Goal: Transaction & Acquisition: Download file/media

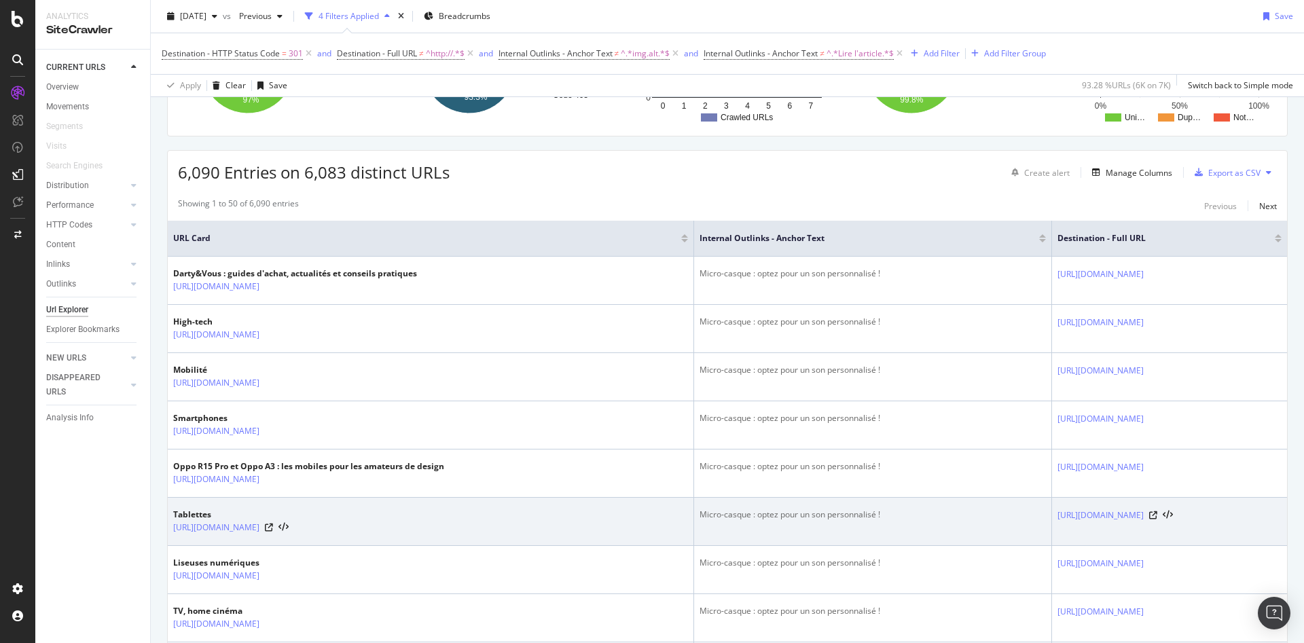
scroll to position [272, 0]
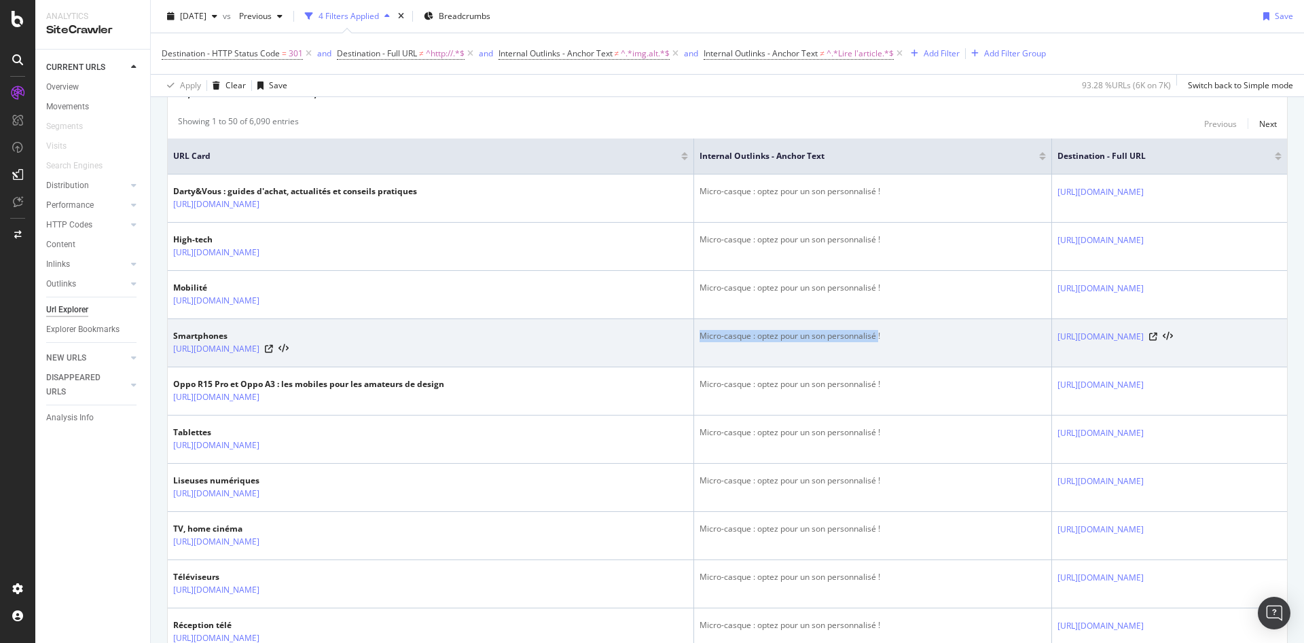
drag, startPoint x: 605, startPoint y: 340, endPoint x: 783, endPoint y: 338, distance: 177.9
click at [783, 338] on div "Micro-casque : optez pour un son personnalisé !" at bounding box center [872, 336] width 346 height 12
copy div "Micro-casque : optez pour un son personnalisé"
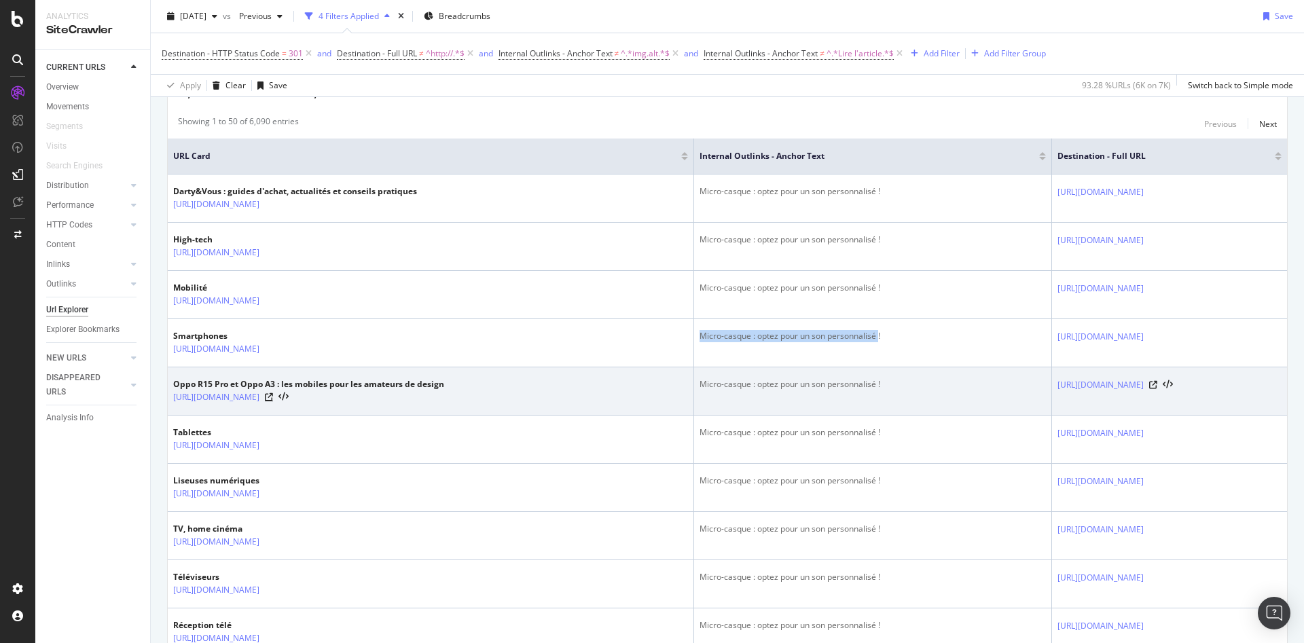
click at [444, 404] on div "[URL][DOMAIN_NAME]" at bounding box center [308, 397] width 271 height 14
click at [273, 401] on icon at bounding box center [269, 397] width 8 height 8
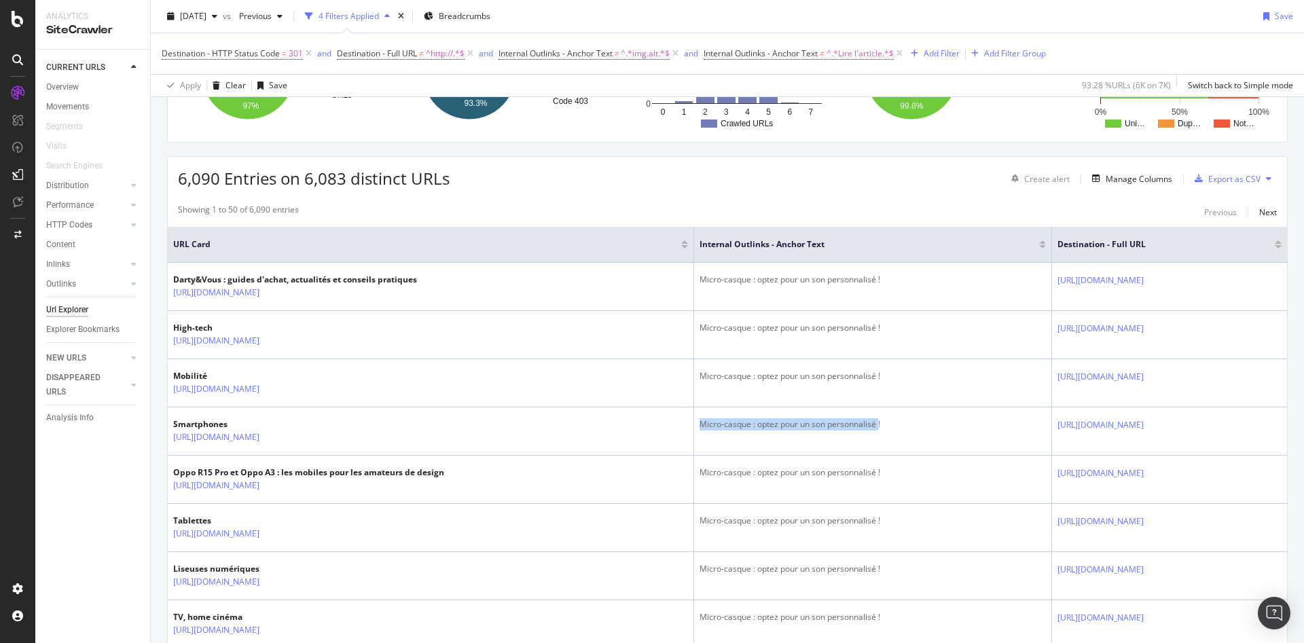
scroll to position [0, 0]
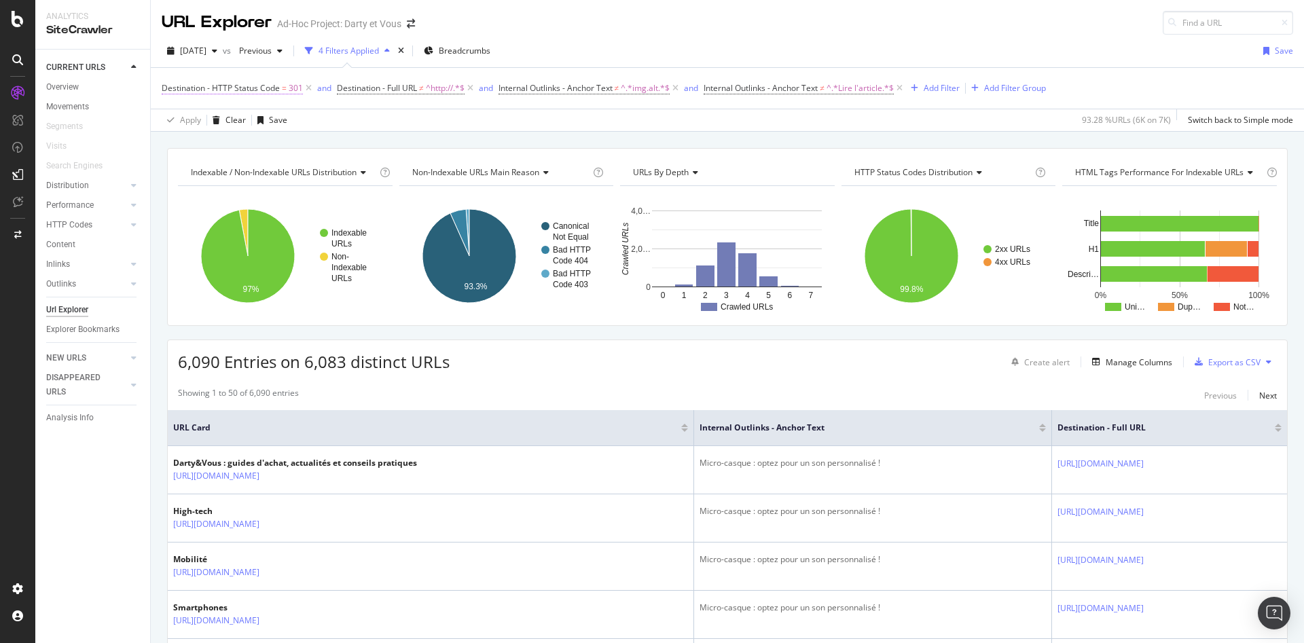
click at [256, 89] on span "Destination - HTTP Status Code" at bounding box center [221, 88] width 118 height 12
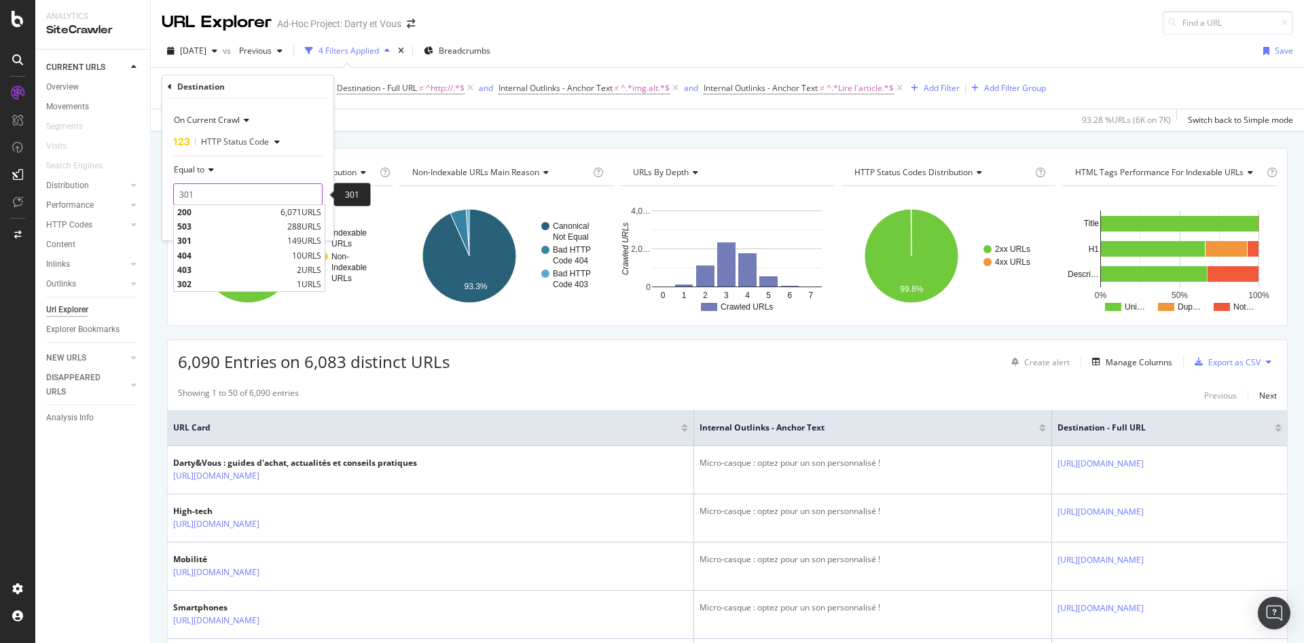
click at [205, 191] on input "301" at bounding box center [247, 194] width 149 height 22
drag, startPoint x: 206, startPoint y: 191, endPoint x: 147, endPoint y: 188, distance: 59.1
click at [147, 188] on body "Analytics SiteCrawler CURRENT URLS Overview Movements Segments Visits Search En…" at bounding box center [652, 321] width 1304 height 643
click at [196, 211] on span "200" at bounding box center [227, 212] width 100 height 12
type input "200"
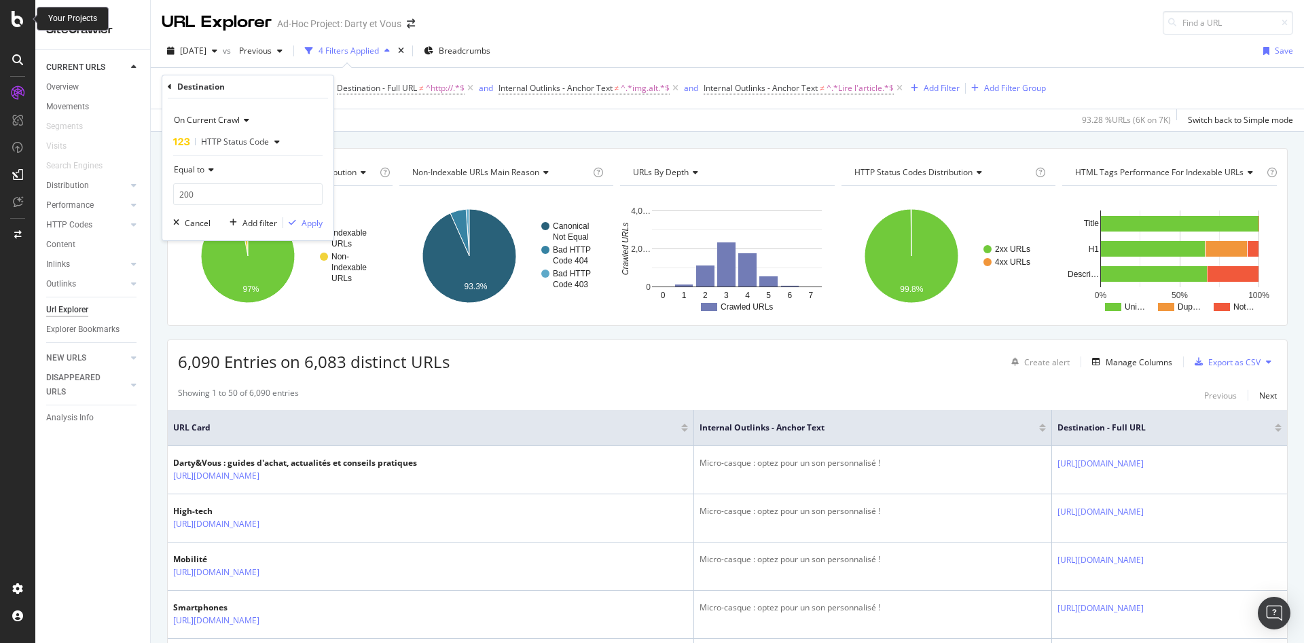
click at [13, 11] on icon at bounding box center [18, 19] width 12 height 16
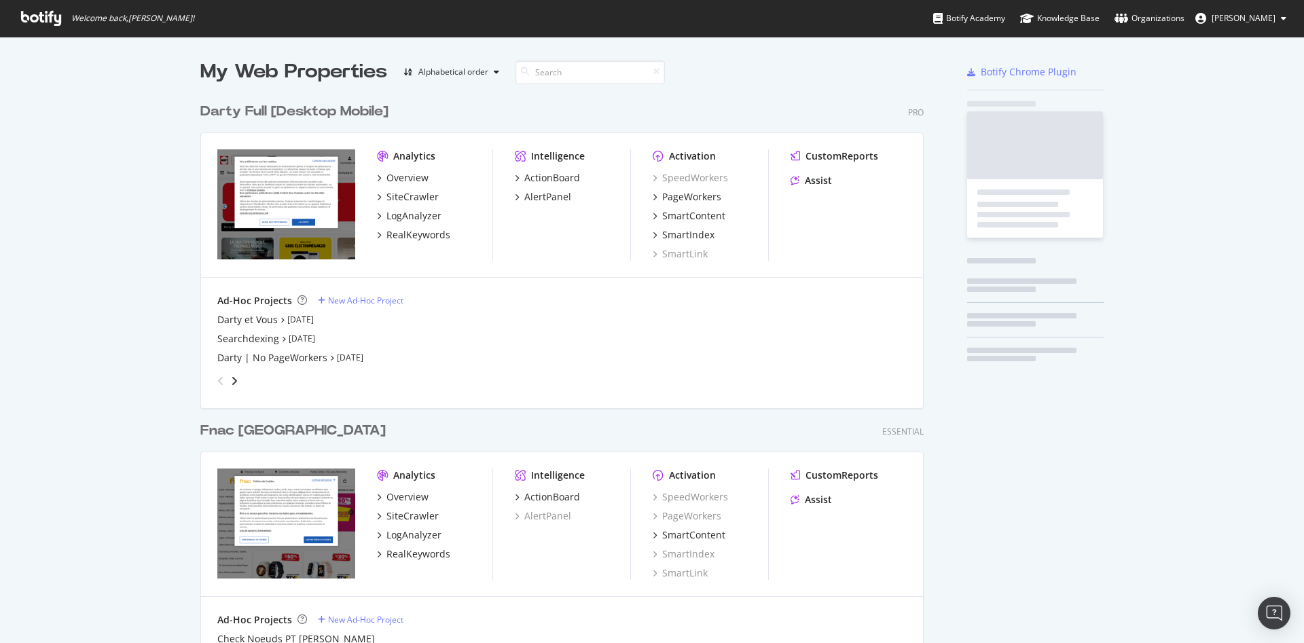
scroll to position [632, 1281]
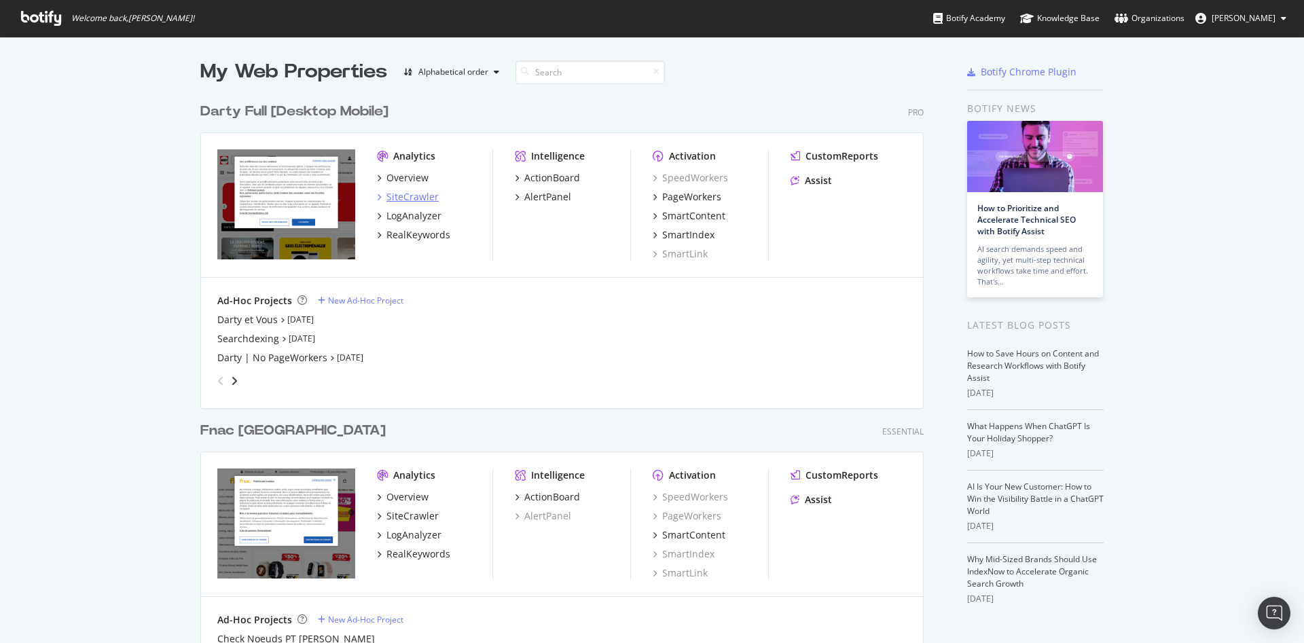
click at [413, 196] on div "SiteCrawler" at bounding box center [412, 197] width 52 height 14
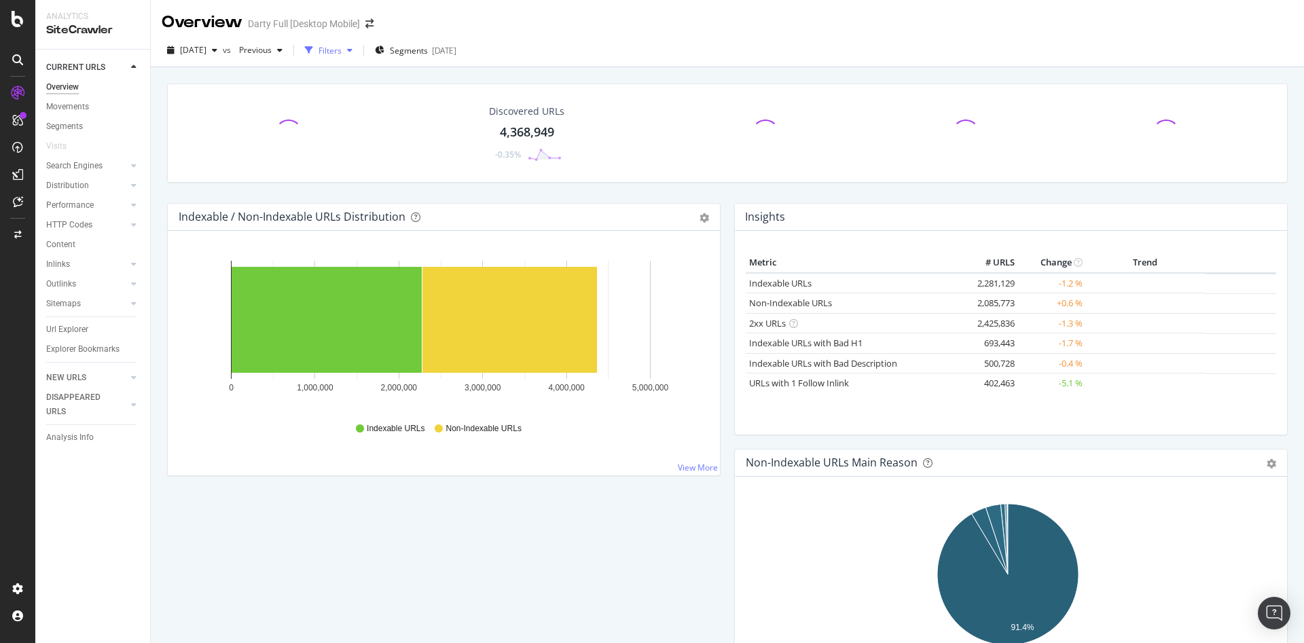
click at [352, 52] on icon "button" at bounding box center [349, 50] width 5 height 8
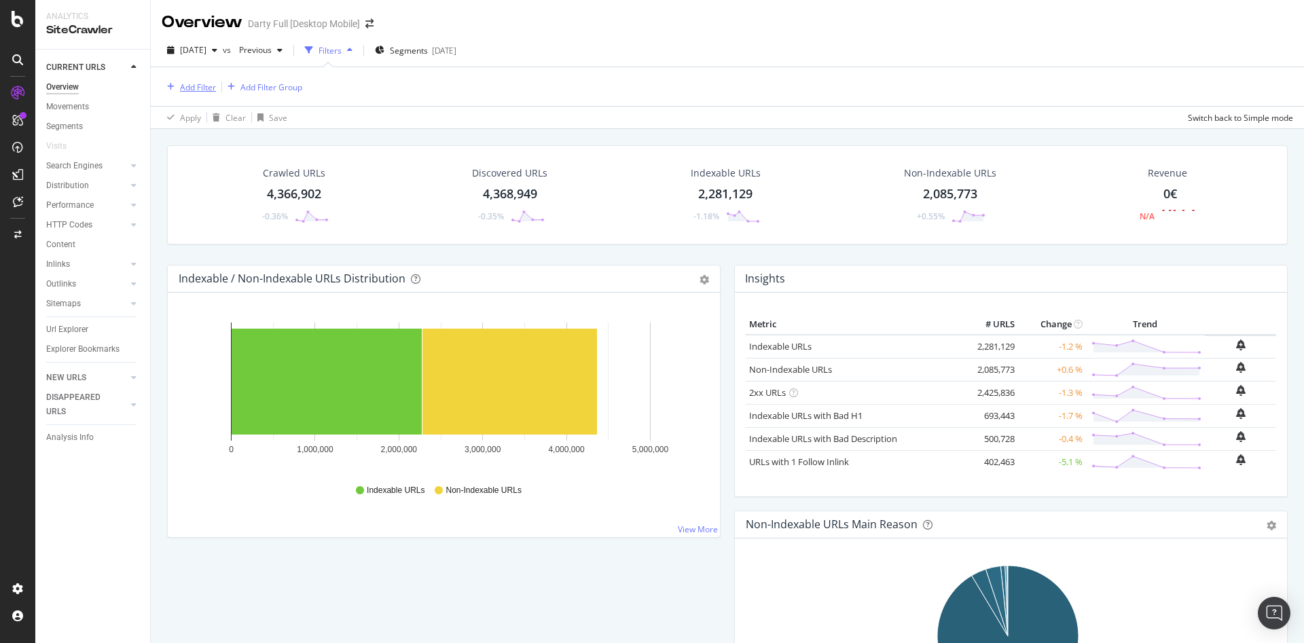
click at [210, 85] on div "Add Filter" at bounding box center [198, 87] width 36 height 12
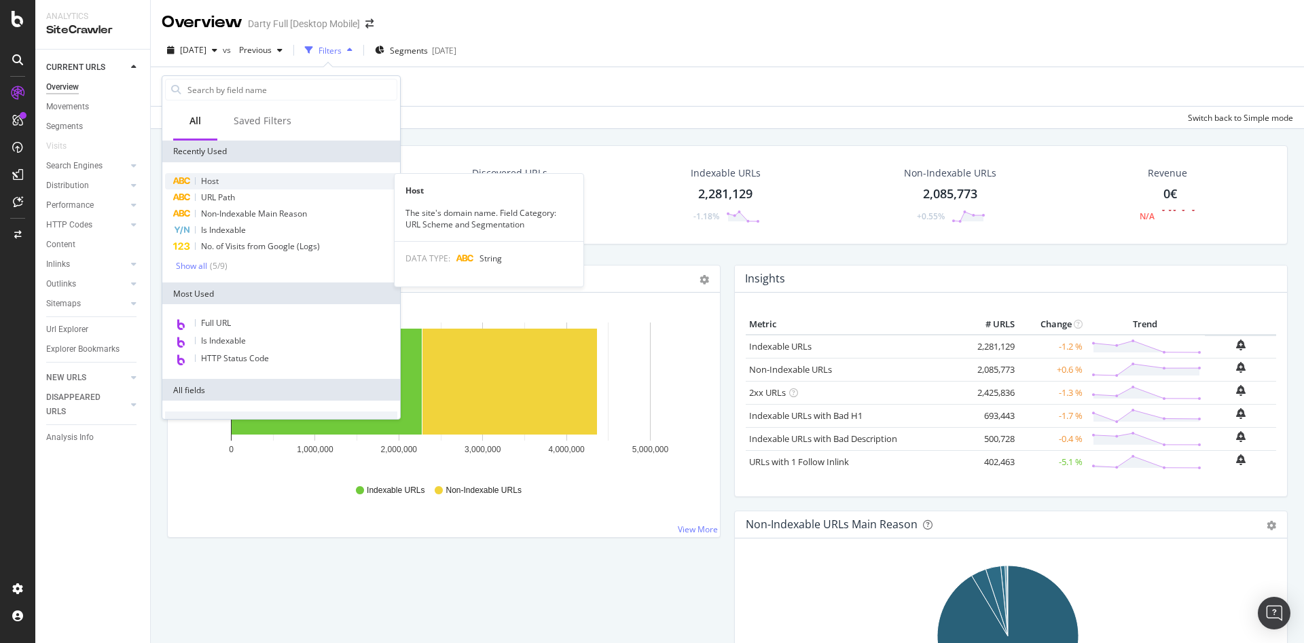
click at [224, 181] on div "Host" at bounding box center [281, 181] width 232 height 16
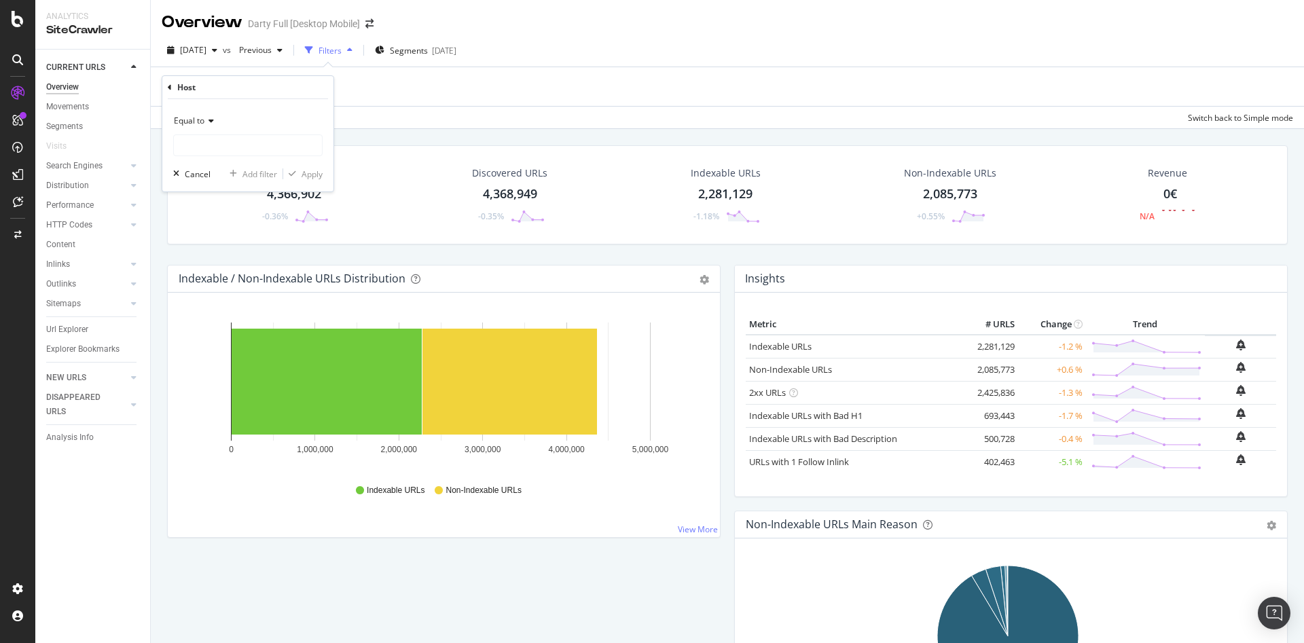
click at [241, 132] on div "Equal to" at bounding box center [247, 121] width 149 height 22
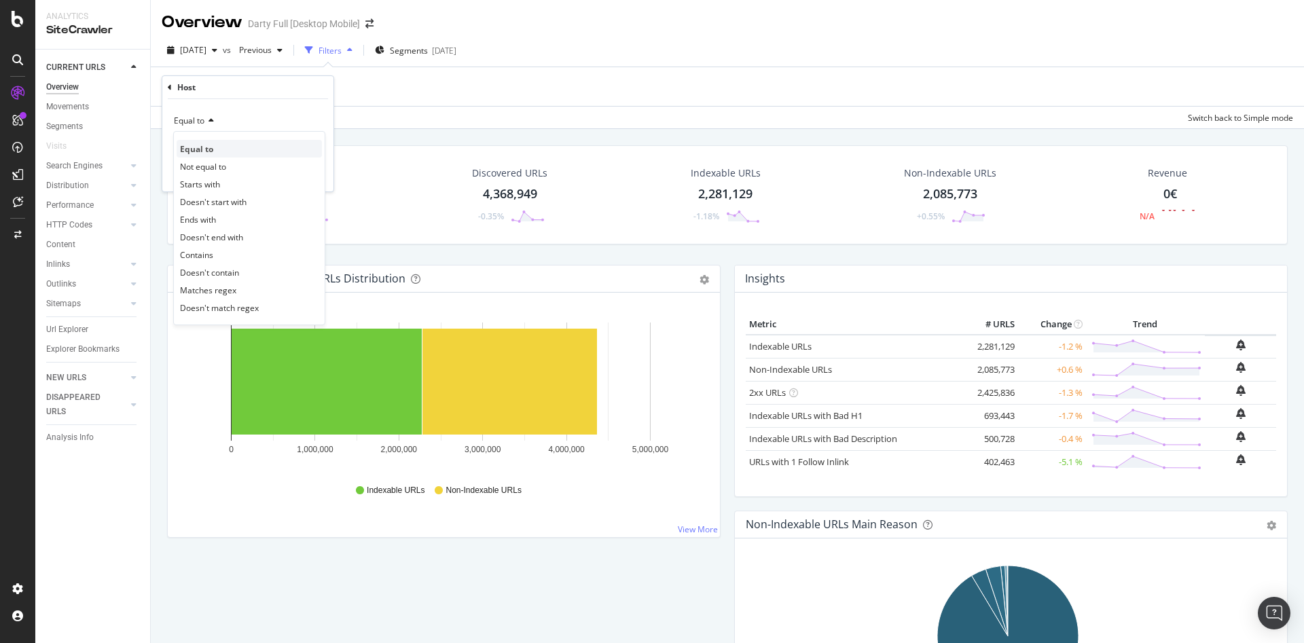
click at [245, 148] on div "Equal to" at bounding box center [249, 149] width 145 height 18
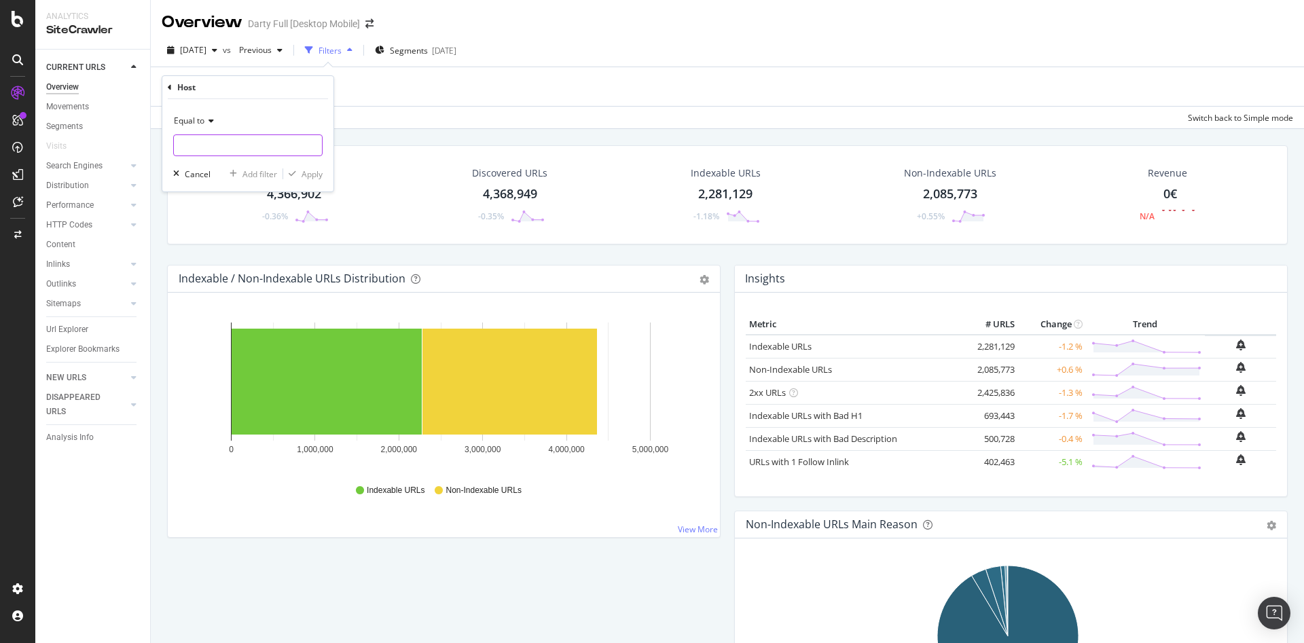
click at [253, 147] on input "text" at bounding box center [248, 145] width 148 height 22
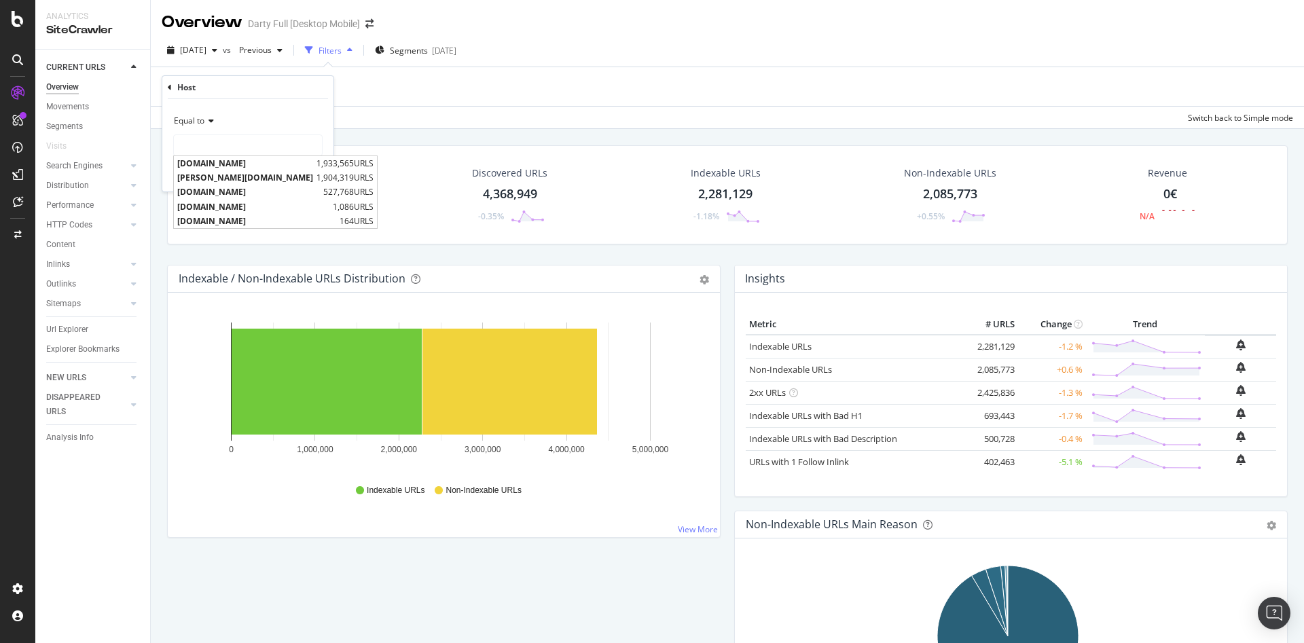
click at [254, 162] on span "[DOMAIN_NAME]" at bounding box center [245, 164] width 136 height 12
type input "[DOMAIN_NAME]"
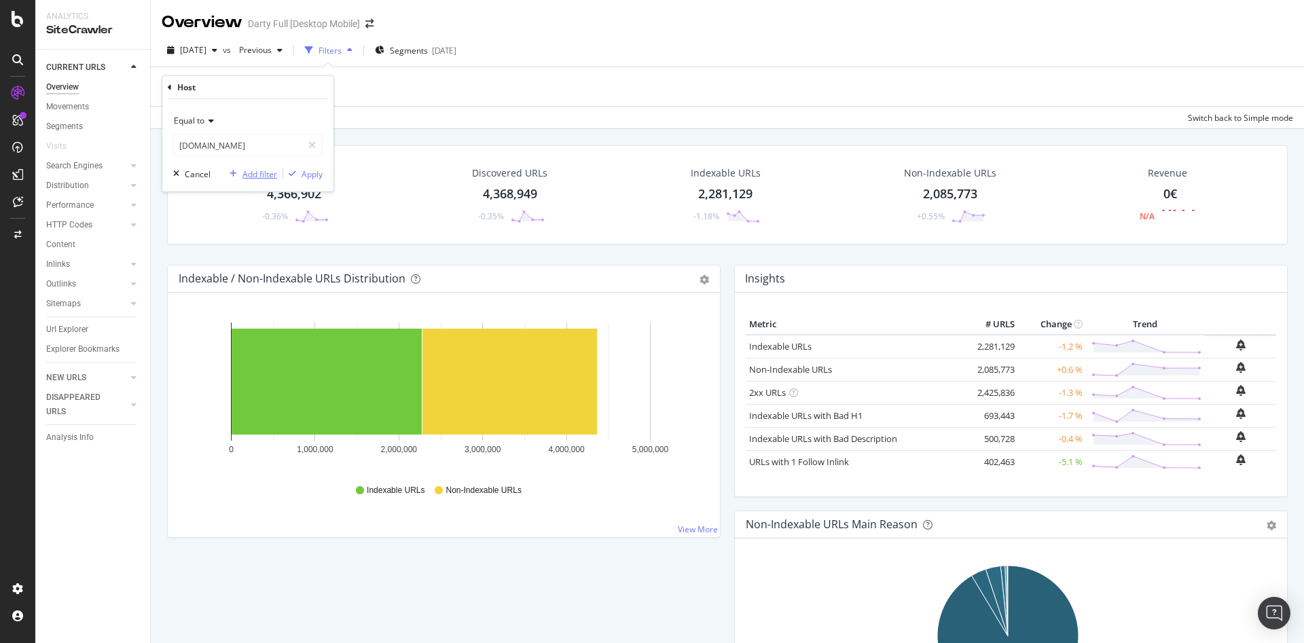
click at [258, 172] on div "Add filter" at bounding box center [259, 174] width 35 height 12
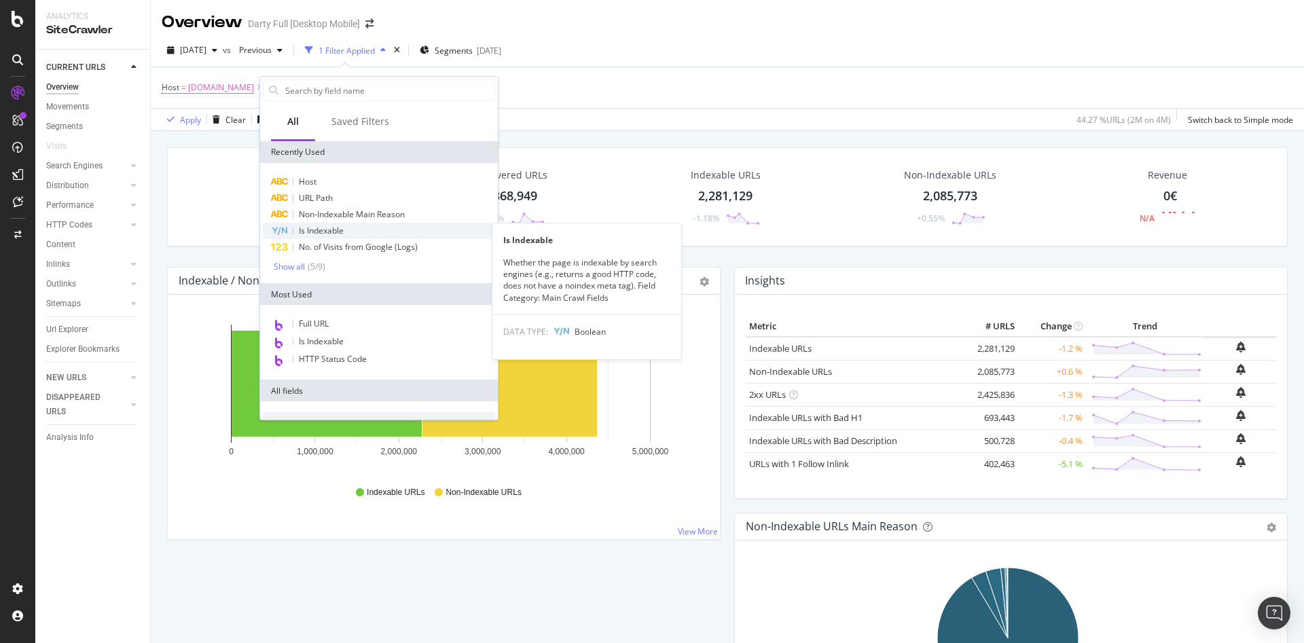
click at [371, 234] on div "Is Indexable" at bounding box center [379, 231] width 232 height 16
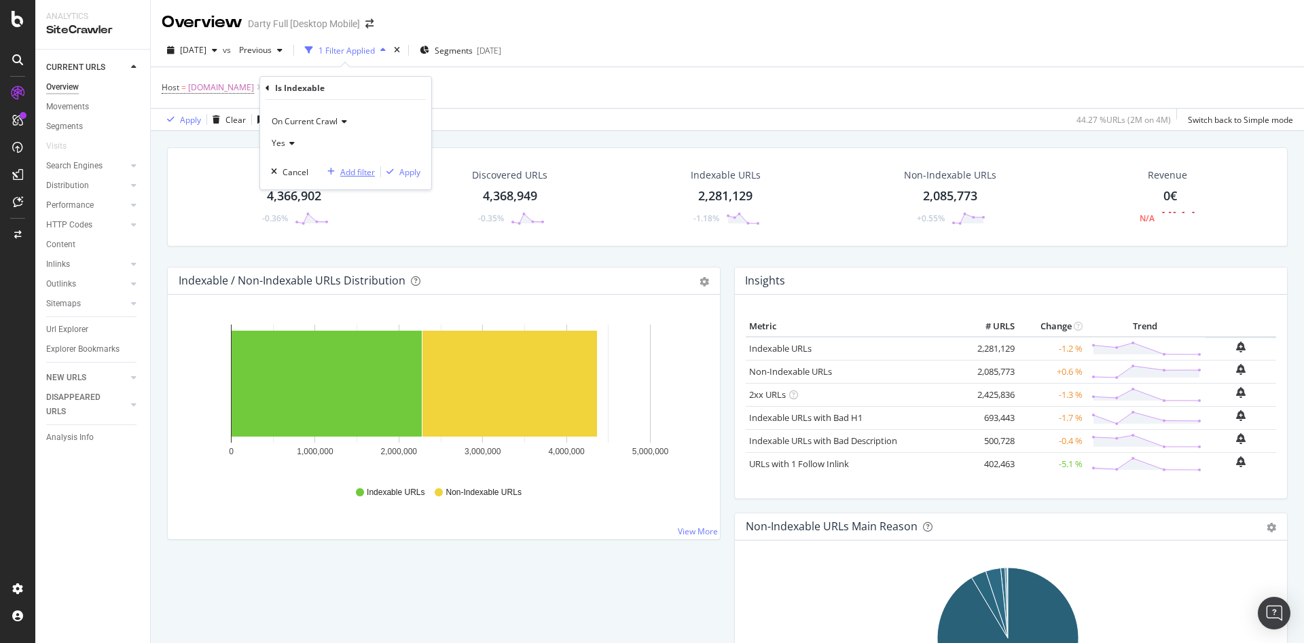
click at [361, 172] on div "Add filter" at bounding box center [357, 172] width 35 height 12
drag, startPoint x: 625, startPoint y: 116, endPoint x: 721, endPoint y: 94, distance: 98.2
click at [625, 116] on div "Apply Clear Save 43.02 % URLs ( 2M on 4M ) Switch back to Simple mode" at bounding box center [727, 119] width 1153 height 22
click at [477, 50] on span "Segments" at bounding box center [458, 51] width 38 height 12
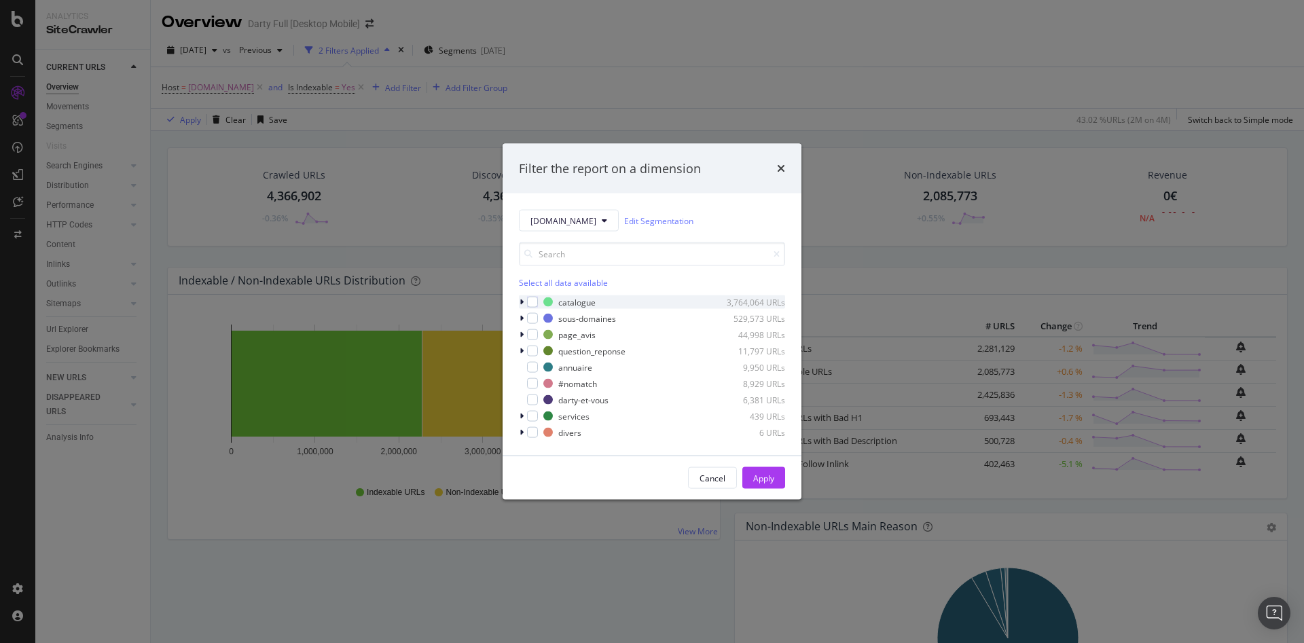
click at [524, 302] on div "modal" at bounding box center [523, 302] width 8 height 14
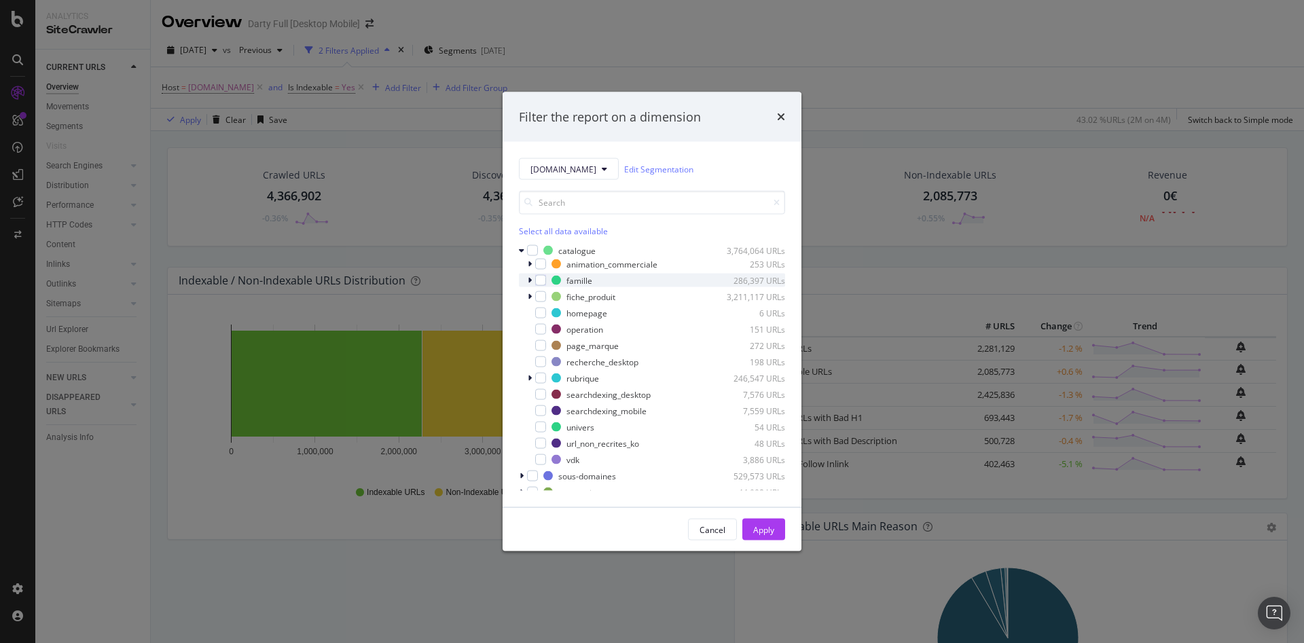
click at [530, 280] on icon "modal" at bounding box center [530, 280] width 4 height 8
click at [539, 283] on div "modal" at bounding box center [540, 280] width 11 height 11
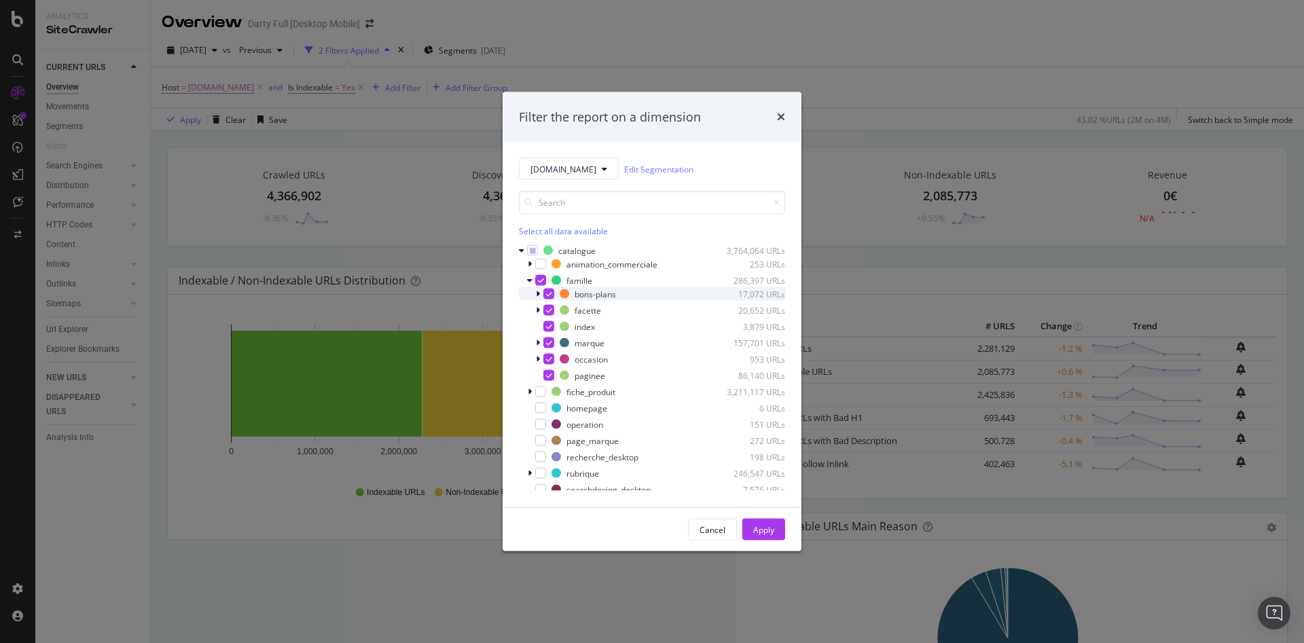
click at [538, 293] on icon "modal" at bounding box center [538, 294] width 4 height 8
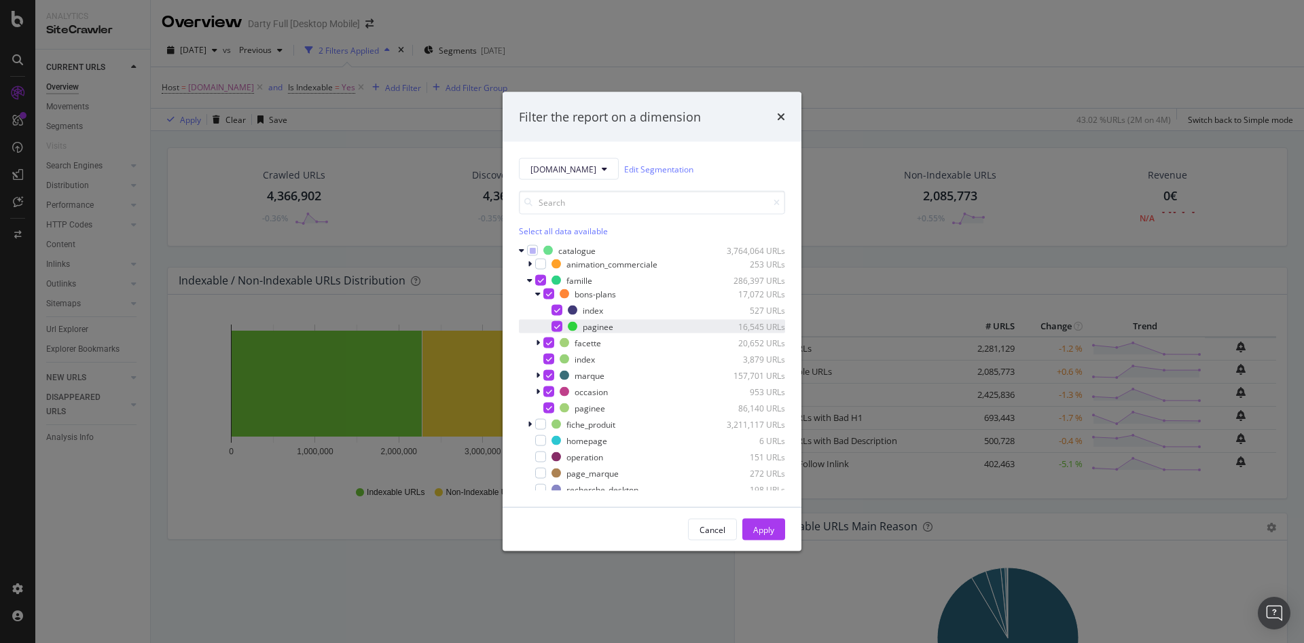
click at [557, 327] on icon "modal" at bounding box center [557, 326] width 6 height 7
click at [537, 341] on icon "modal" at bounding box center [538, 343] width 4 height 8
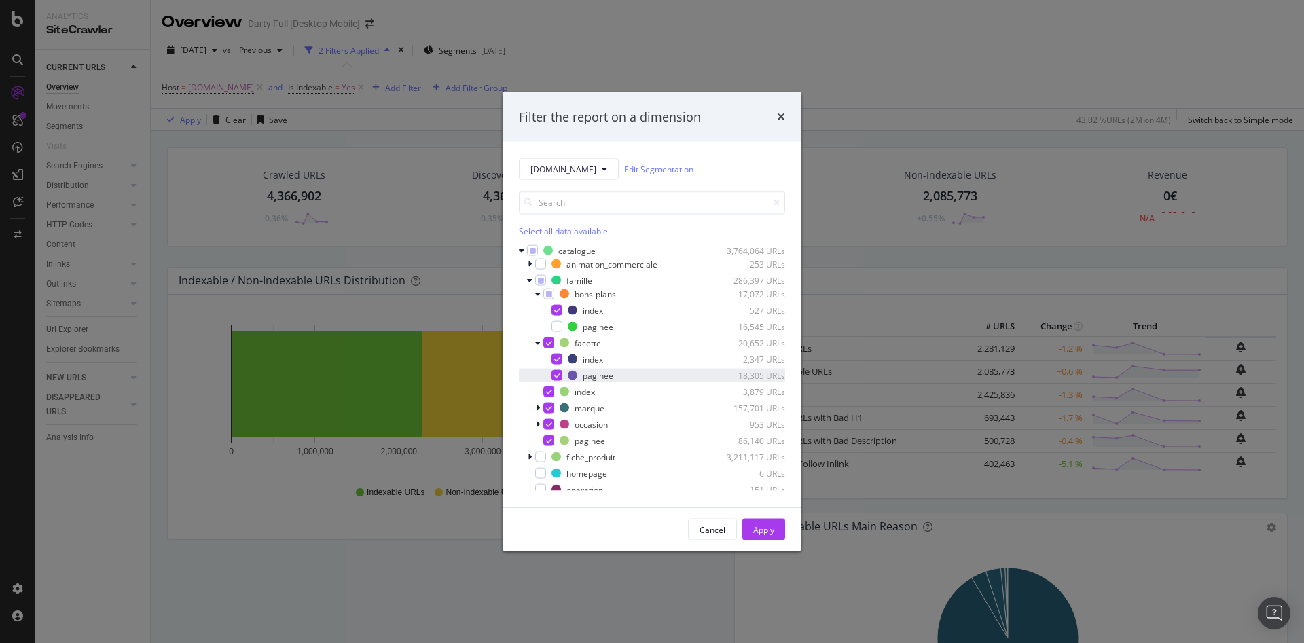
click at [557, 375] on icon "modal" at bounding box center [557, 375] width 6 height 7
click at [538, 407] on icon "modal" at bounding box center [538, 408] width 4 height 8
drag, startPoint x: 552, startPoint y: 439, endPoint x: 550, endPoint y: 451, distance: 11.7
click at [551, 439] on div "modal" at bounding box center [556, 440] width 11 height 11
click at [539, 456] on icon "modal" at bounding box center [538, 457] width 4 height 8
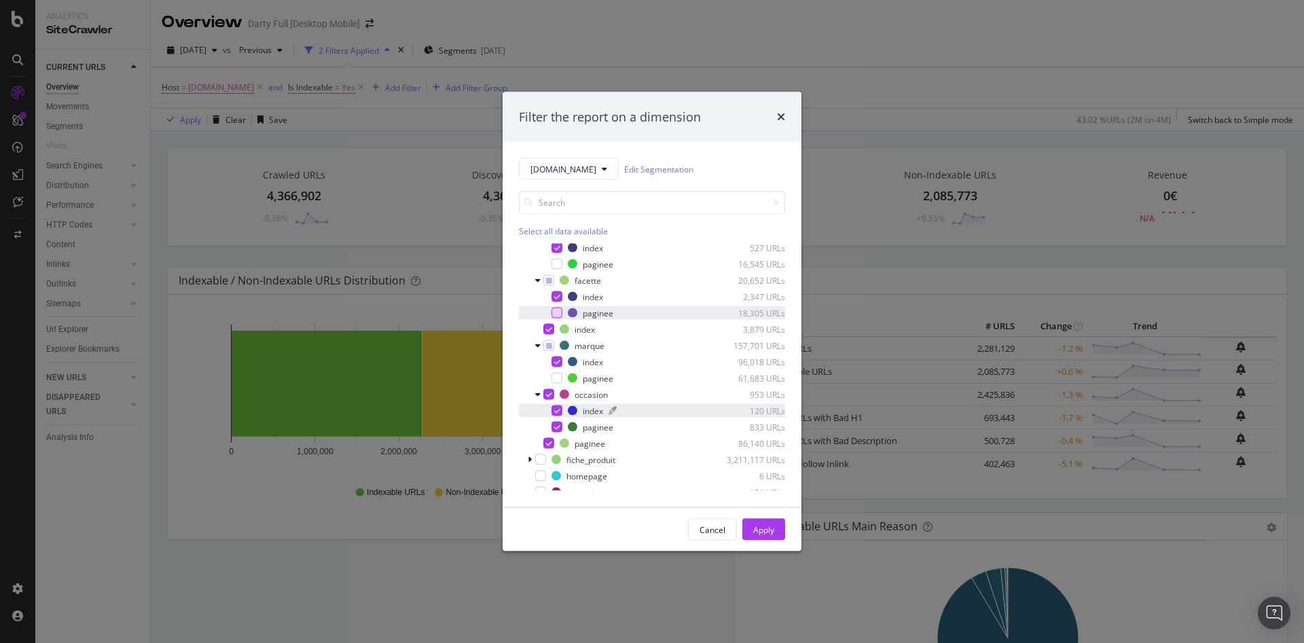
scroll to position [136, 0]
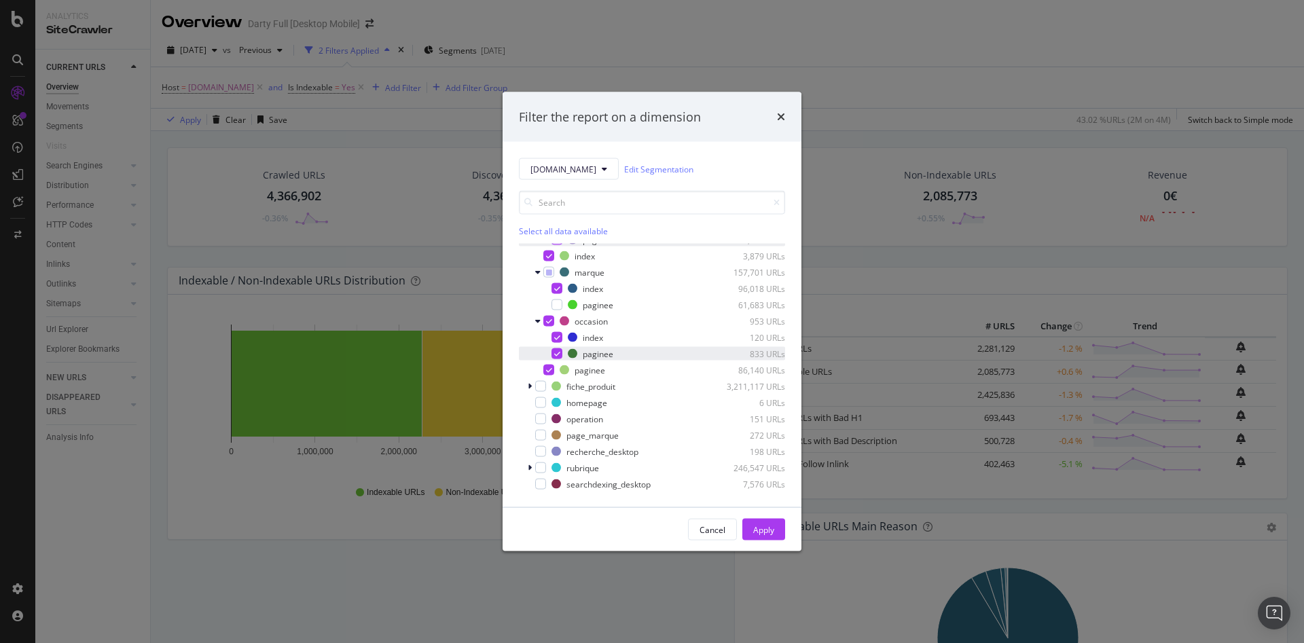
click at [555, 353] on icon "modal" at bounding box center [557, 353] width 6 height 7
click at [548, 371] on icon "modal" at bounding box center [549, 370] width 6 height 7
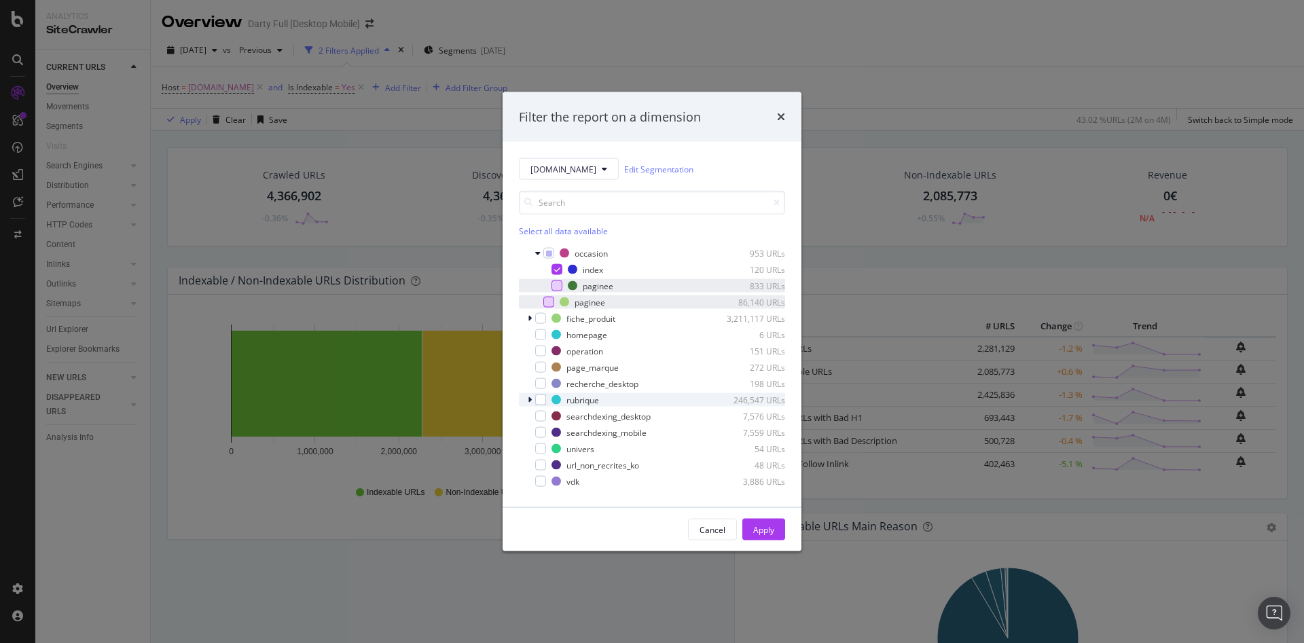
click at [528, 396] on icon "modal" at bounding box center [530, 400] width 4 height 8
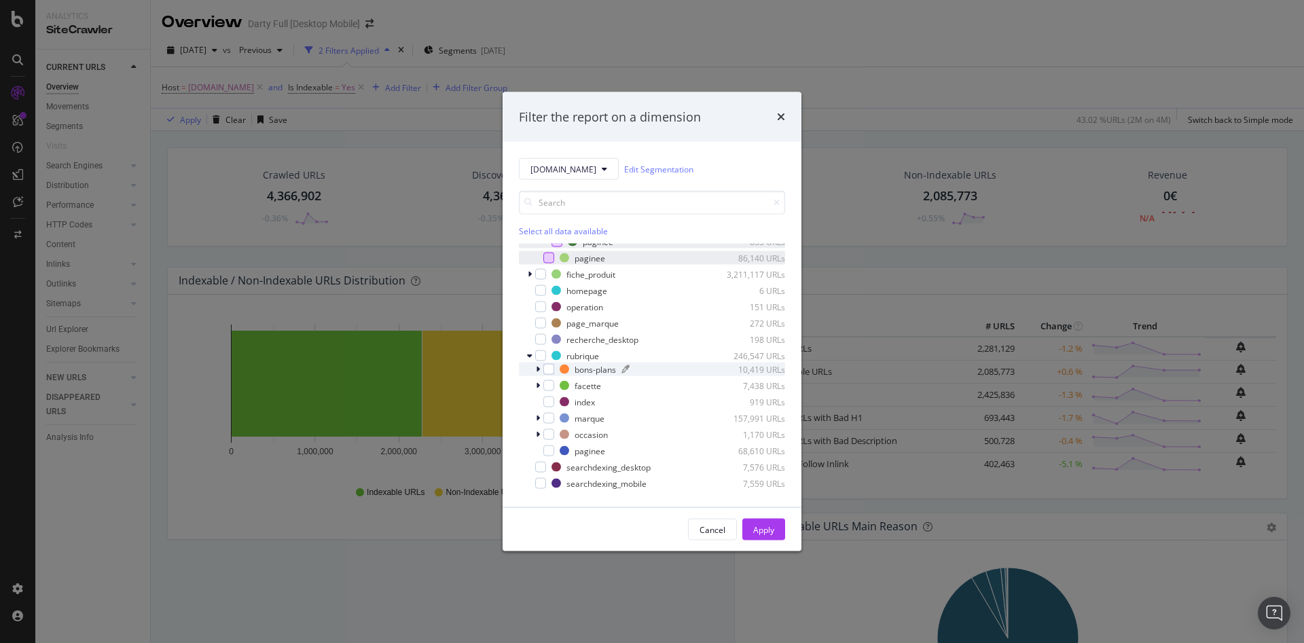
scroll to position [272, 0]
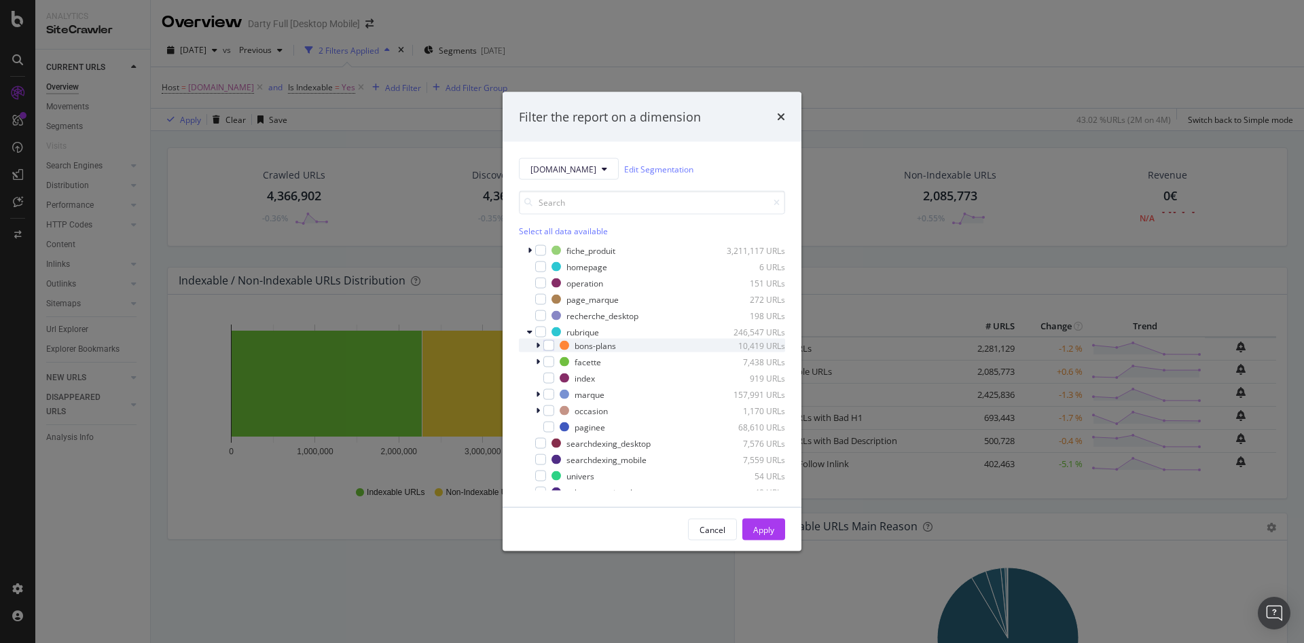
click at [538, 346] on icon "modal" at bounding box center [538, 346] width 4 height 8
click at [558, 361] on div "modal" at bounding box center [556, 362] width 11 height 11
click at [539, 395] on icon "modal" at bounding box center [538, 394] width 4 height 8
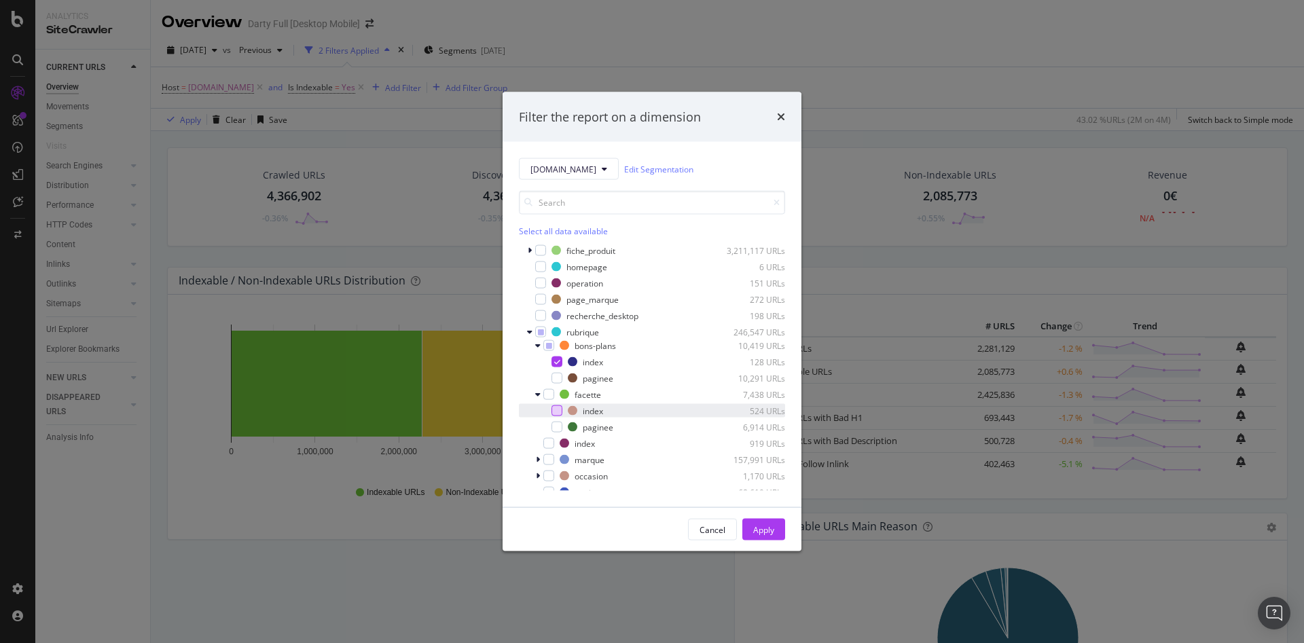
click at [557, 413] on div "modal" at bounding box center [556, 410] width 11 height 11
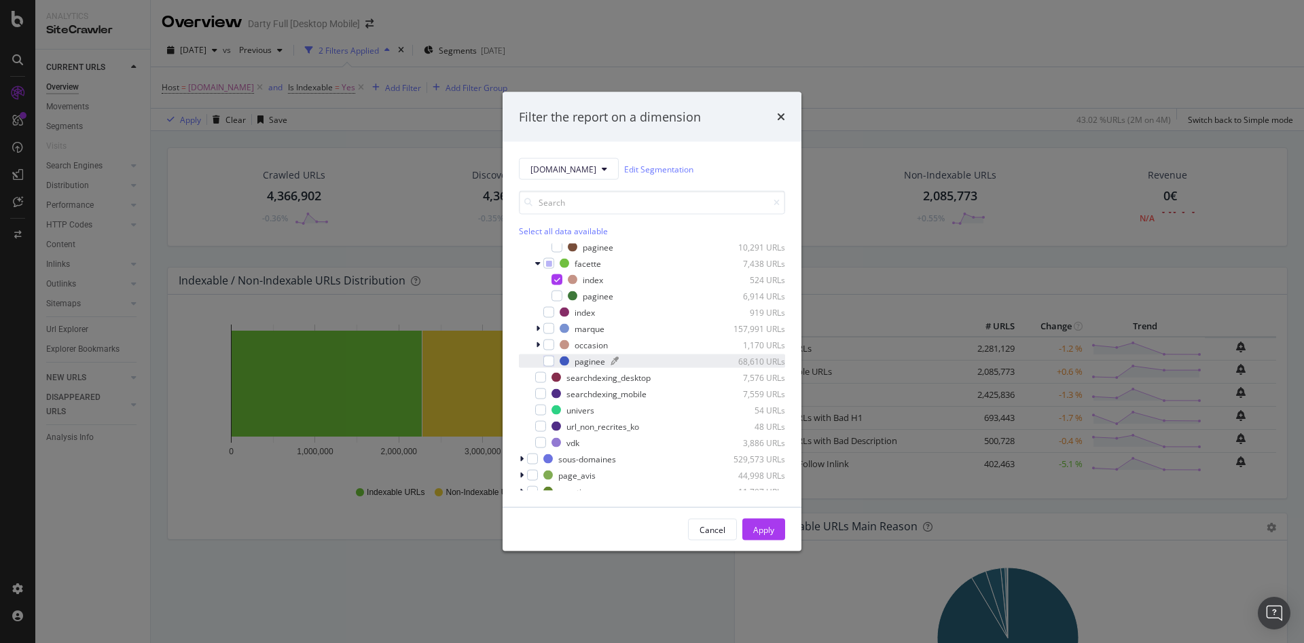
scroll to position [407, 0]
click at [546, 306] on div "modal" at bounding box center [548, 307] width 11 height 11
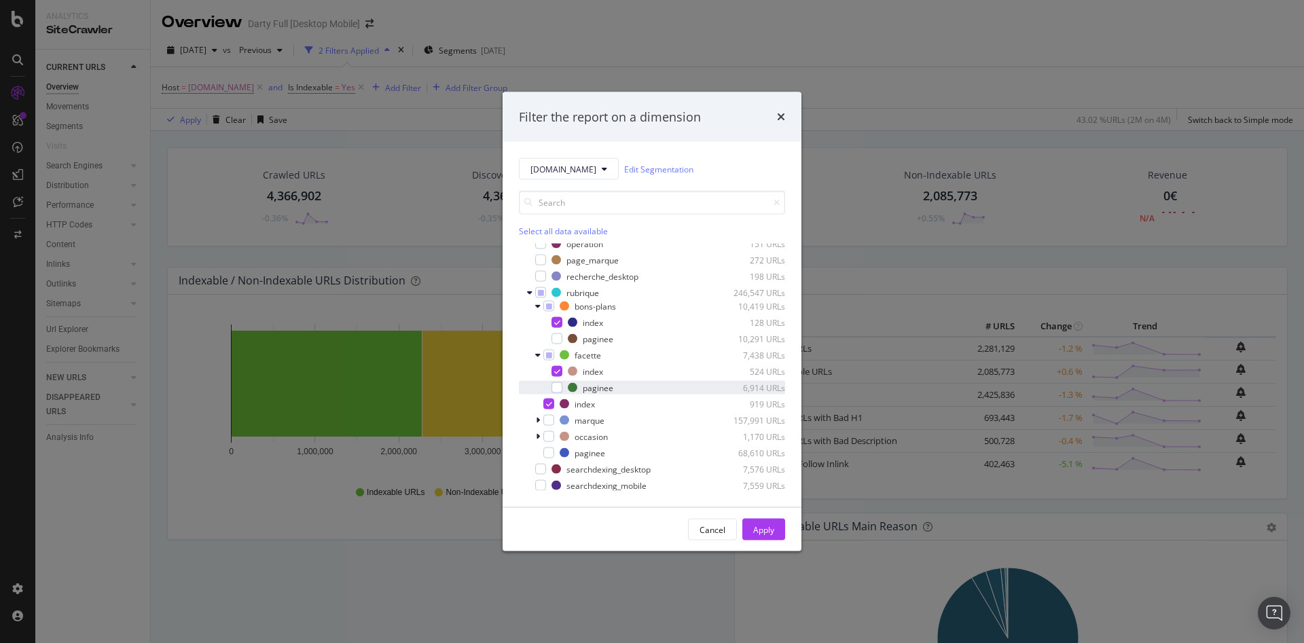
scroll to position [340, 0]
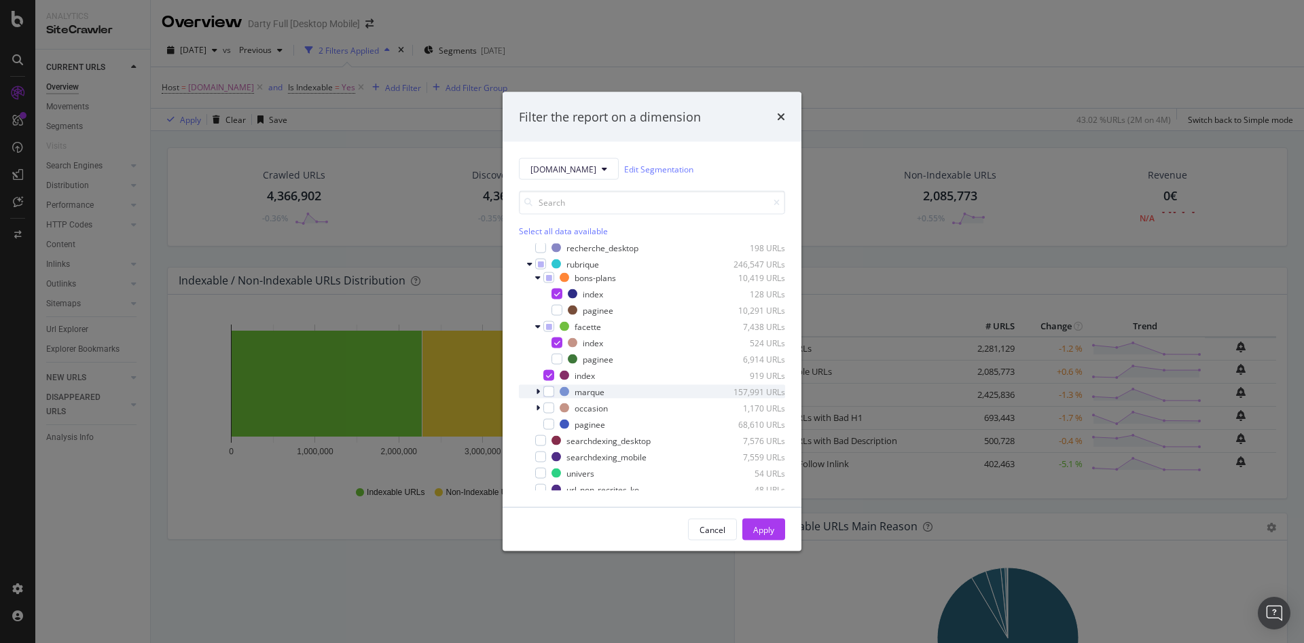
click at [538, 391] on icon "modal" at bounding box center [538, 392] width 4 height 8
click at [554, 407] on div "modal" at bounding box center [556, 408] width 11 height 11
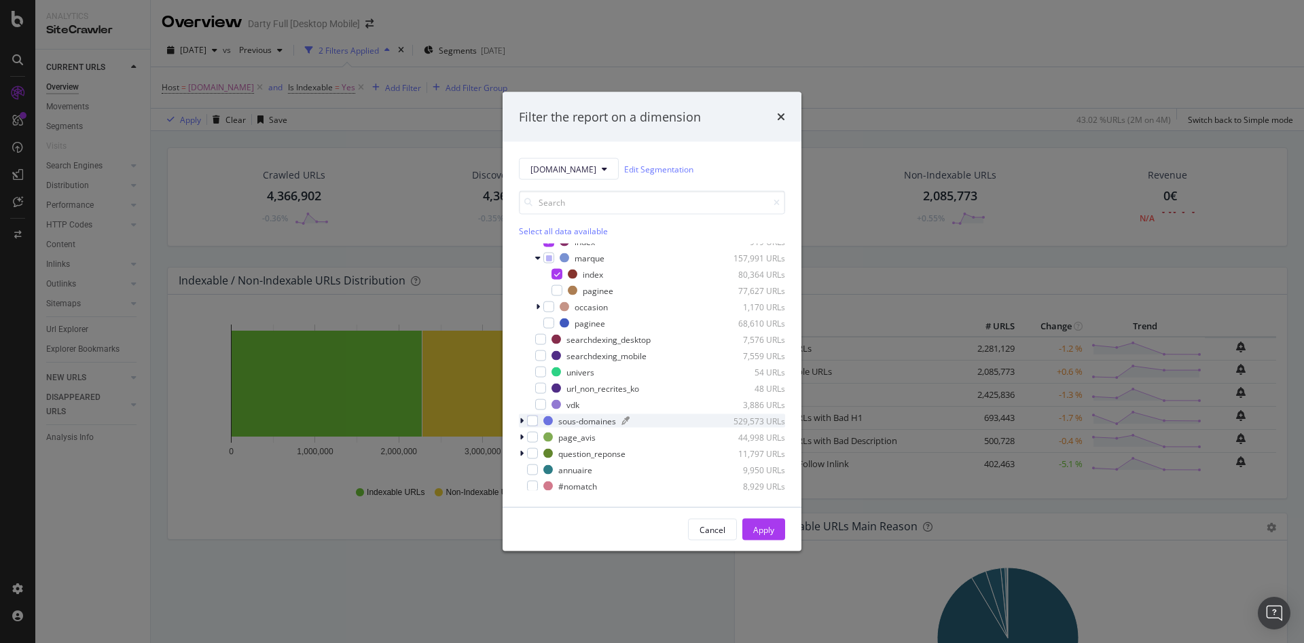
scroll to position [475, 0]
click at [540, 306] on div "modal" at bounding box center [539, 305] width 8 height 14
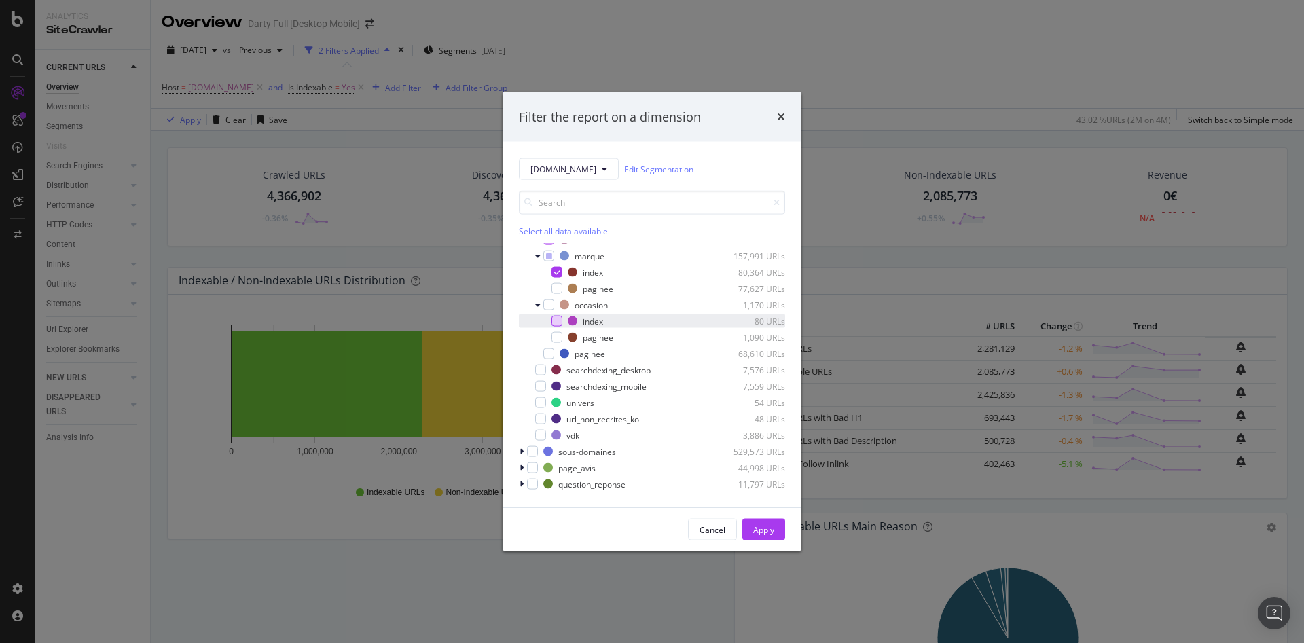
click at [560, 323] on div "modal" at bounding box center [556, 321] width 11 height 11
click at [541, 369] on div "modal" at bounding box center [540, 370] width 11 height 11
drag, startPoint x: 754, startPoint y: 532, endPoint x: 816, endPoint y: 350, distance: 192.0
click at [756, 532] on div "Apply" at bounding box center [763, 530] width 21 height 12
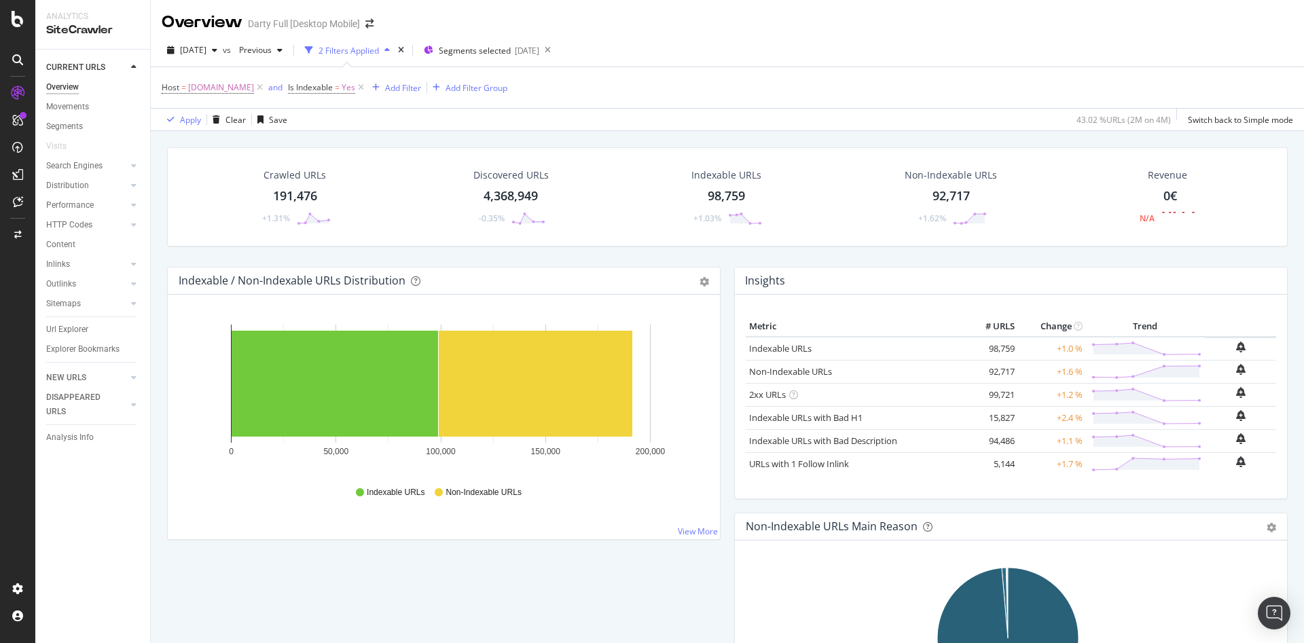
drag, startPoint x: 64, startPoint y: 330, endPoint x: 493, endPoint y: 274, distance: 432.8
click at [64, 330] on div "Url Explorer" at bounding box center [67, 330] width 42 height 14
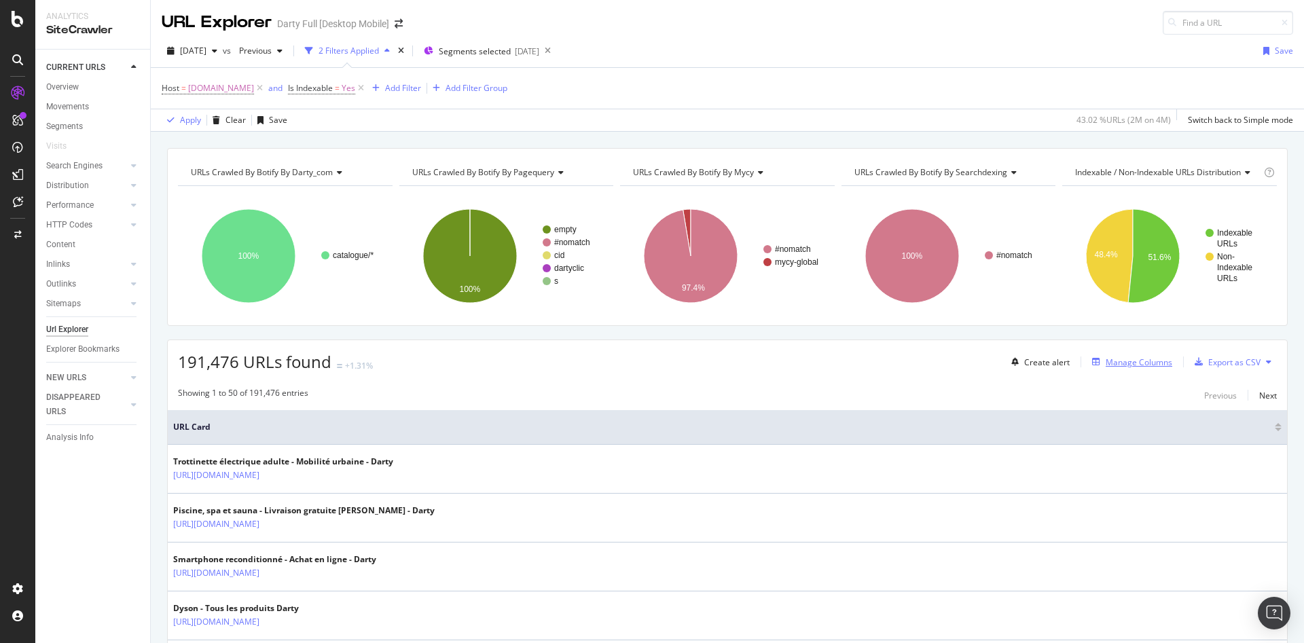
click at [1132, 365] on div "Manage Columns" at bounding box center [1139, 363] width 67 height 12
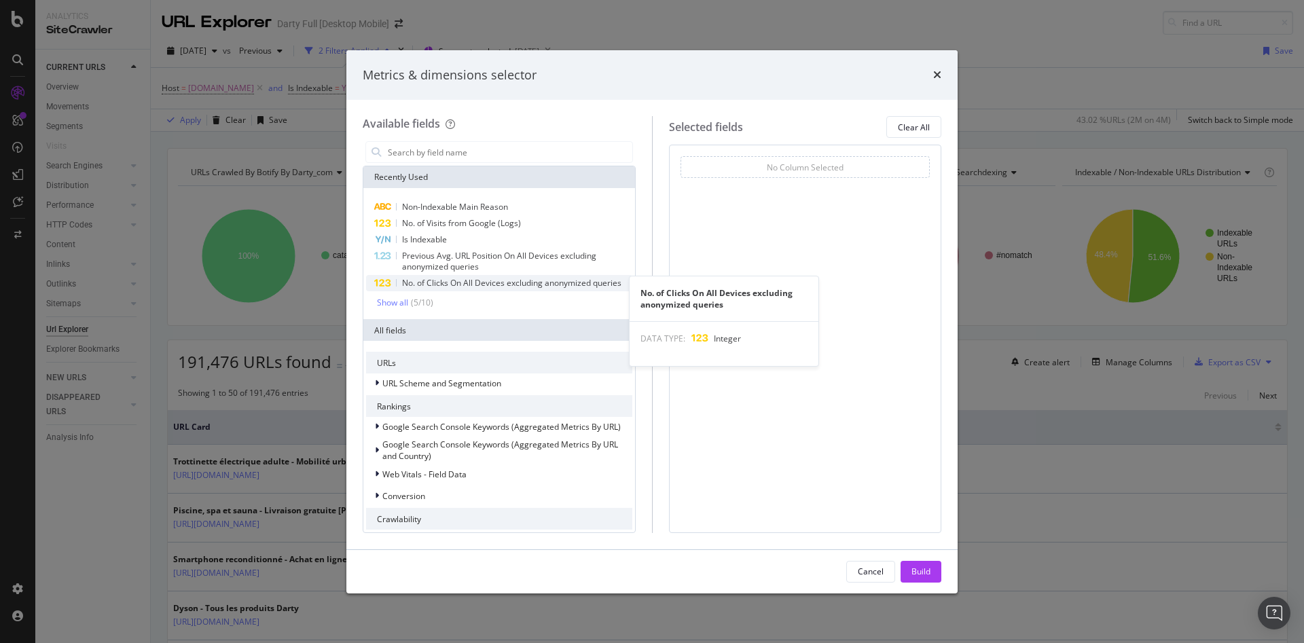
click at [505, 286] on span "No. of Clicks On All Devices excluding anonymized queries" at bounding box center [511, 283] width 219 height 12
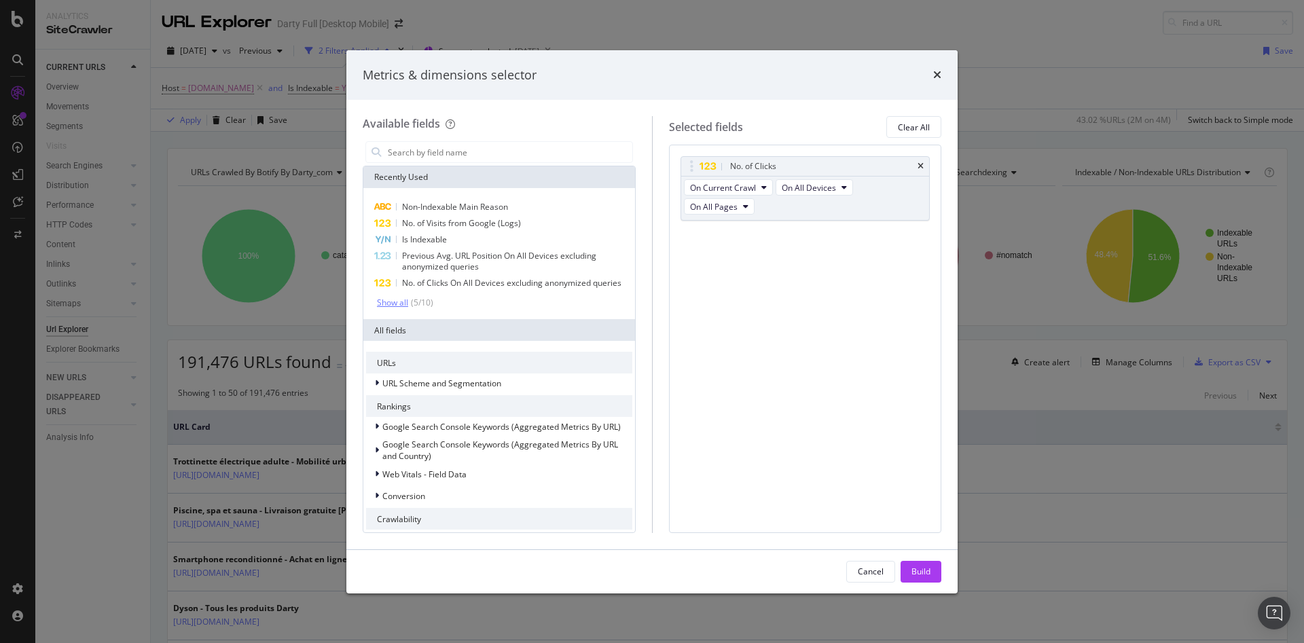
click at [395, 308] on div "Show all" at bounding box center [392, 303] width 31 height 10
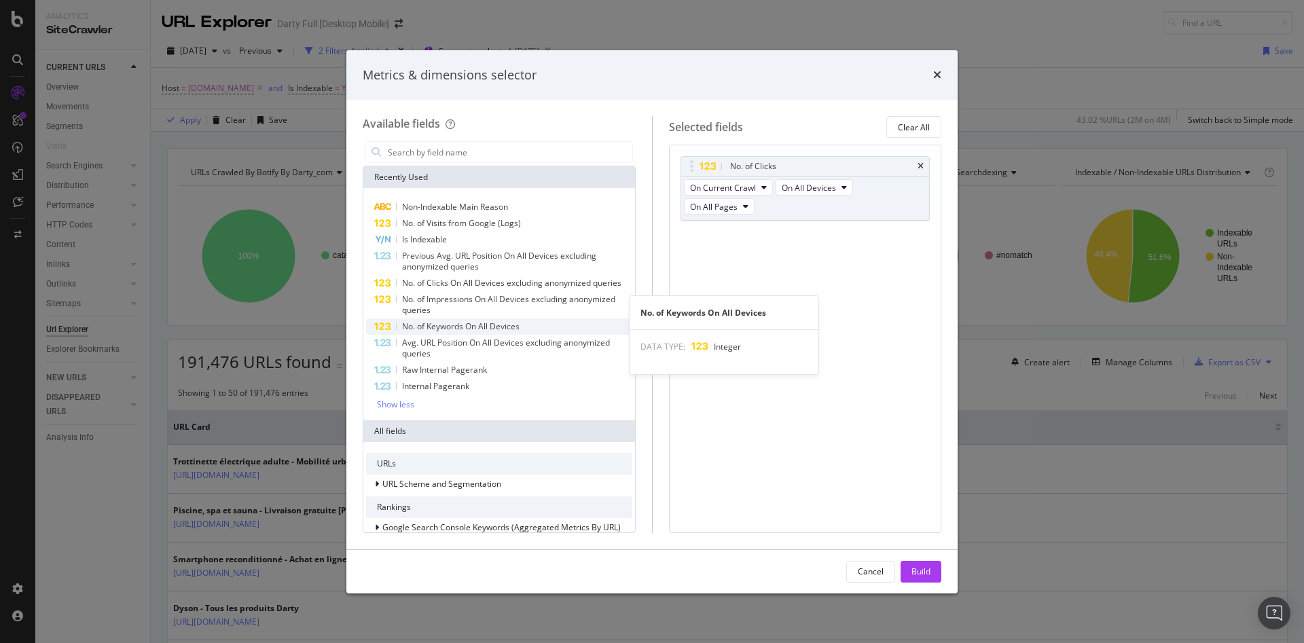
scroll to position [68, 0]
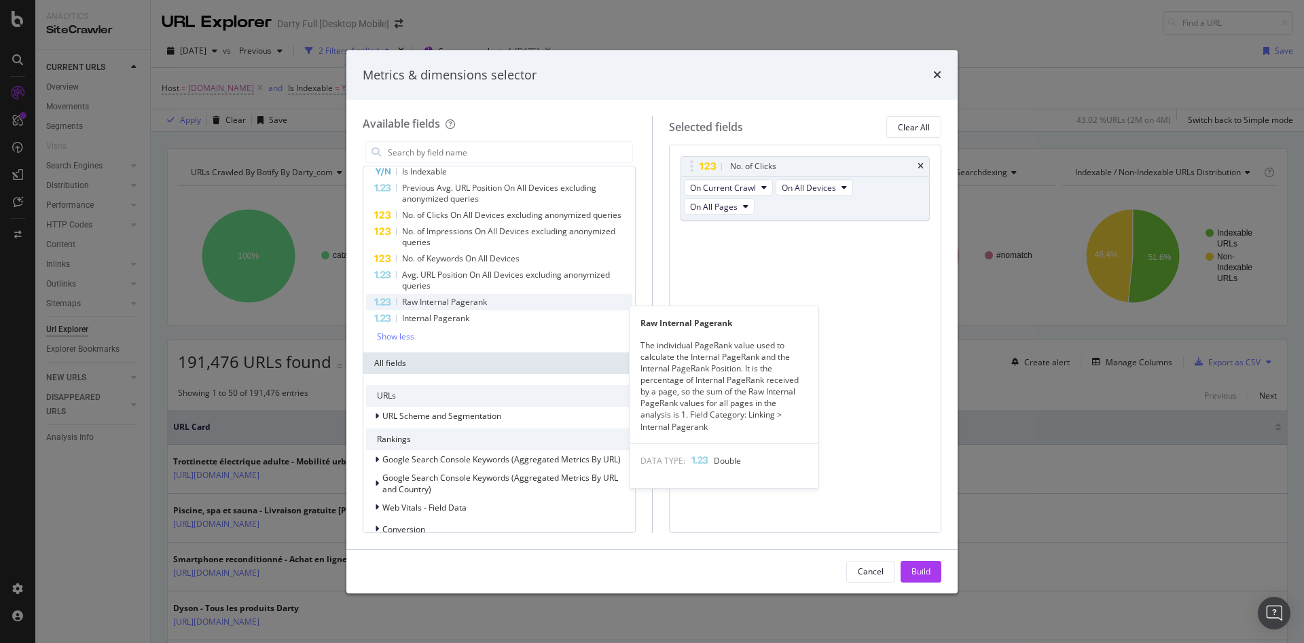
click at [515, 310] on div "Raw Internal Pagerank" at bounding box center [499, 302] width 266 height 16
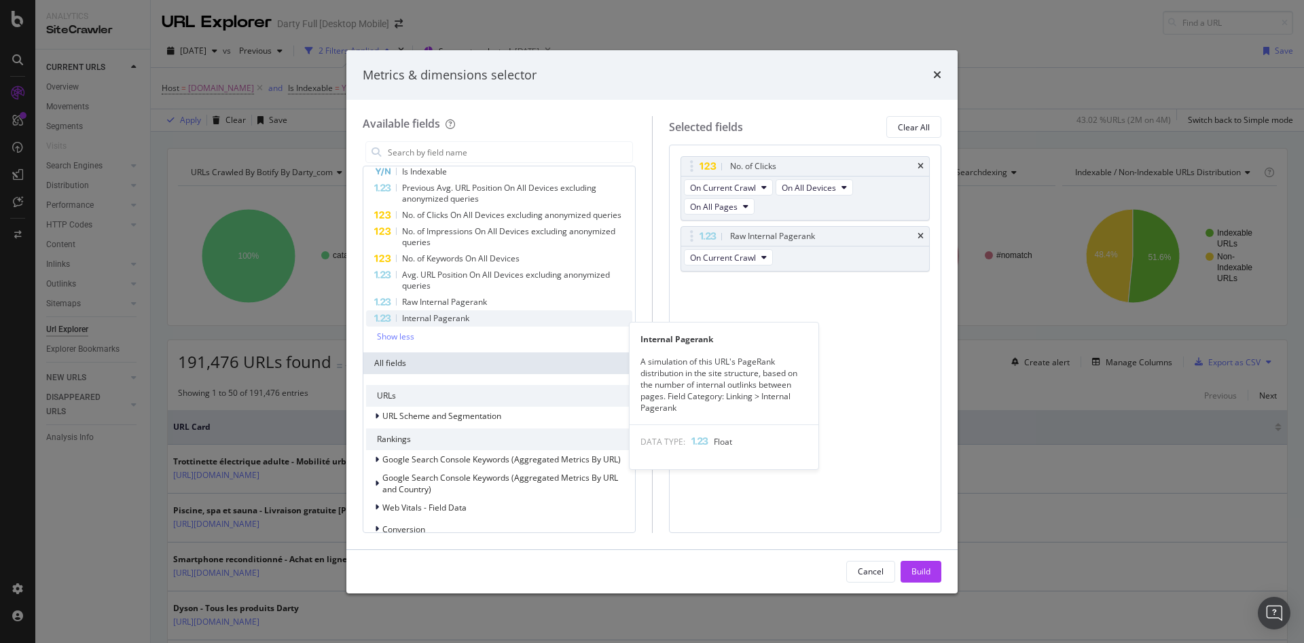
click at [466, 324] on span "Internal Pagerank" at bounding box center [435, 318] width 67 height 12
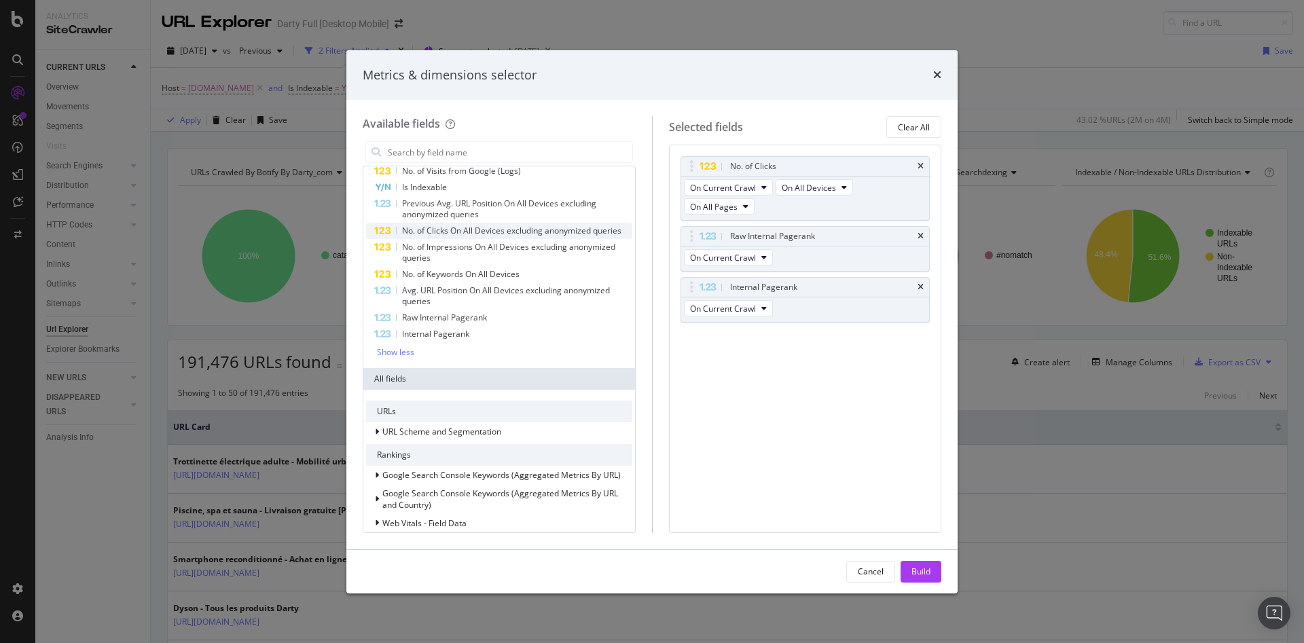
scroll to position [0, 0]
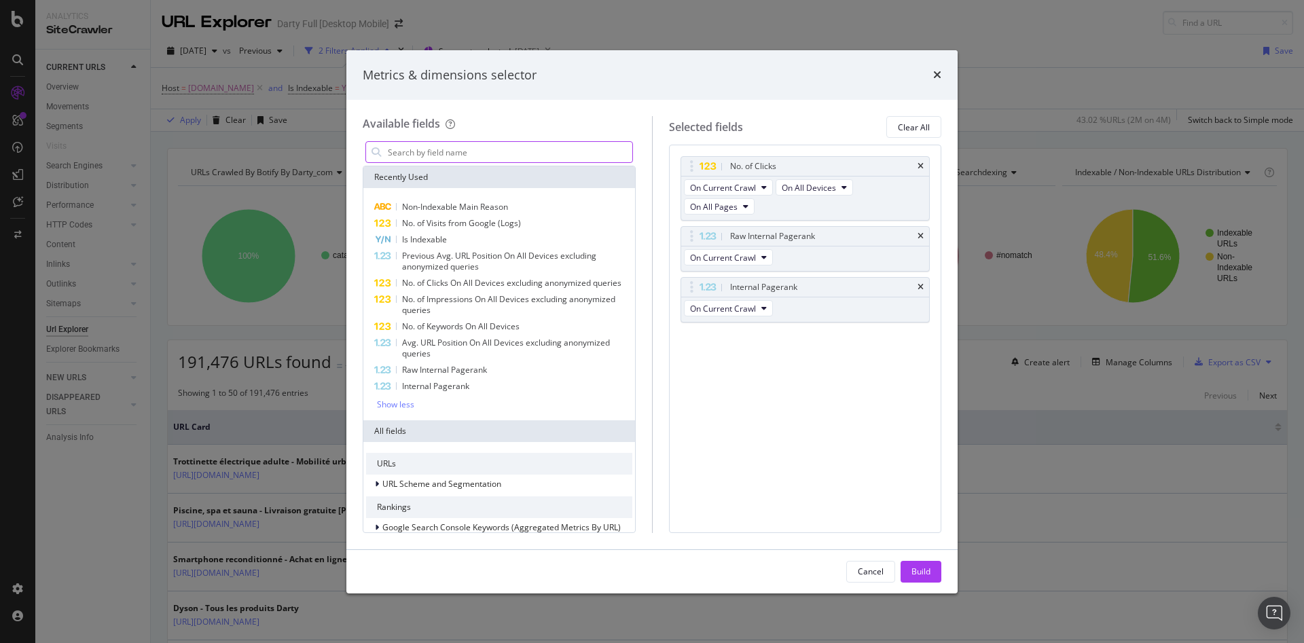
click at [448, 153] on input "modal" at bounding box center [509, 152] width 246 height 20
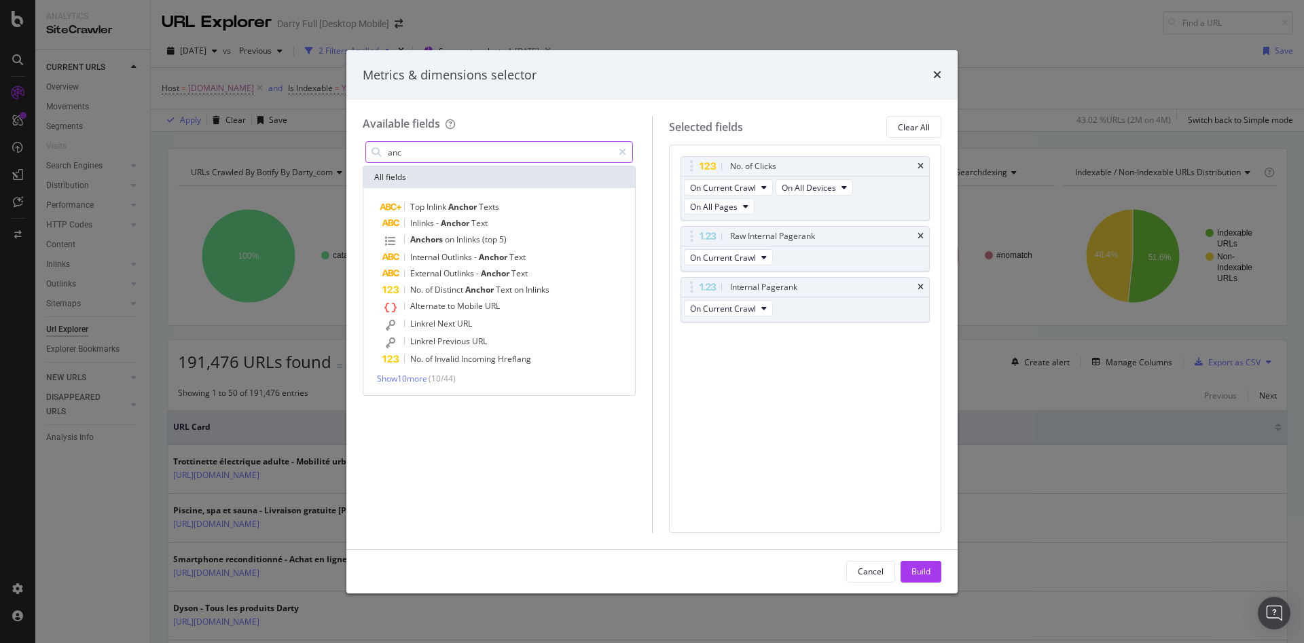
drag, startPoint x: 450, startPoint y: 151, endPoint x: 438, endPoint y: 164, distance: 17.8
click at [297, 159] on div "Metrics & dimensions selector Available fields anc All fields Top Inlink Anchor…" at bounding box center [652, 321] width 1304 height 643
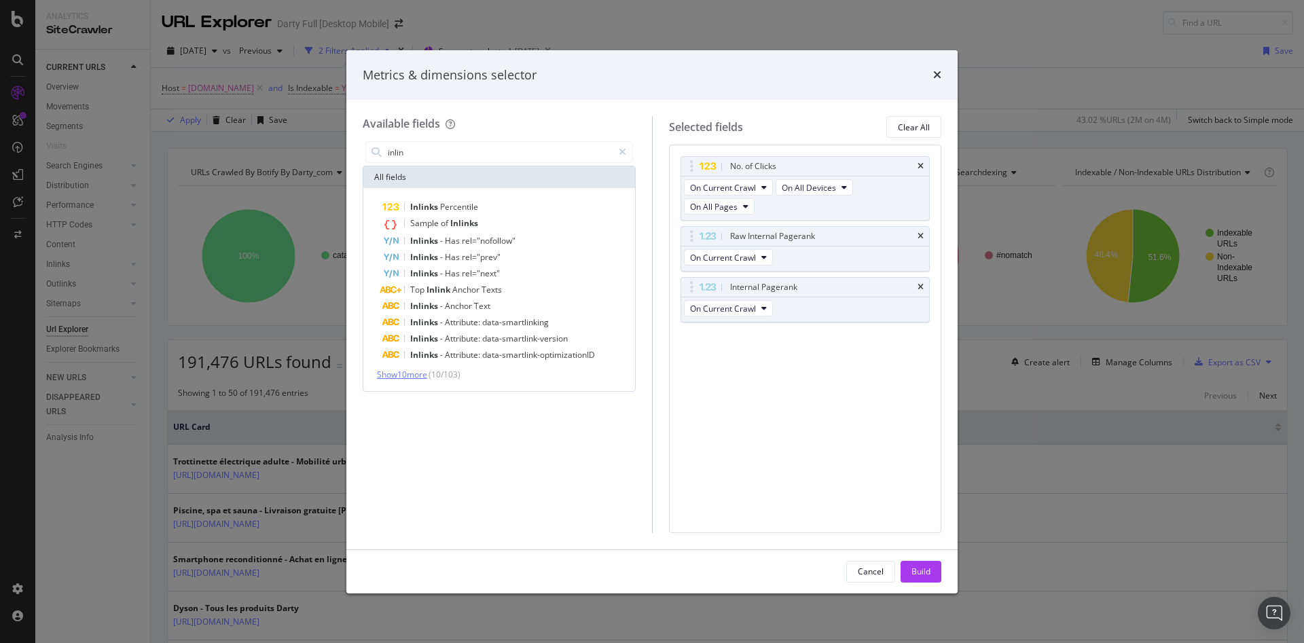
click at [401, 374] on span "Show 10 more" at bounding box center [402, 375] width 50 height 12
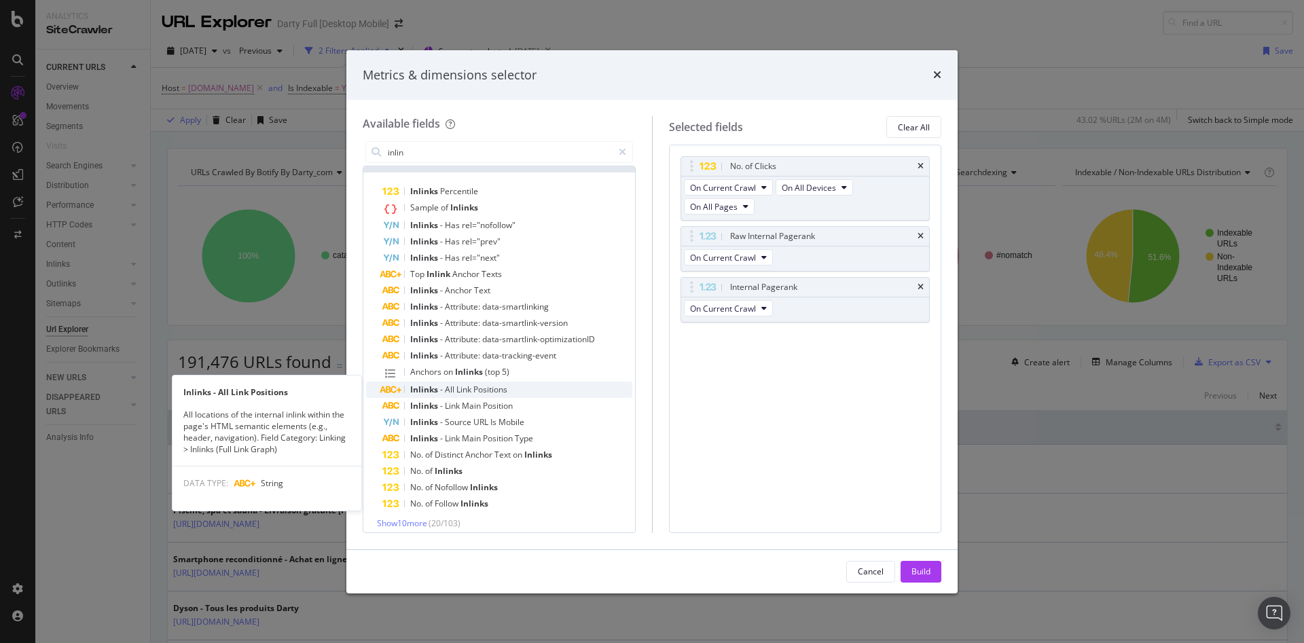
scroll to position [23, 0]
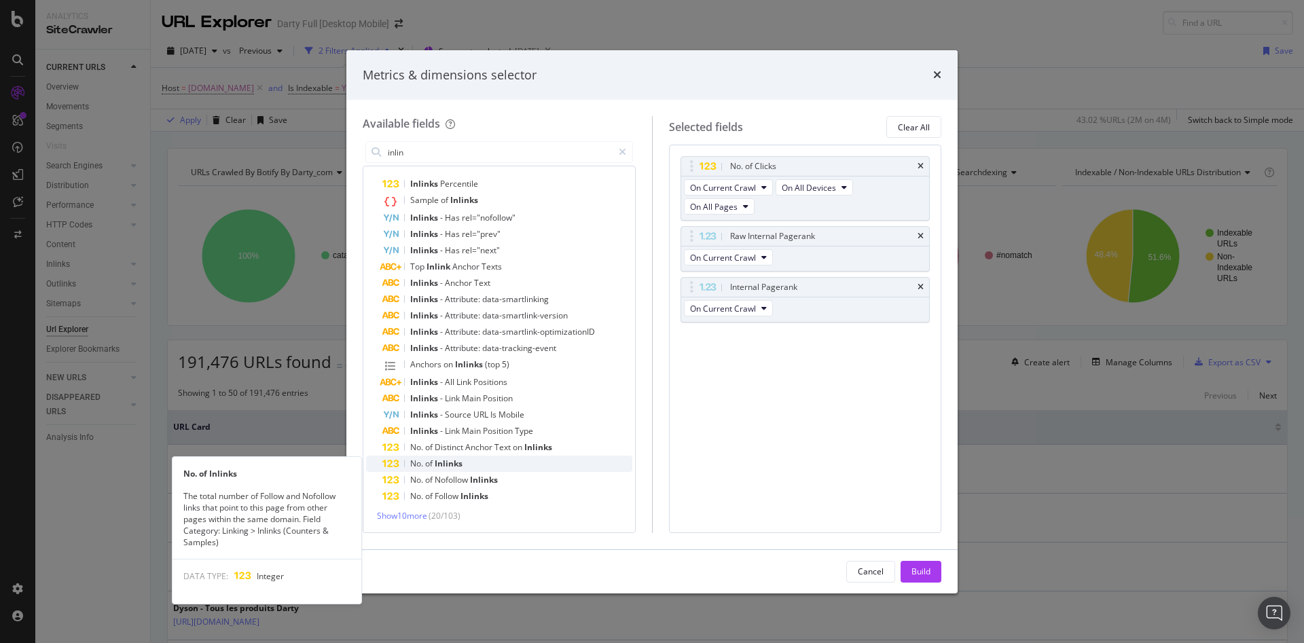
click at [485, 464] on div "No. of Inlinks" at bounding box center [507, 464] width 250 height 16
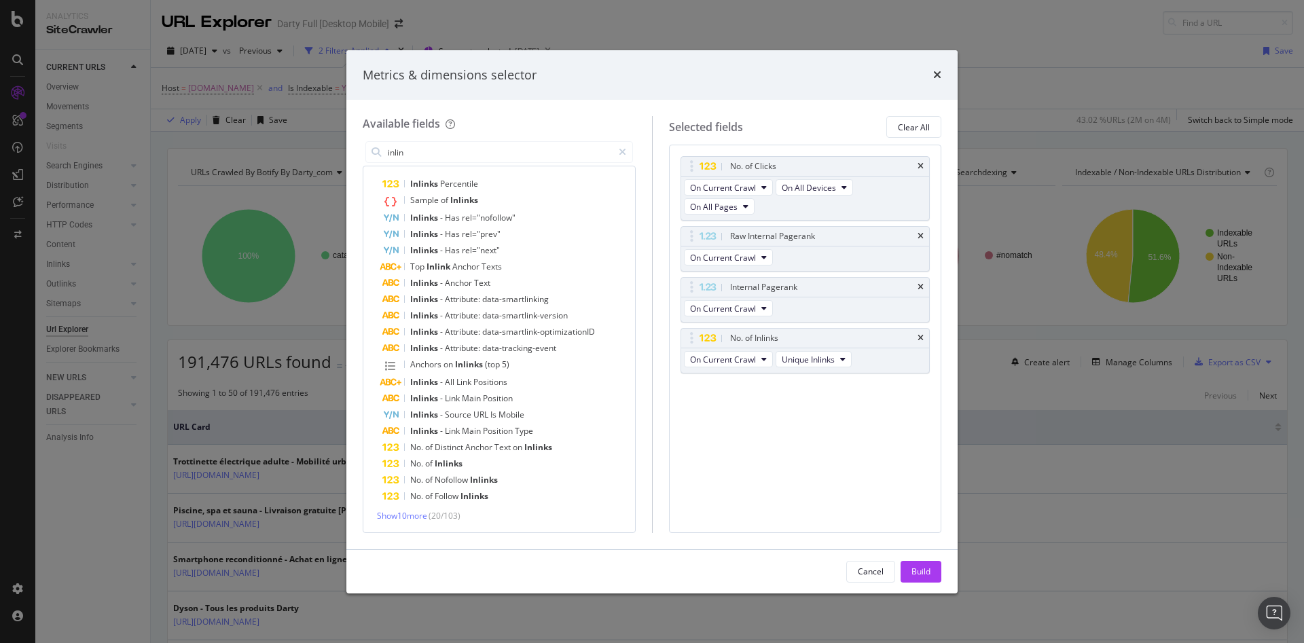
scroll to position [0, 0]
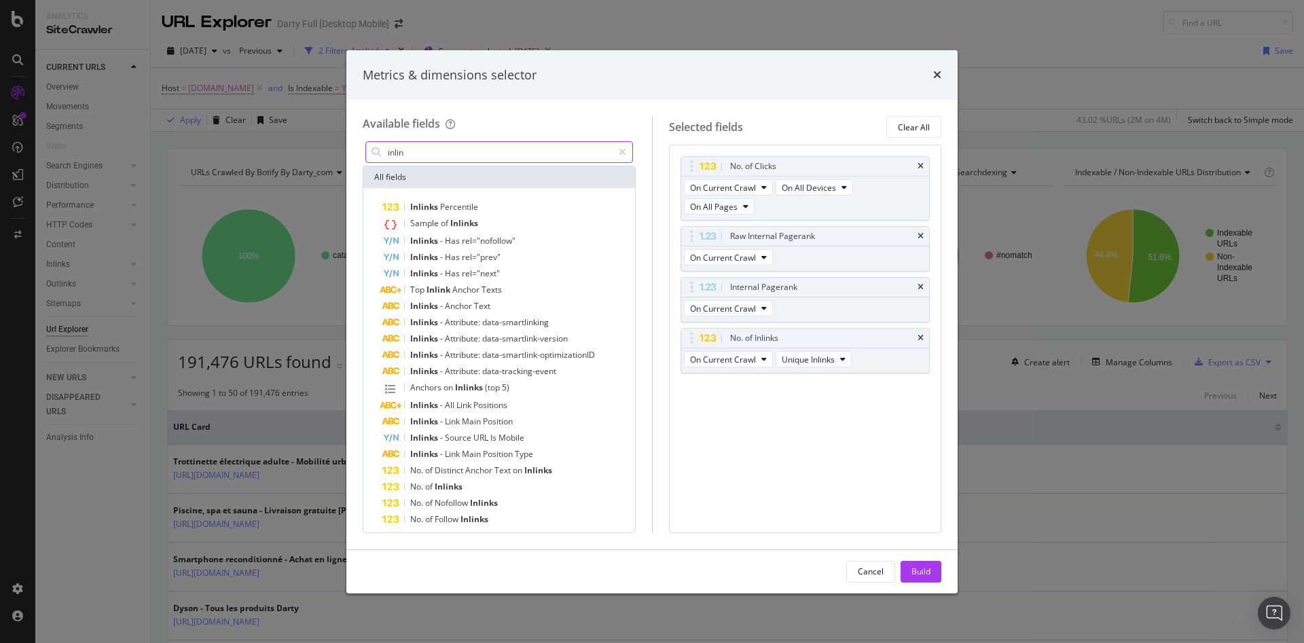
click at [467, 156] on input "inlin" at bounding box center [499, 152] width 226 height 20
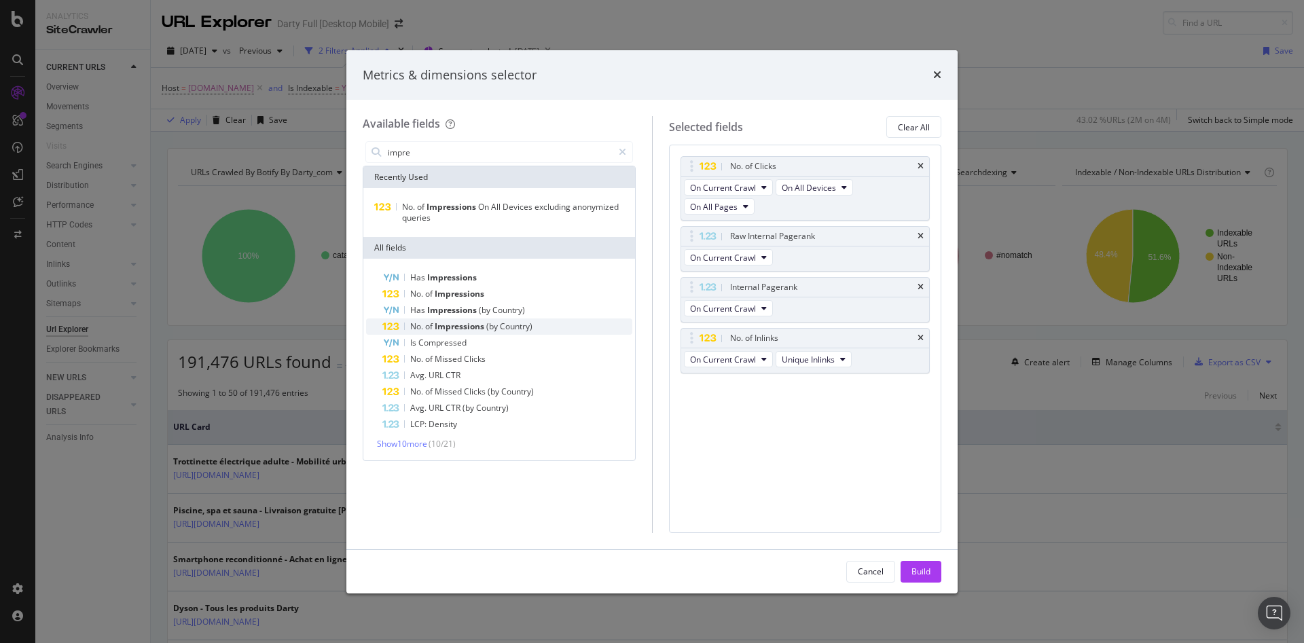
click at [519, 327] on span "Country)" at bounding box center [516, 327] width 33 height 12
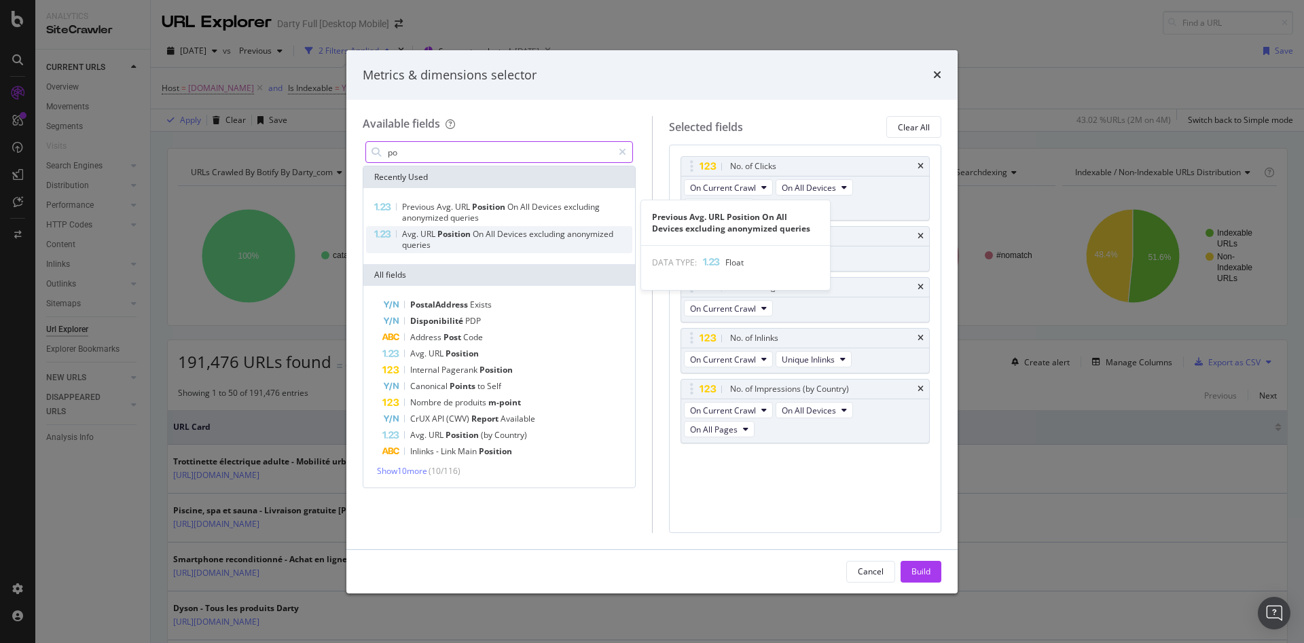
type input "po"
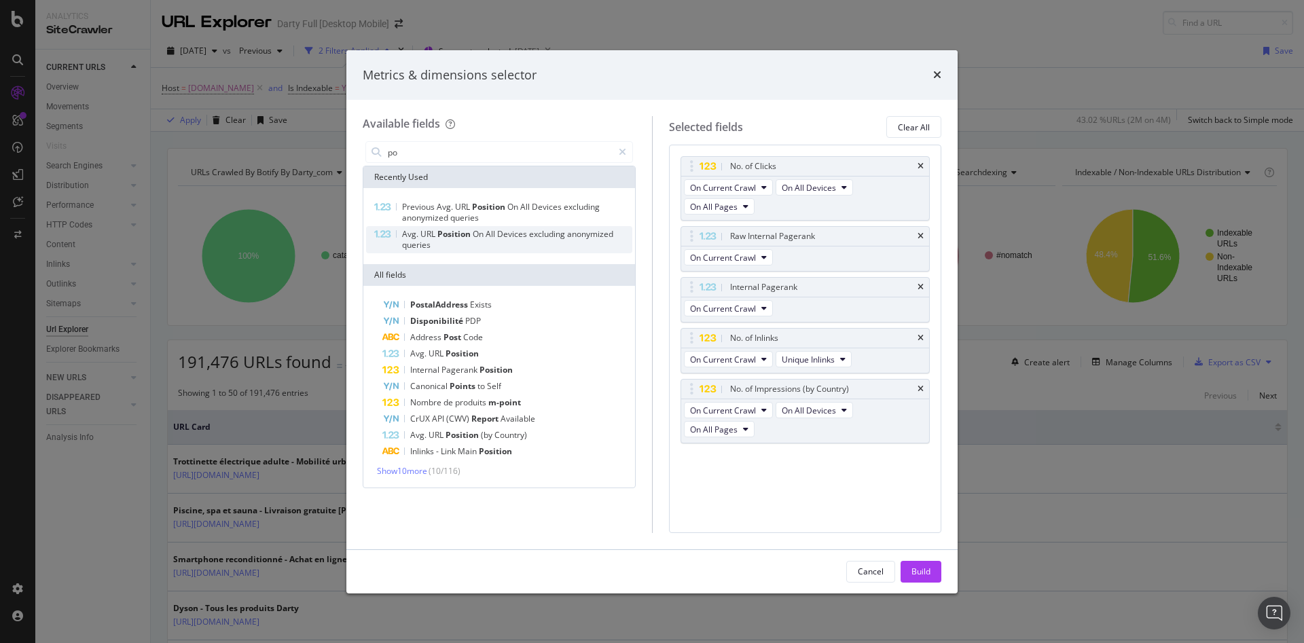
click at [567, 235] on span "anonymized" at bounding box center [590, 234] width 46 height 12
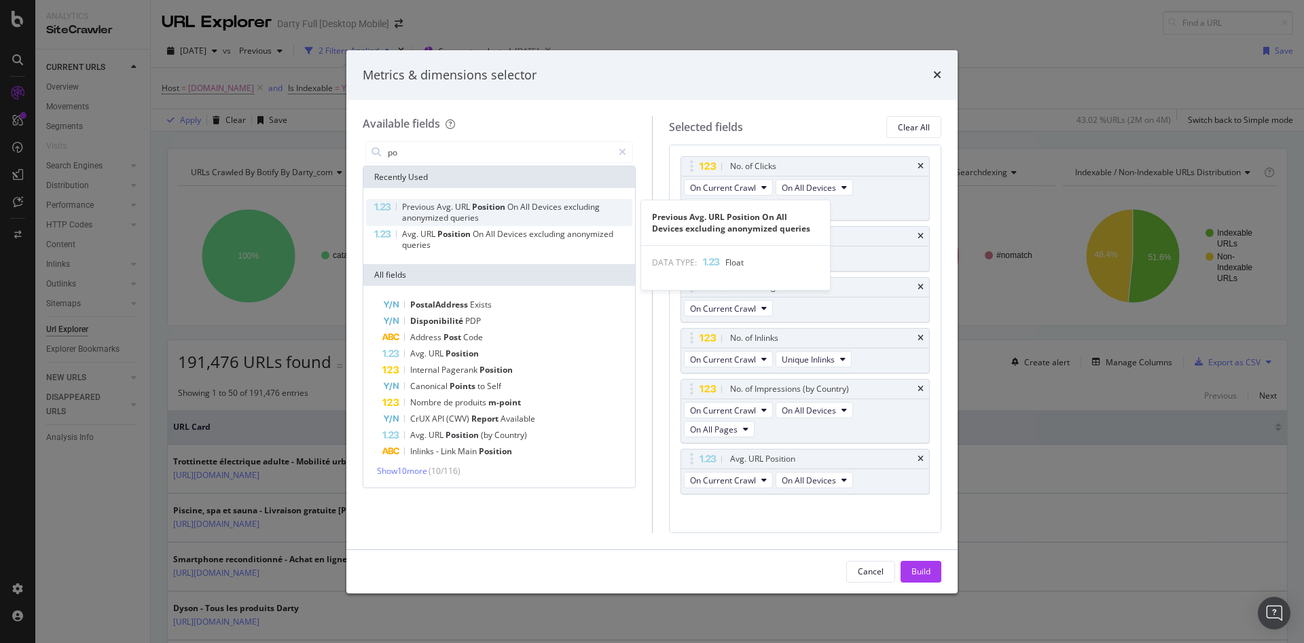
click at [555, 213] on span "Devices" at bounding box center [548, 207] width 32 height 12
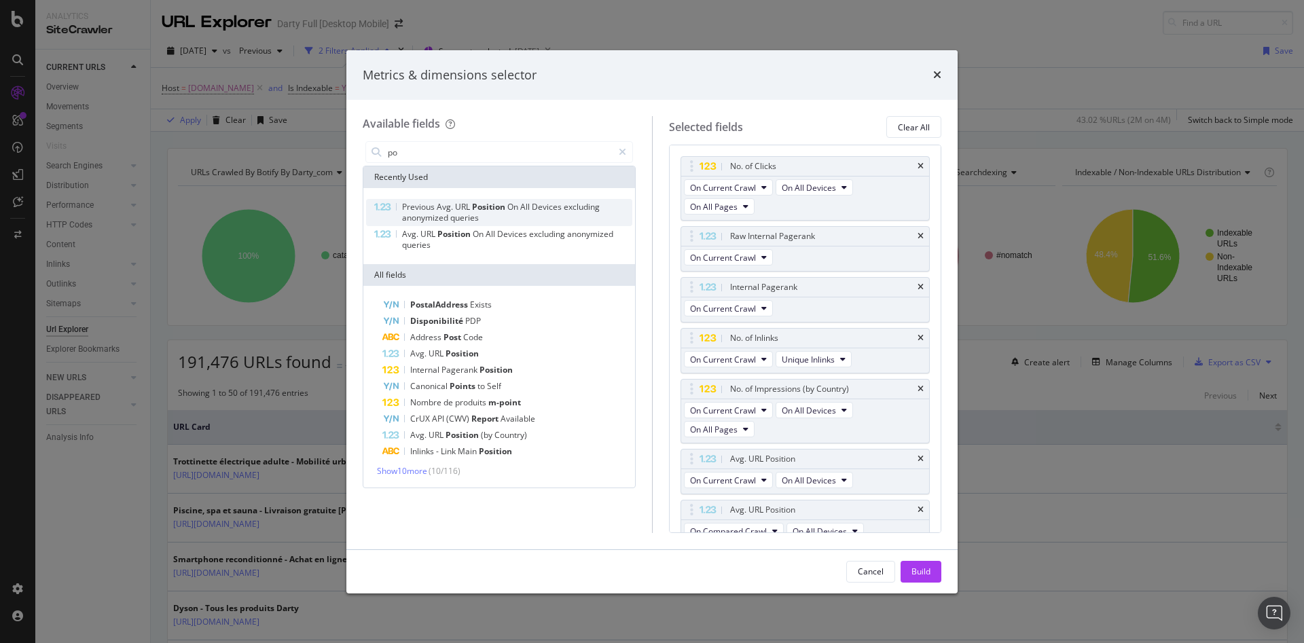
scroll to position [14, 0]
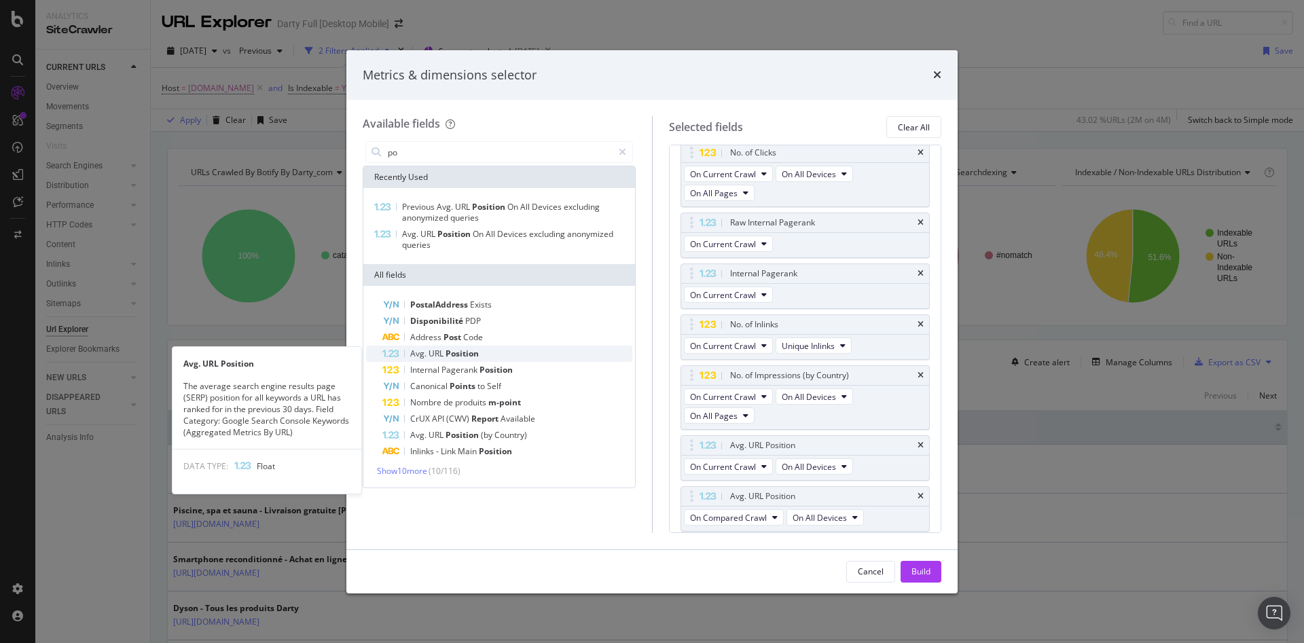
click at [503, 357] on div "Avg. URL Position" at bounding box center [507, 354] width 250 height 16
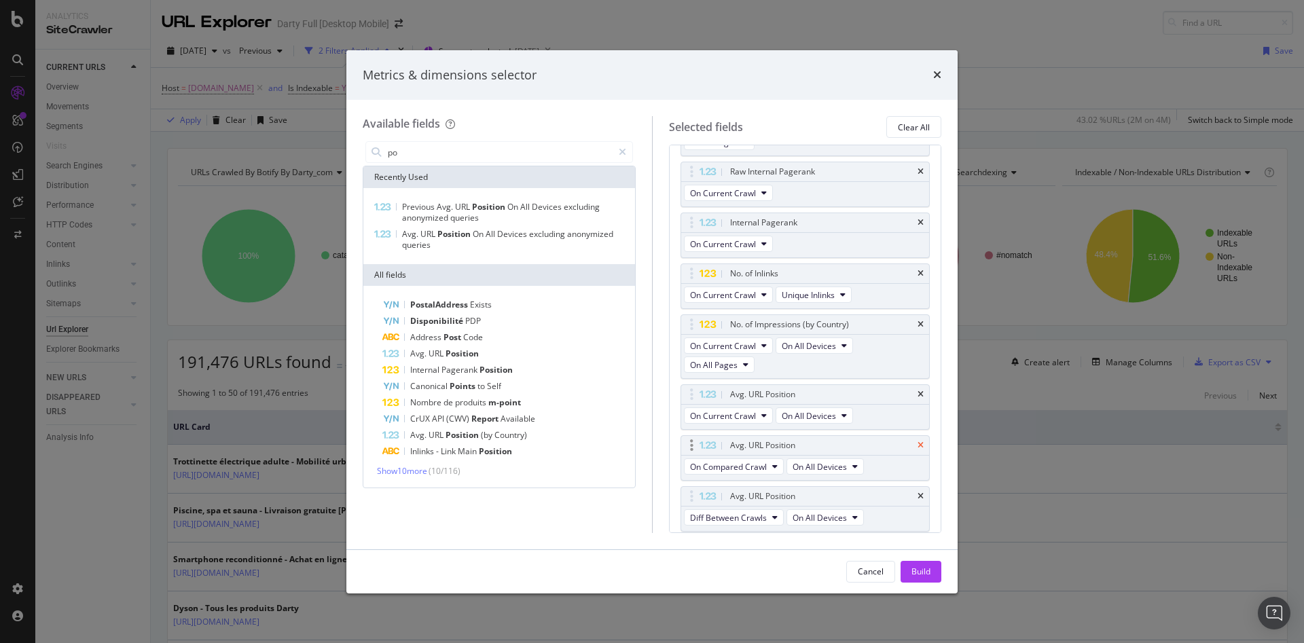
click at [917, 445] on icon "times" at bounding box center [920, 445] width 6 height 8
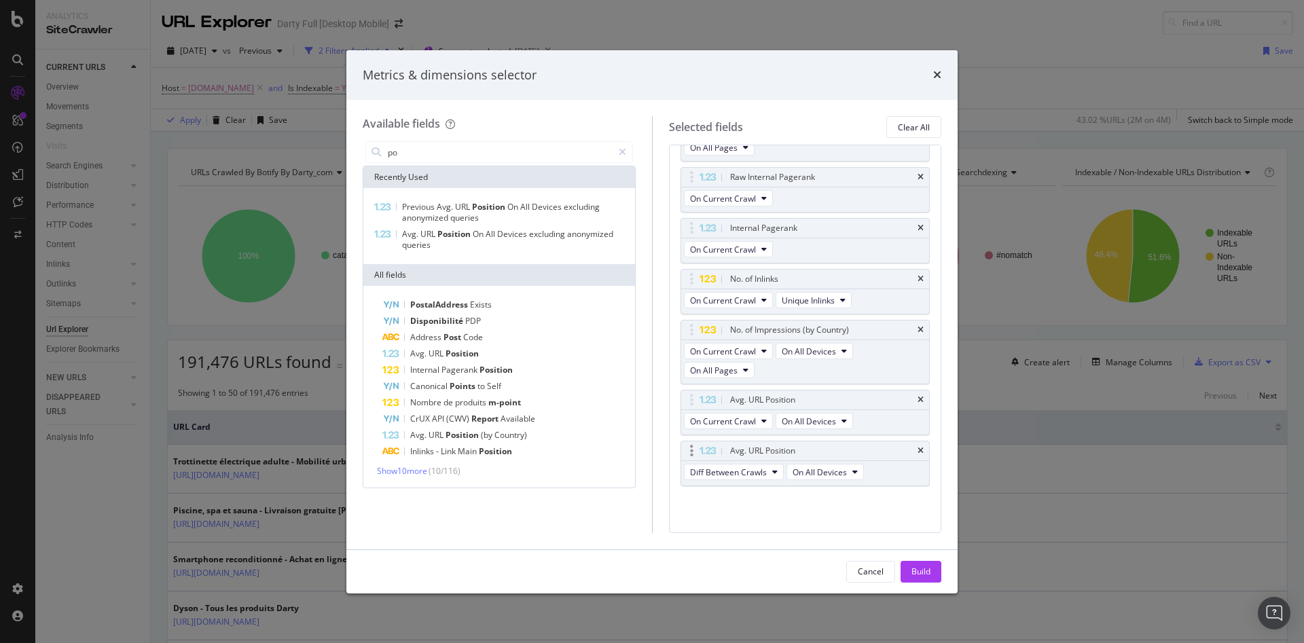
scroll to position [59, 0]
click at [917, 396] on icon "times" at bounding box center [920, 400] width 6 height 8
click at [426, 471] on span "Show 10 more" at bounding box center [402, 471] width 50 height 12
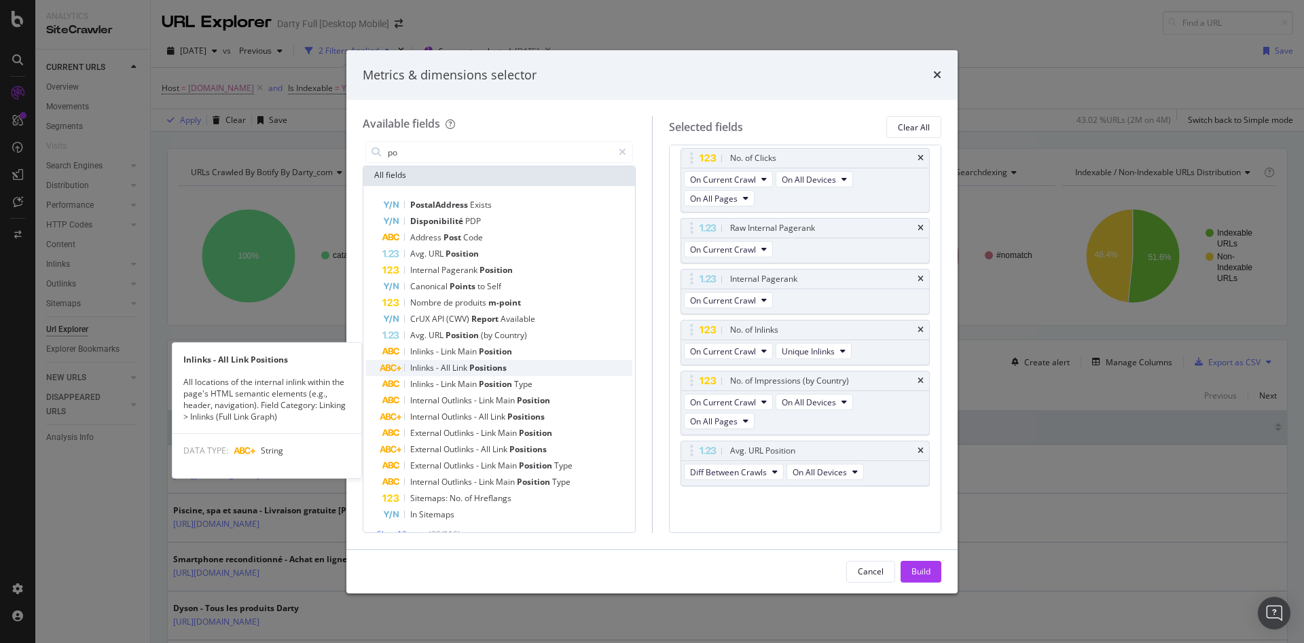
scroll to position [118, 0]
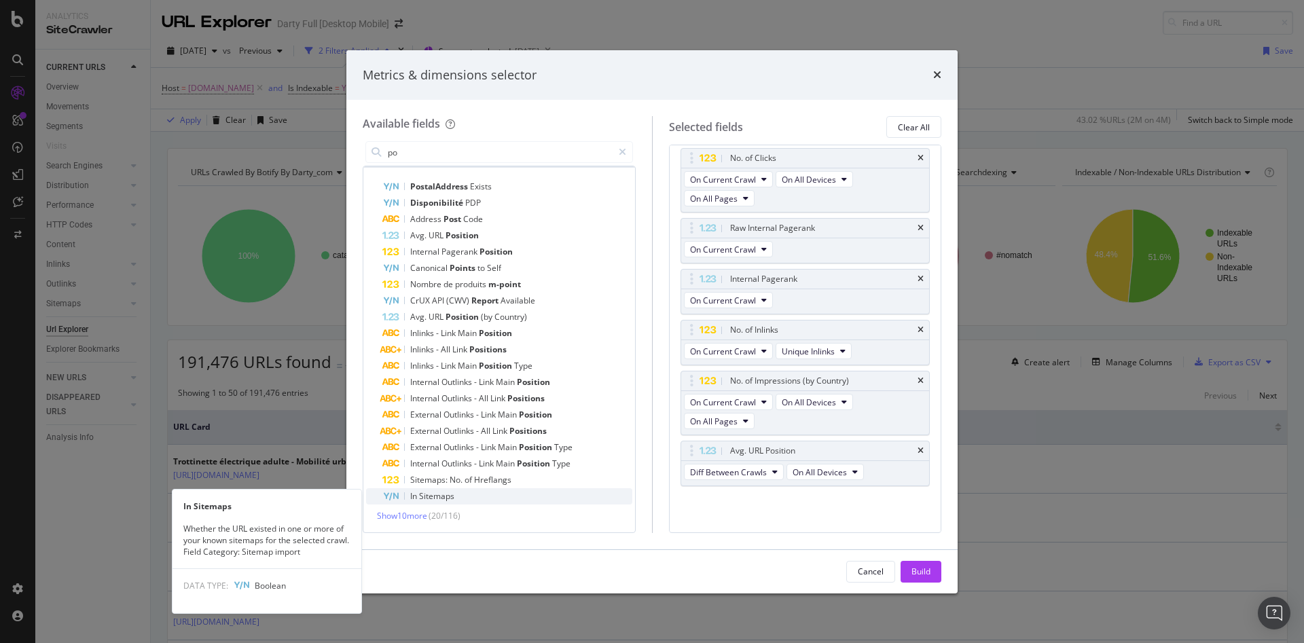
click at [433, 492] on span "Sitemaps" at bounding box center [436, 496] width 35 height 12
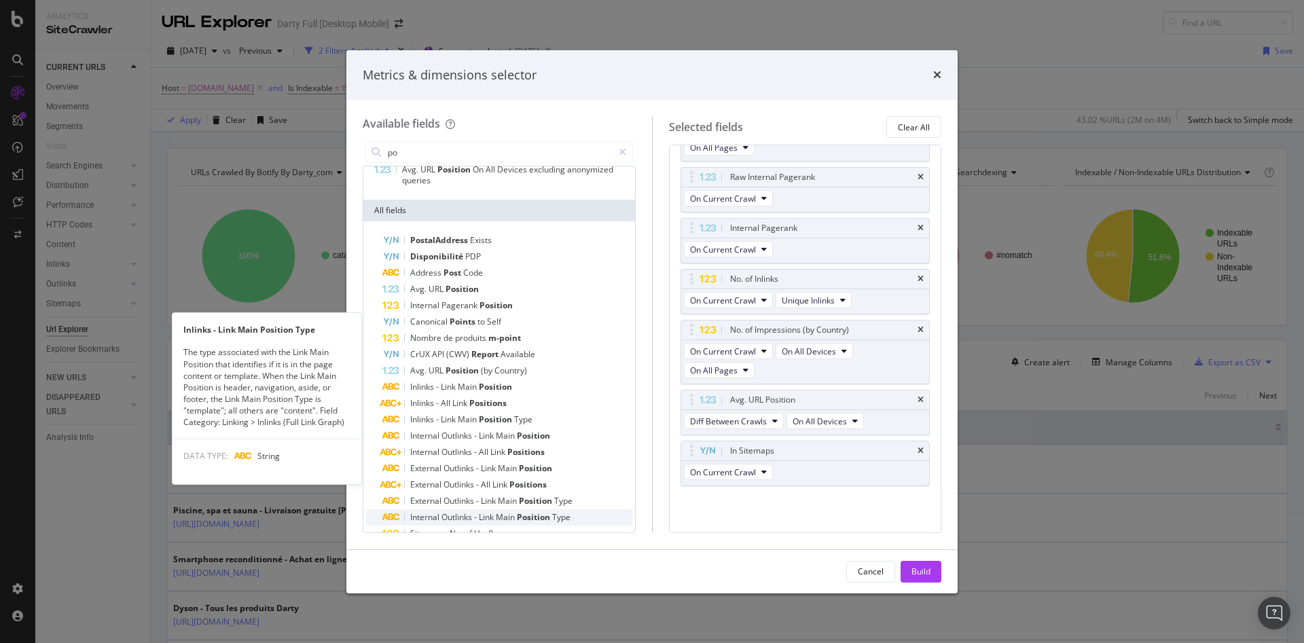
scroll to position [0, 0]
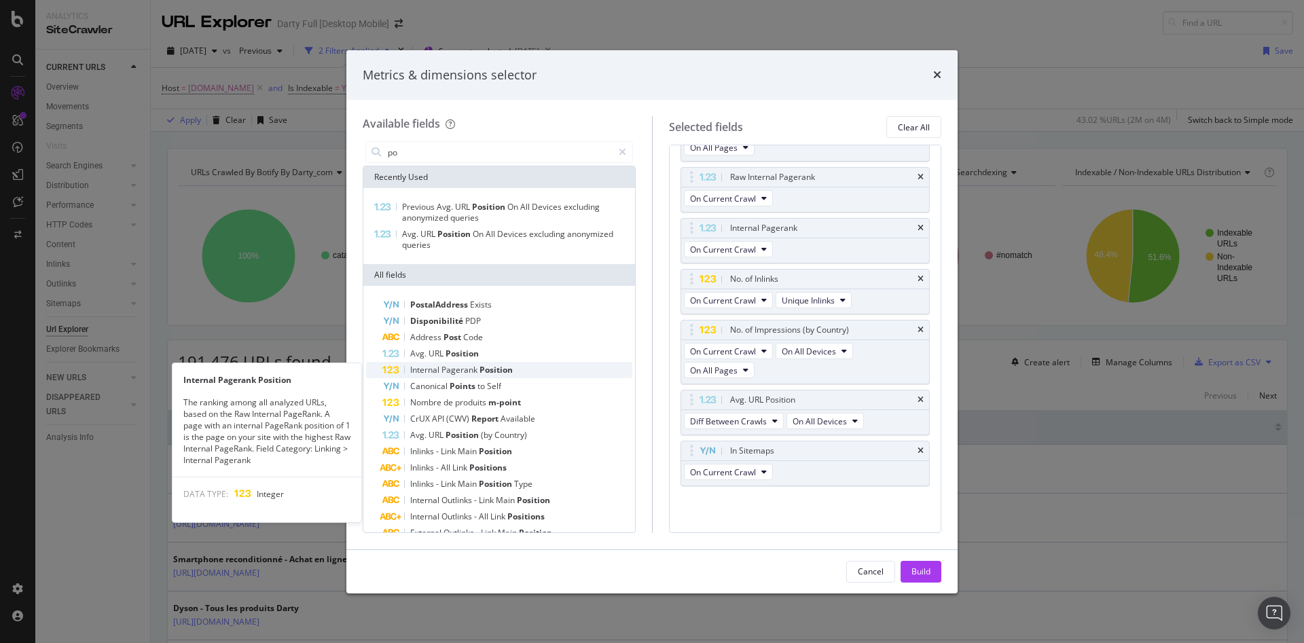
click at [497, 371] on span "Position" at bounding box center [495, 370] width 33 height 12
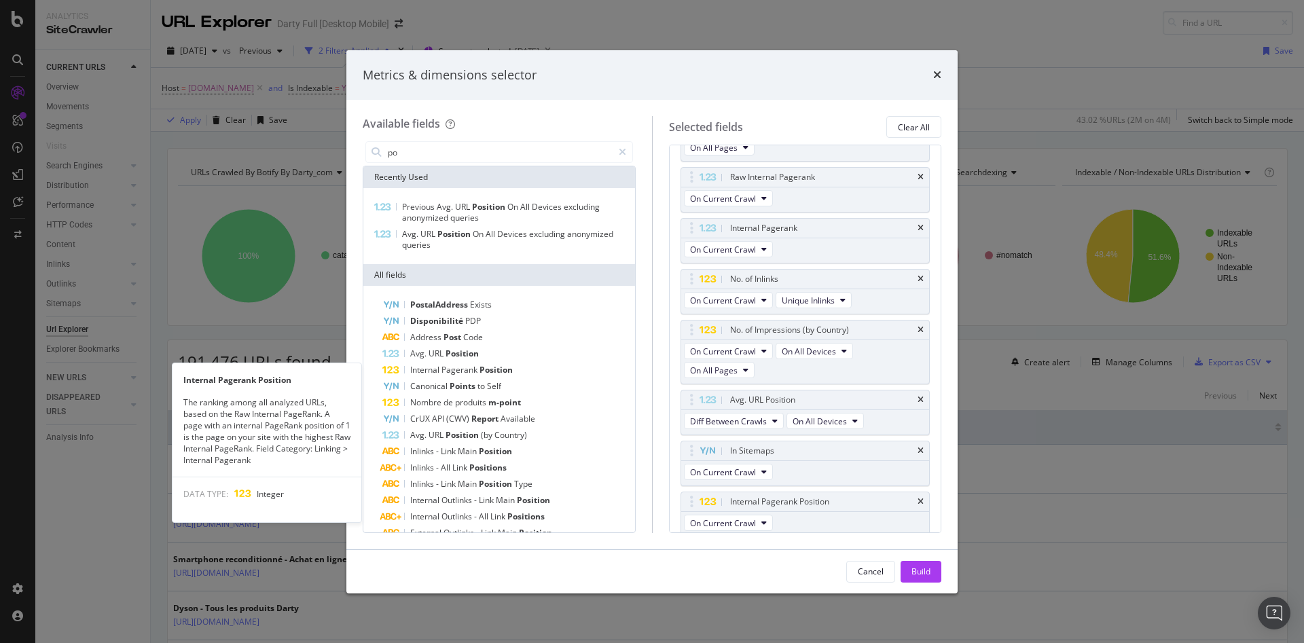
scroll to position [65, 0]
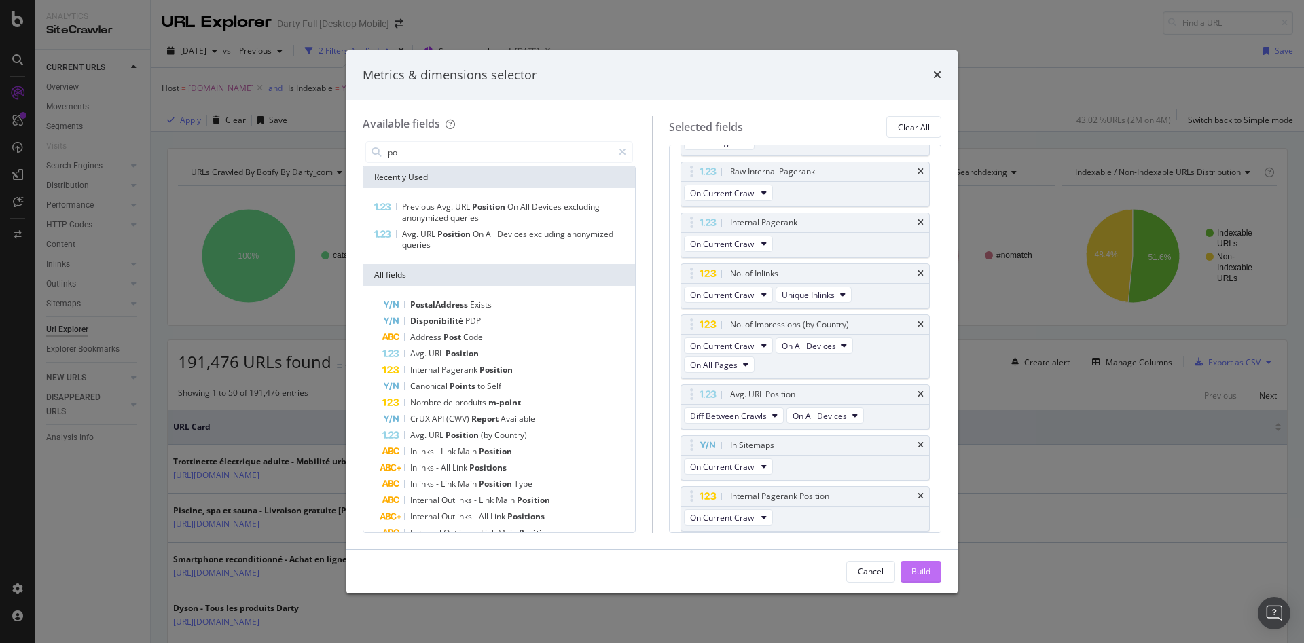
click at [905, 562] on button "Build" at bounding box center [920, 572] width 41 height 22
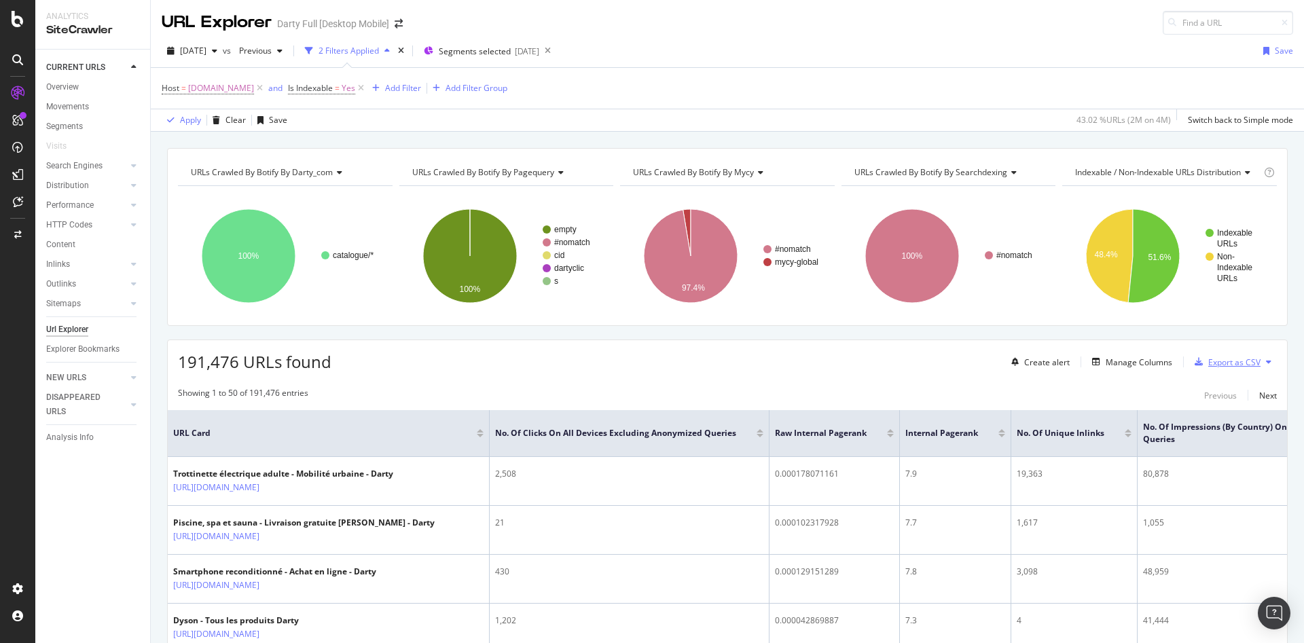
click at [1222, 363] on div "Export as CSV" at bounding box center [1234, 363] width 52 height 12
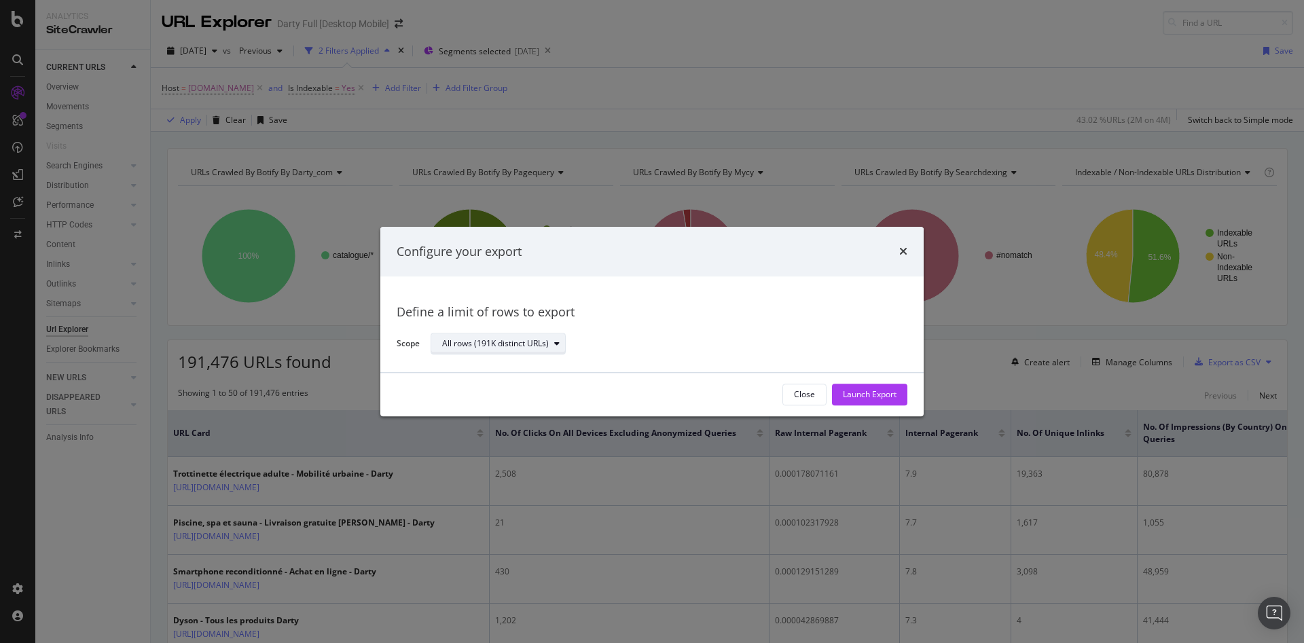
click at [504, 343] on div "All rows (191K distinct URLs)" at bounding box center [495, 344] width 107 height 8
click at [511, 365] on div "All rows (191K distinct URLs)" at bounding box center [505, 367] width 115 height 12
click at [873, 399] on div "Launch Export" at bounding box center [870, 395] width 54 height 12
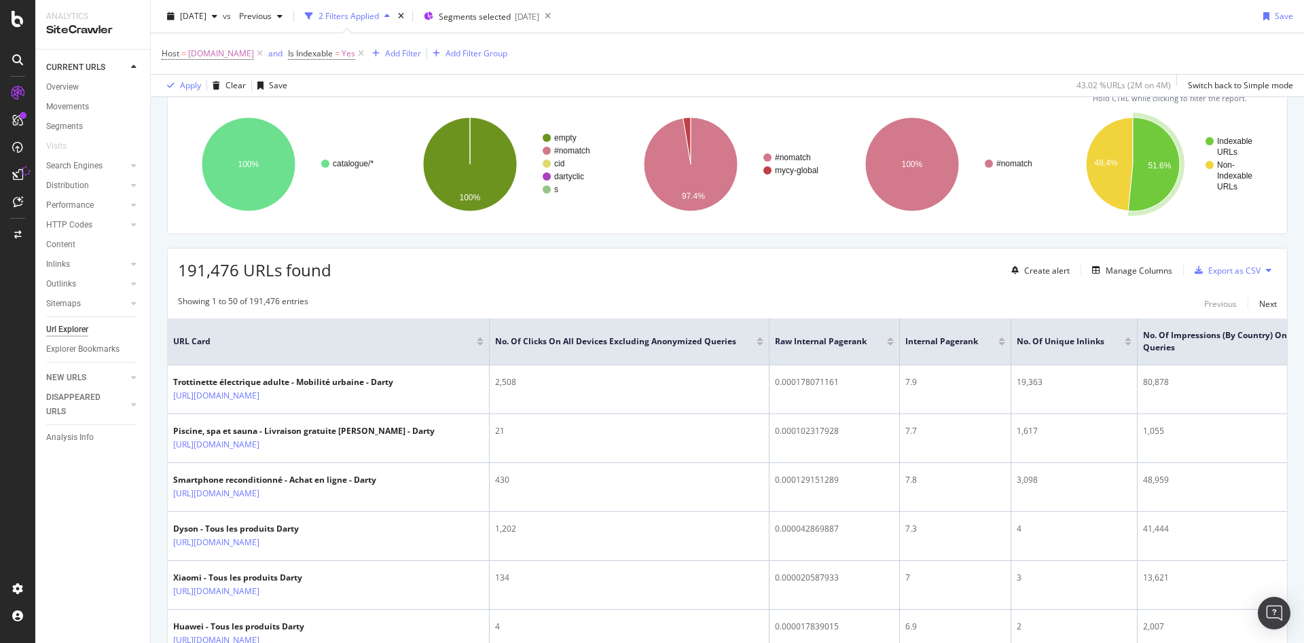
scroll to position [95, 0]
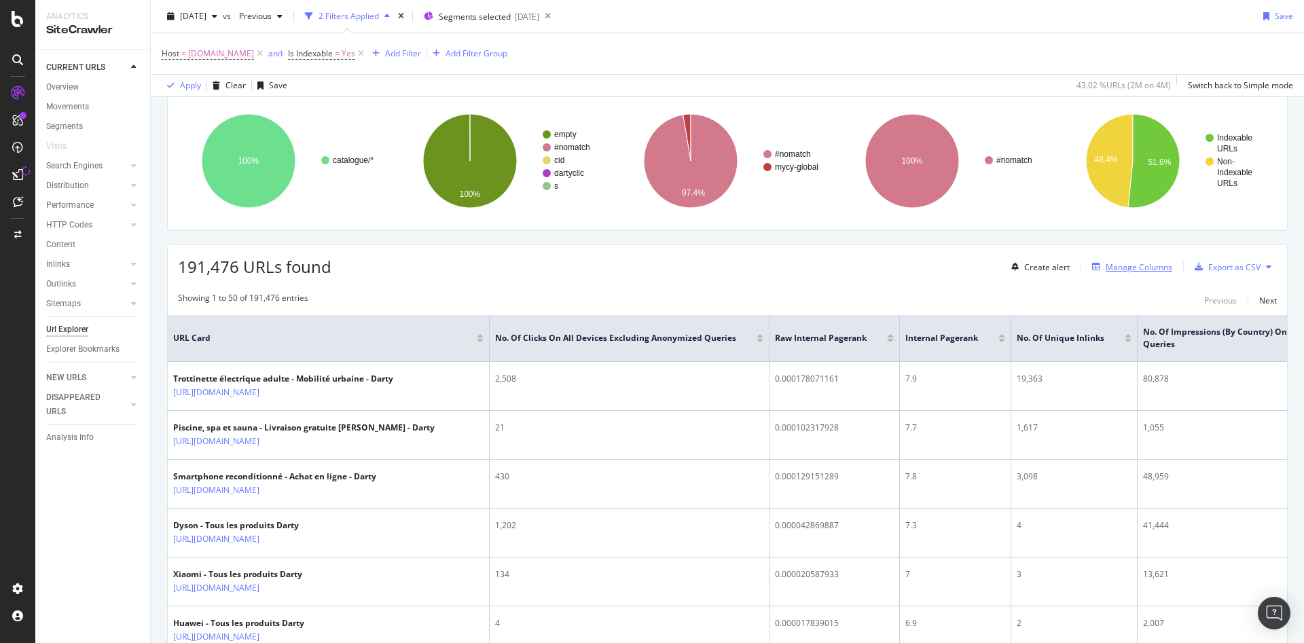
click at [1112, 268] on div "Manage Columns" at bounding box center [1139, 267] width 67 height 12
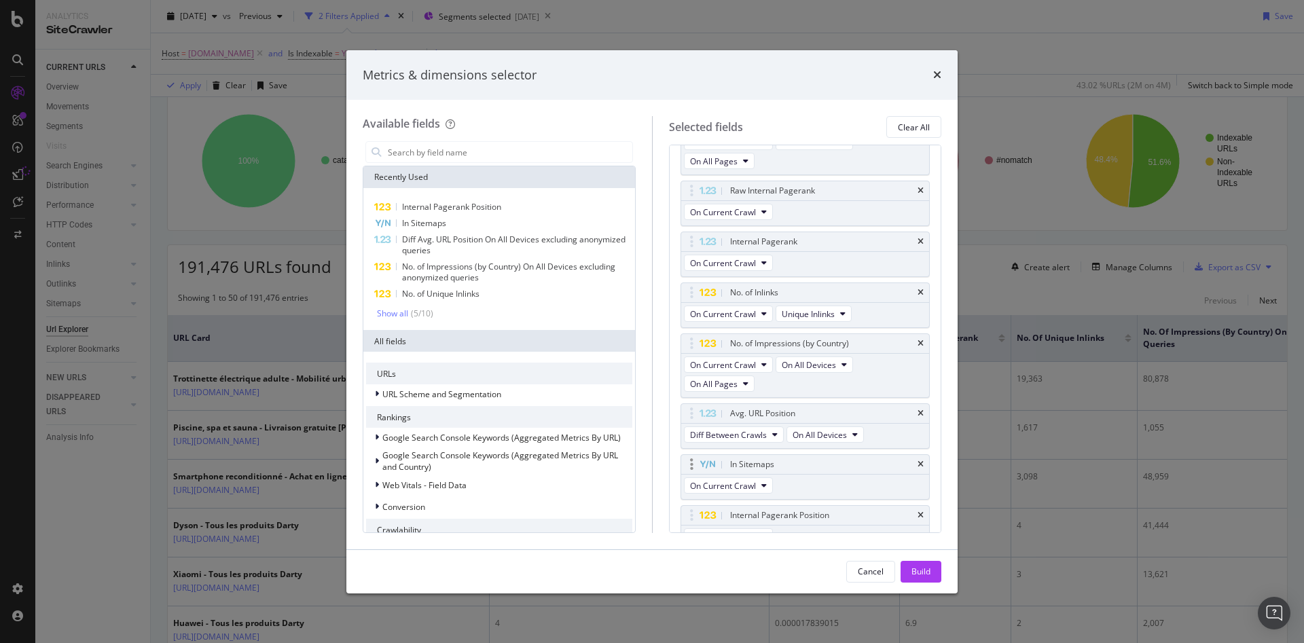
scroll to position [68, 0]
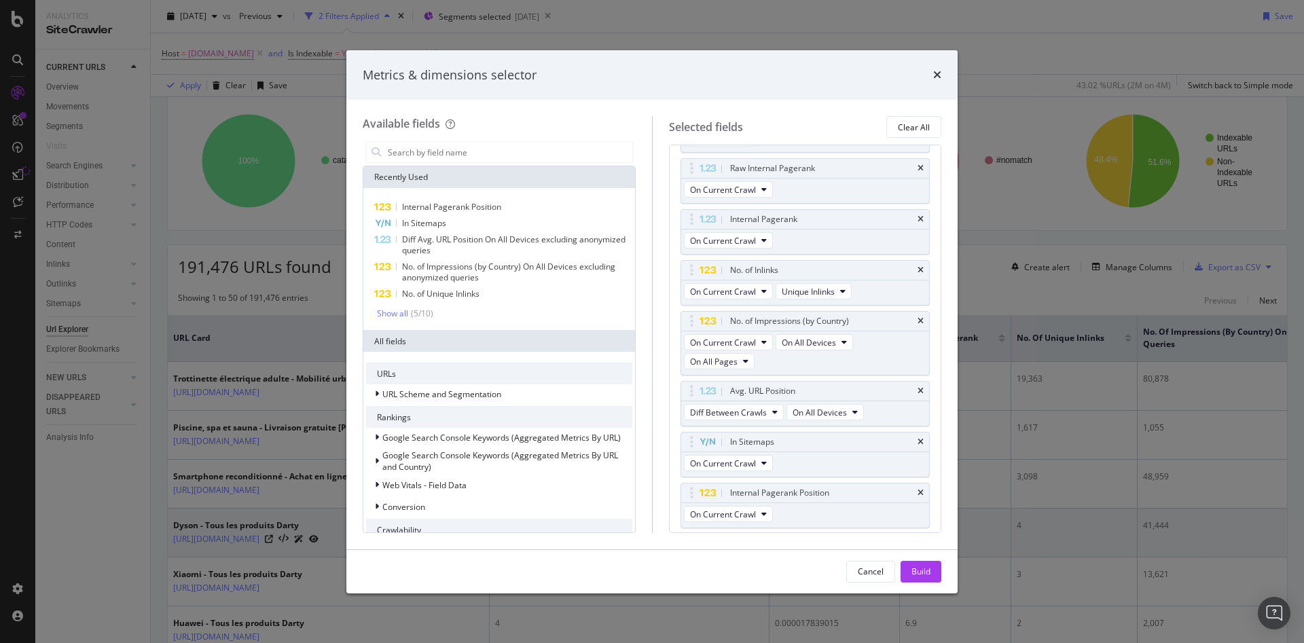
click at [871, 575] on div "Cancel" at bounding box center [871, 572] width 26 height 12
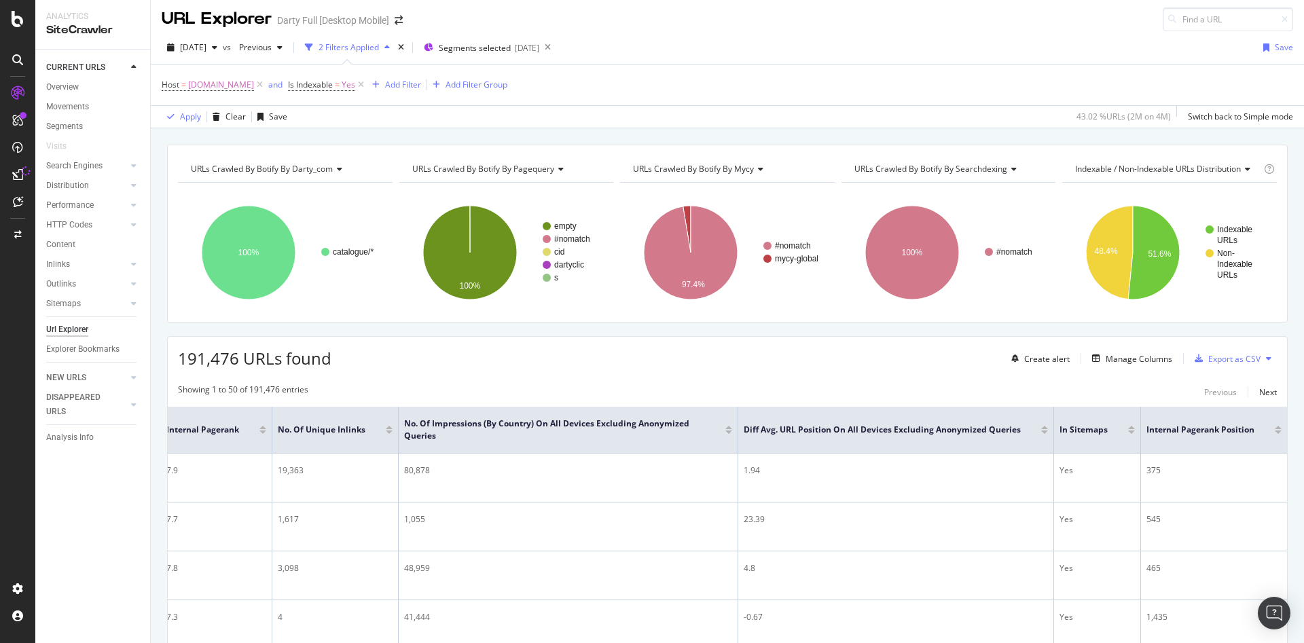
scroll to position [7, 0]
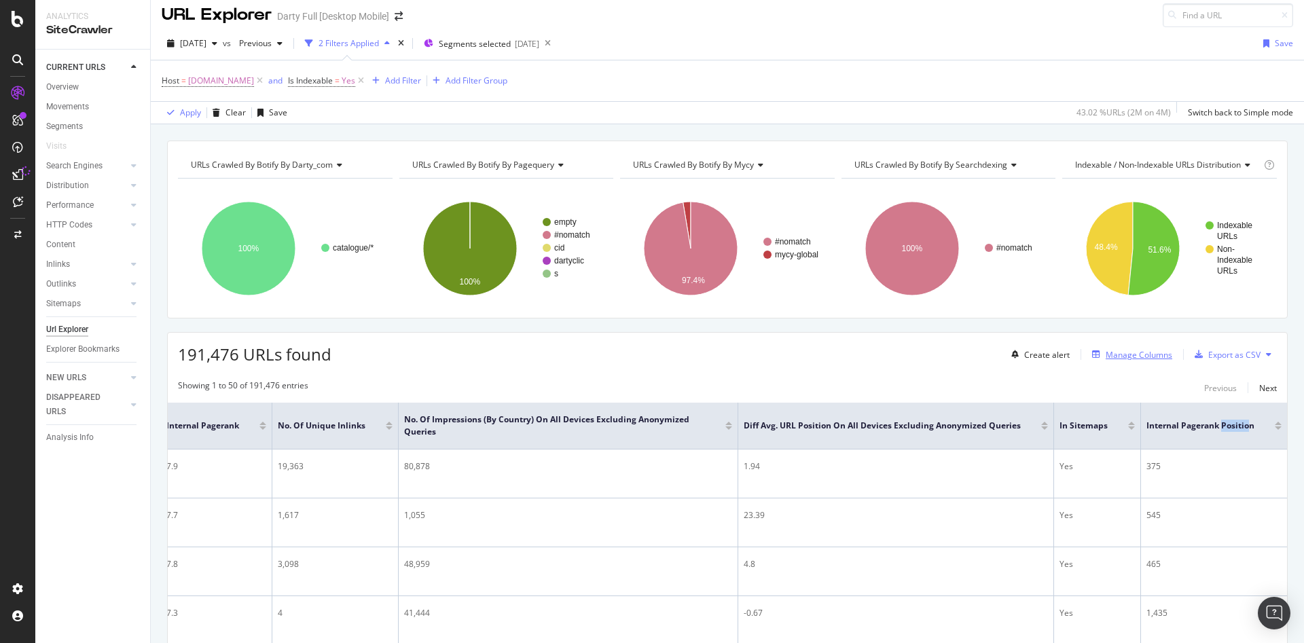
click at [1136, 357] on div "Manage Columns" at bounding box center [1139, 355] width 67 height 12
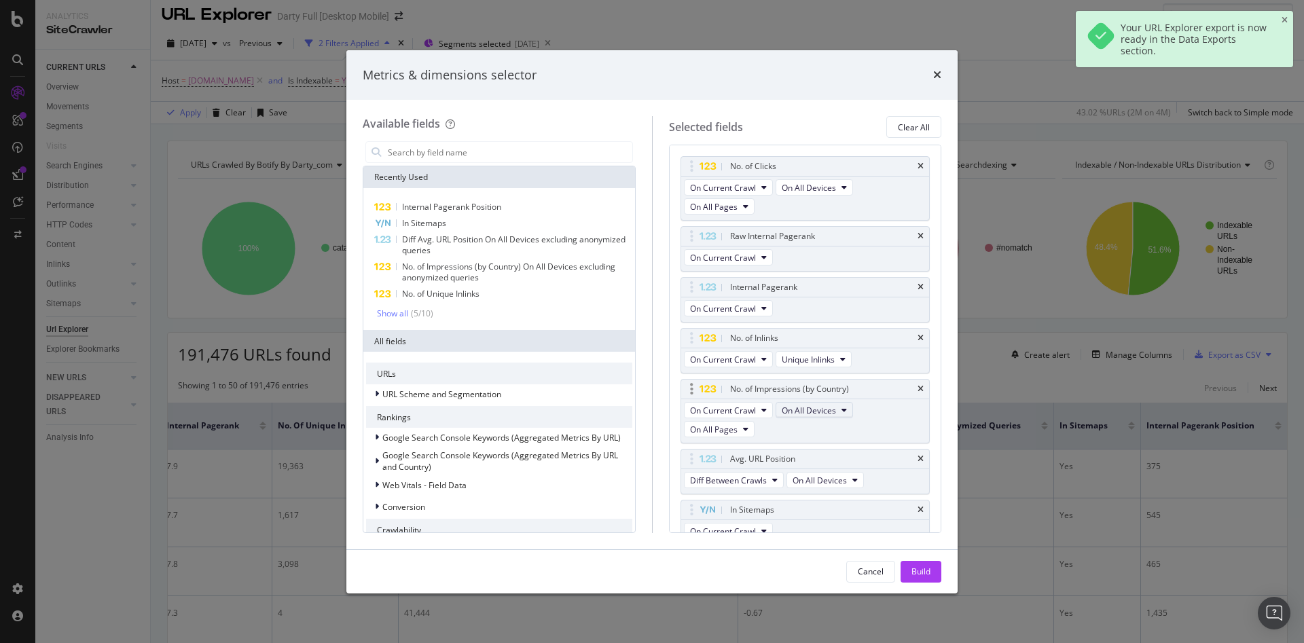
scroll to position [109, 0]
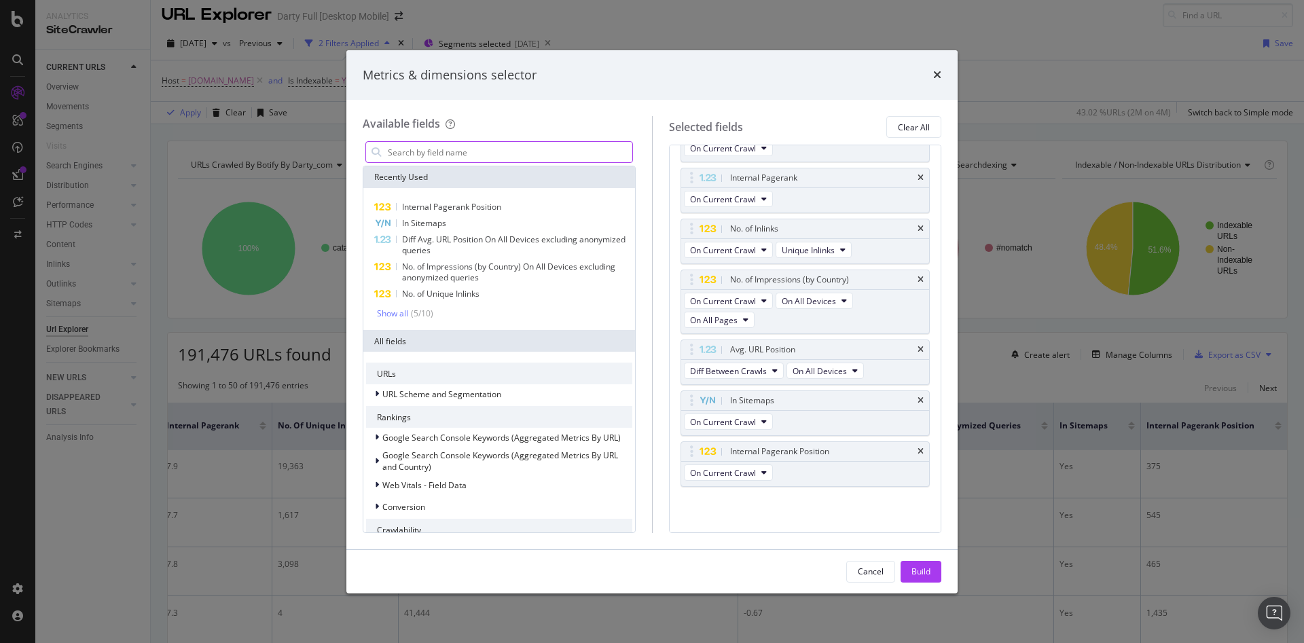
click at [388, 147] on input "modal" at bounding box center [509, 152] width 246 height 20
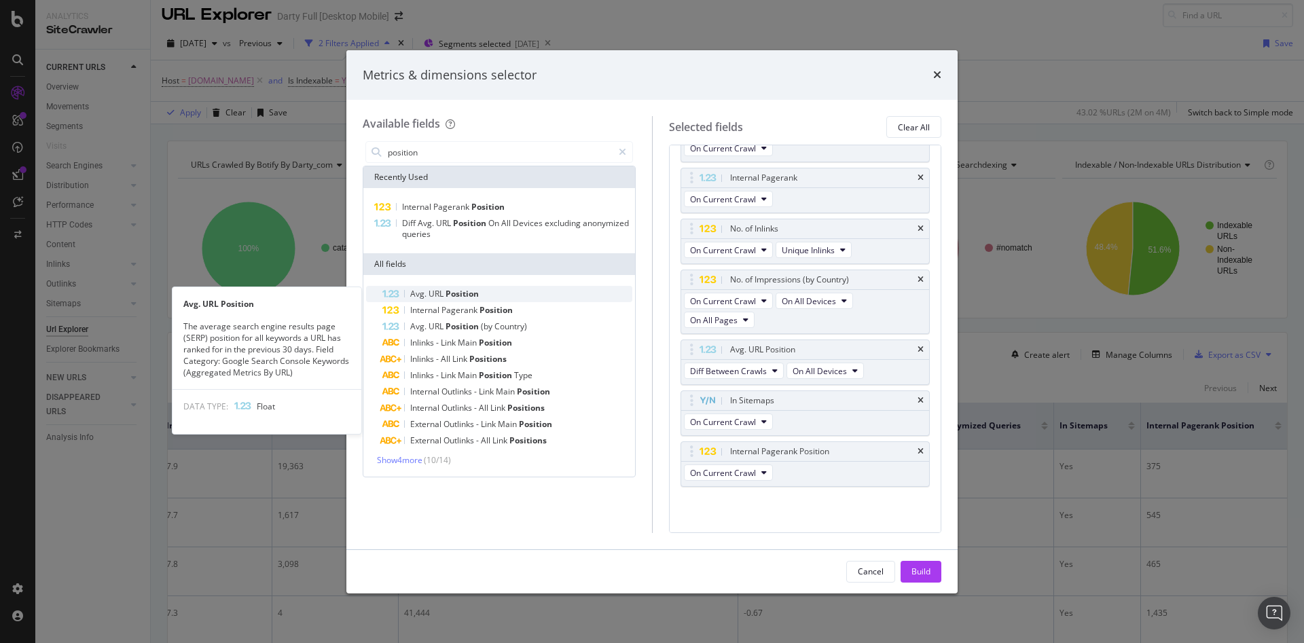
type input "position"
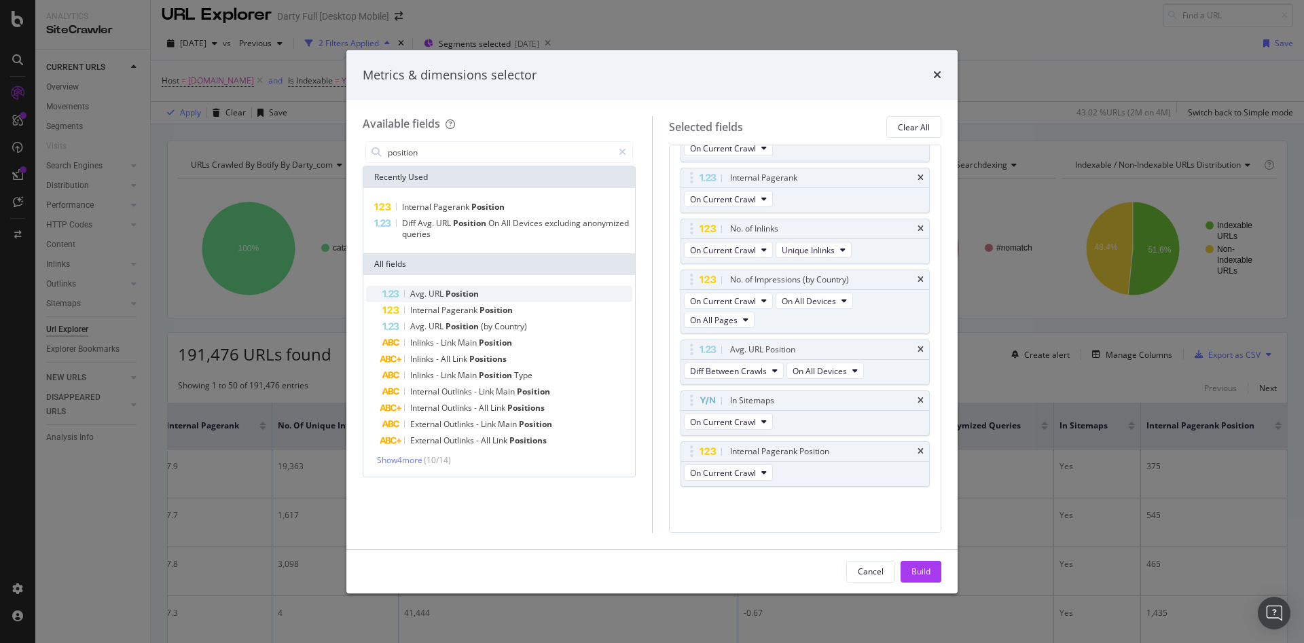
click at [488, 295] on div "Avg. URL Position" at bounding box center [507, 294] width 250 height 16
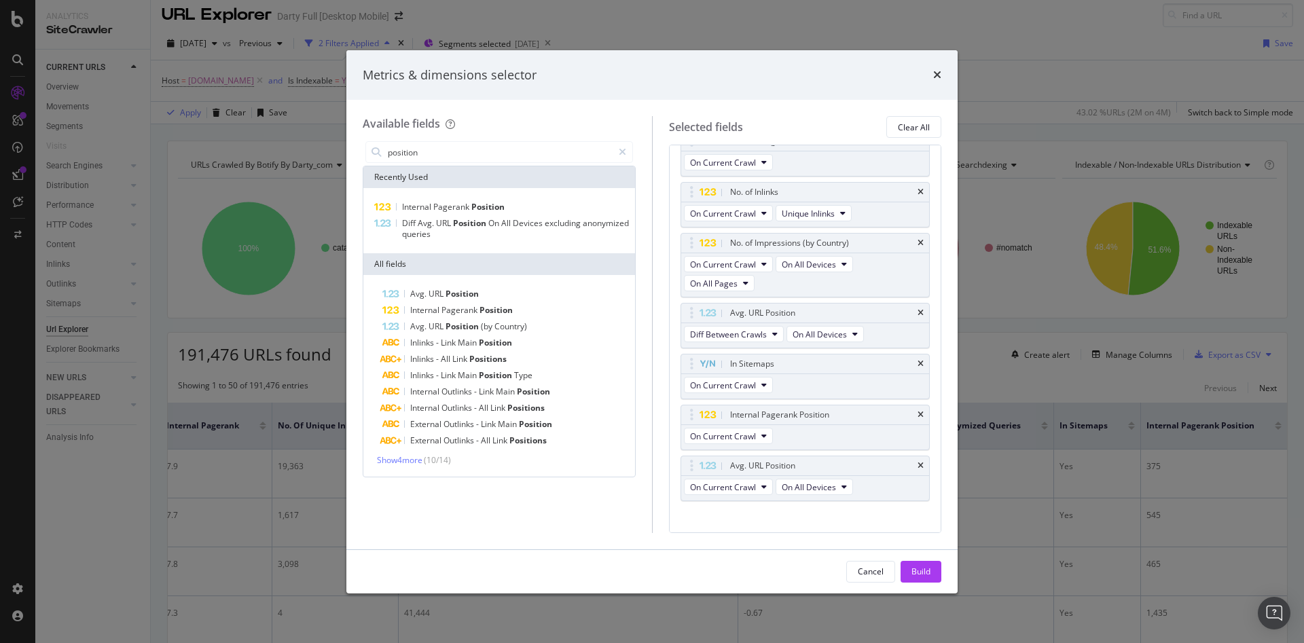
scroll to position [160, 0]
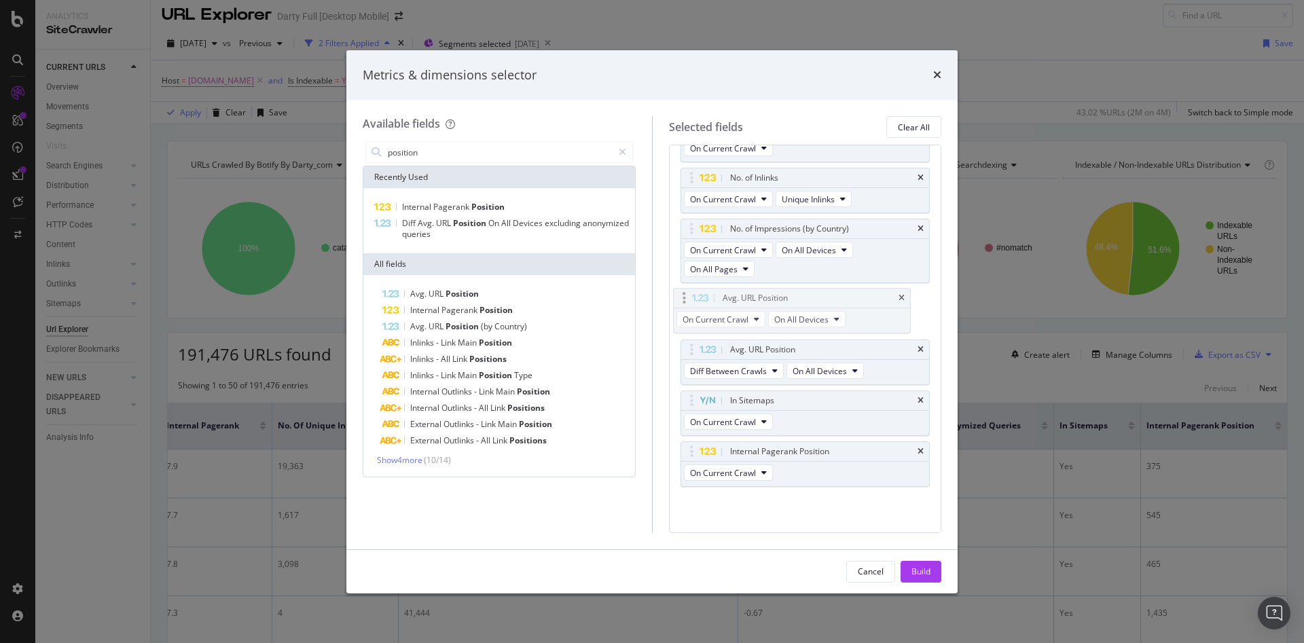
drag, startPoint x: 750, startPoint y: 447, endPoint x: 742, endPoint y: 293, distance: 153.7
click at [742, 293] on body "Analytics SiteCrawler CURRENT URLS Overview Movements Segments Visits Search En…" at bounding box center [652, 321] width 1304 height 643
drag, startPoint x: 915, startPoint y: 568, endPoint x: 1125, endPoint y: 435, distance: 248.1
click at [915, 568] on div "Build" at bounding box center [920, 572] width 19 height 12
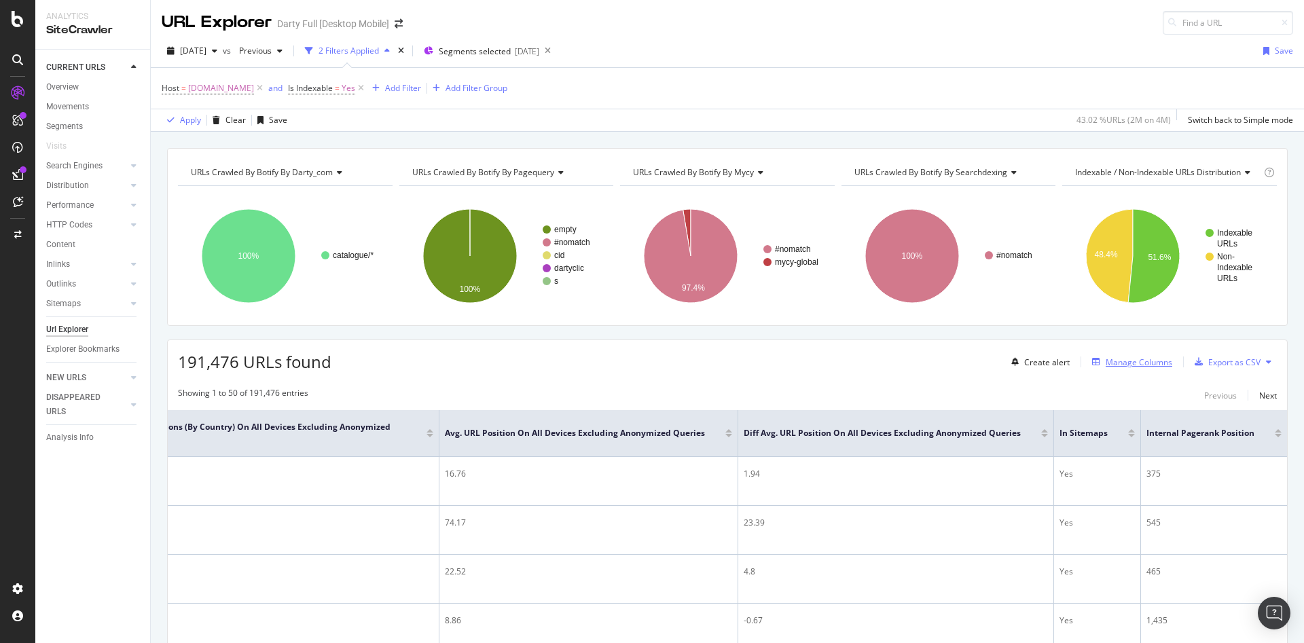
click at [1106, 360] on div "Manage Columns" at bounding box center [1139, 363] width 67 height 12
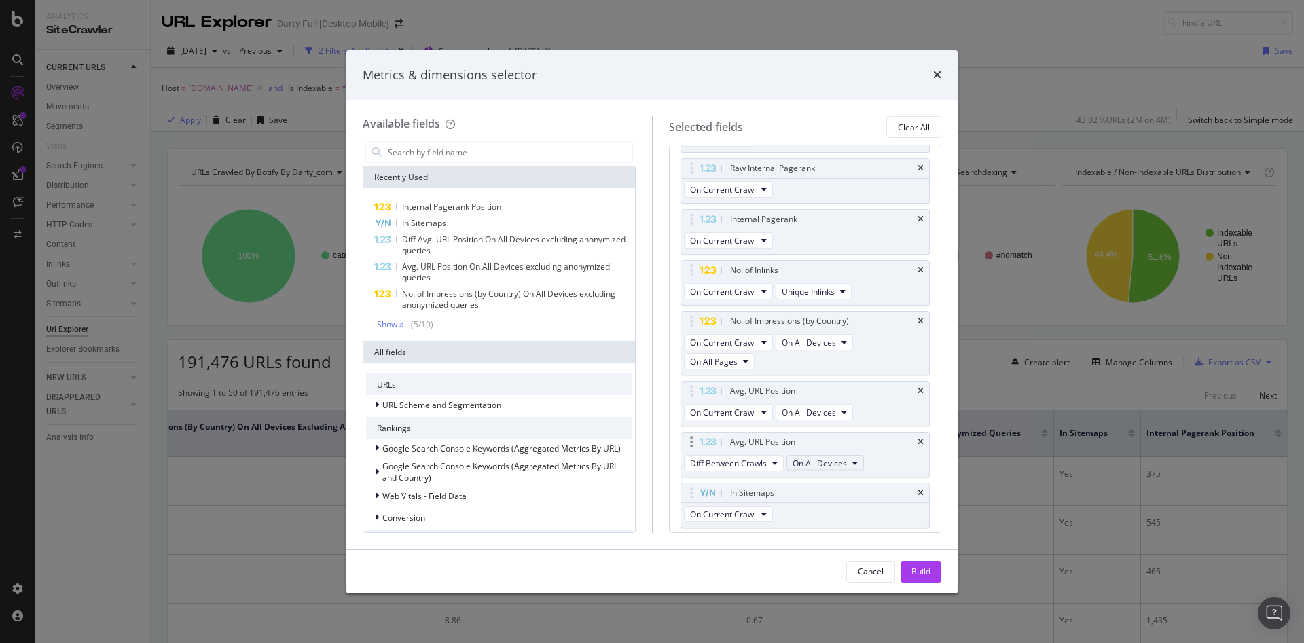
scroll to position [136, 0]
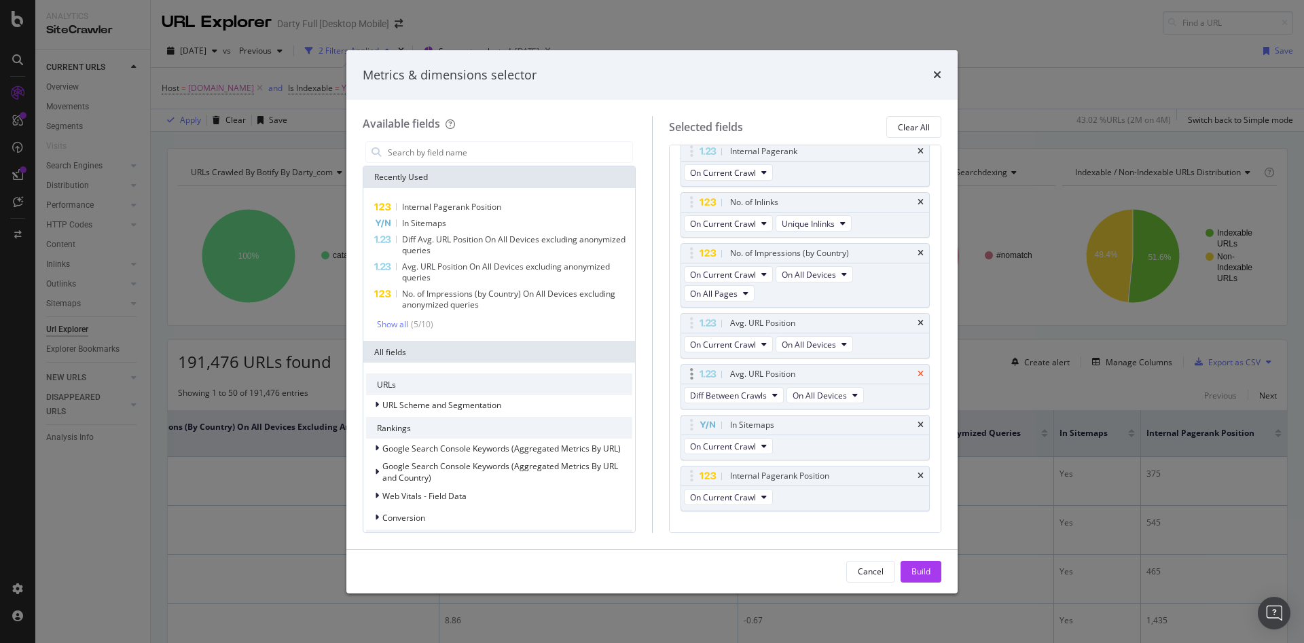
click at [917, 371] on icon "times" at bounding box center [920, 374] width 6 height 8
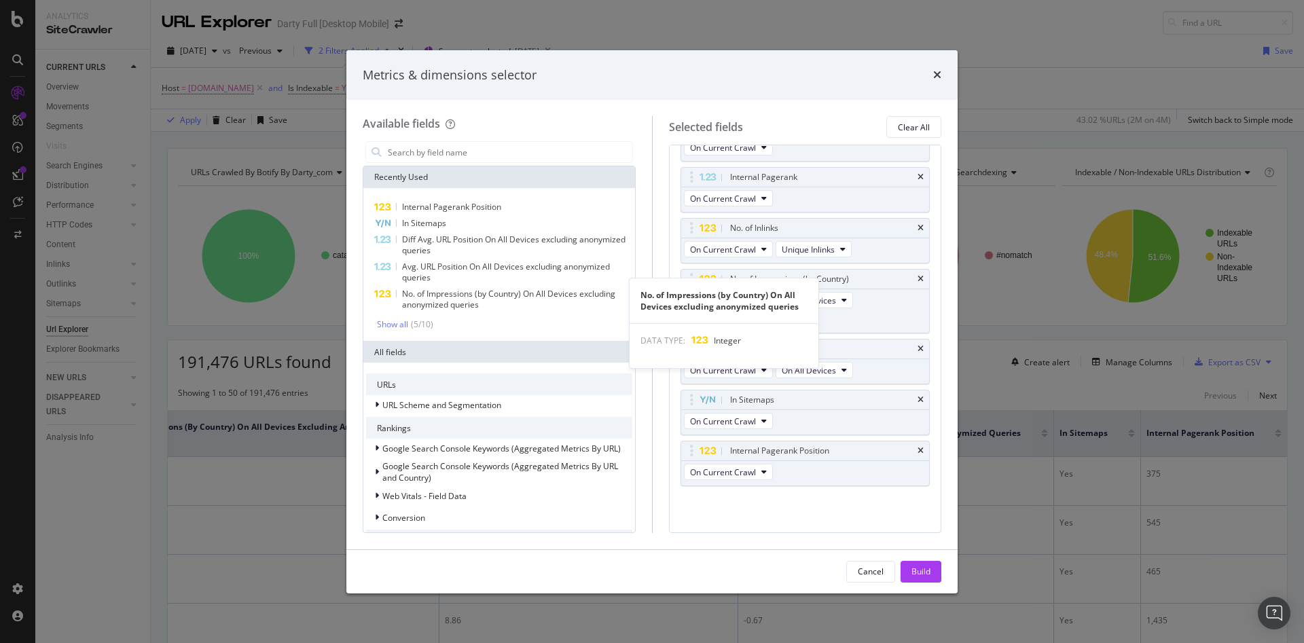
scroll to position [68, 0]
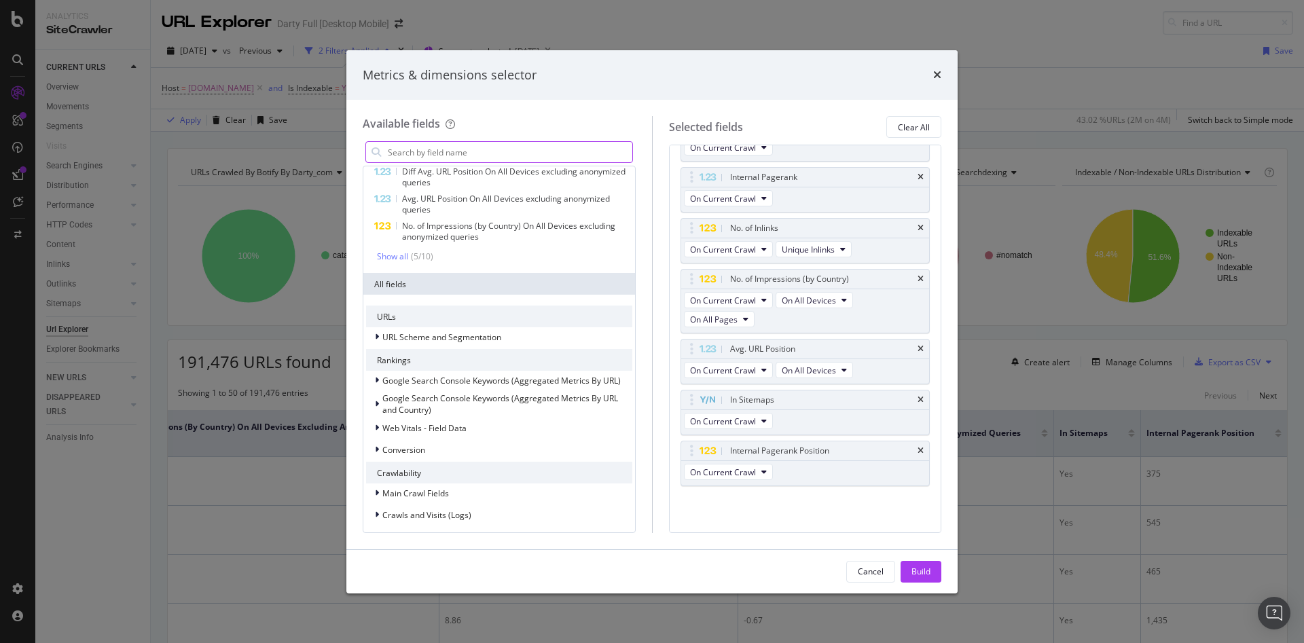
click at [445, 159] on input "modal" at bounding box center [509, 152] width 246 height 20
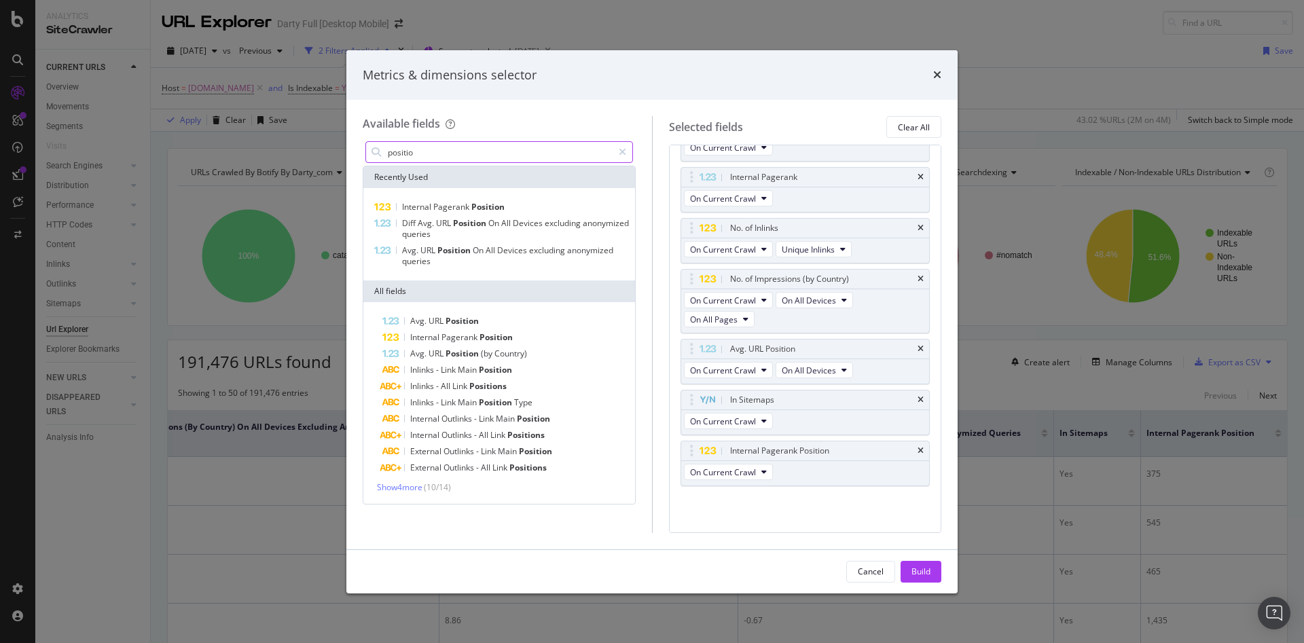
scroll to position [0, 0]
type input "positio"
click at [416, 490] on span "Show 4 more" at bounding box center [399, 487] width 45 height 12
click at [876, 574] on div "Cancel" at bounding box center [871, 572] width 26 height 12
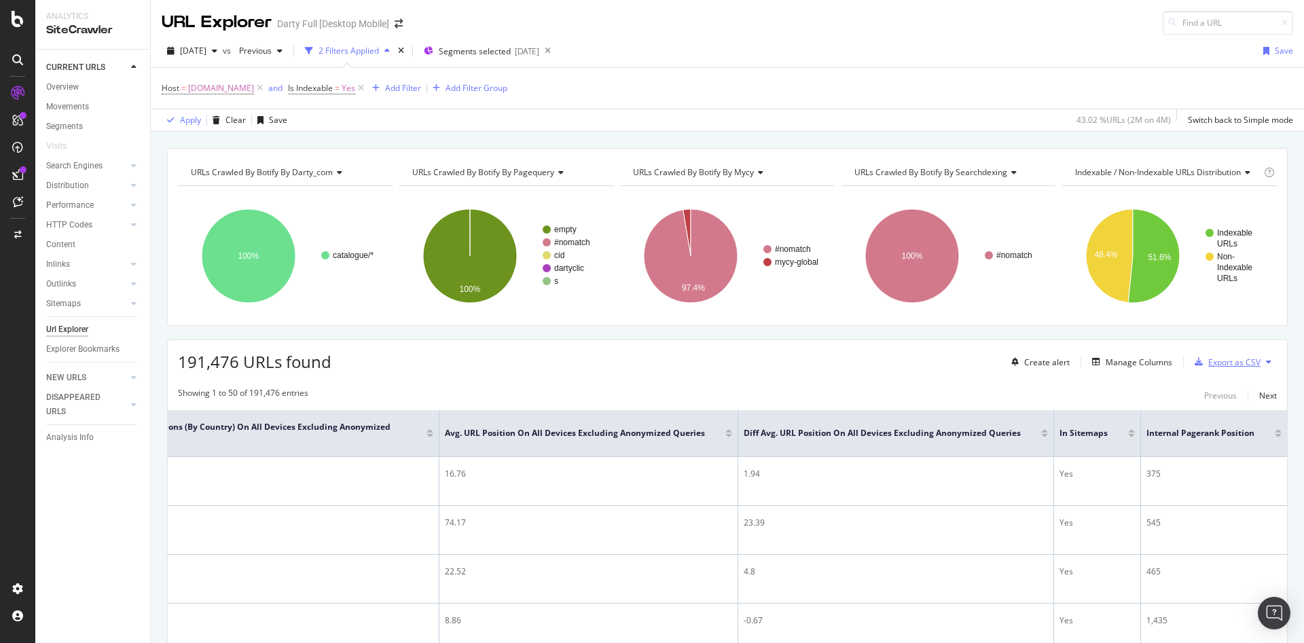
click at [1247, 365] on div "Export as CSV" at bounding box center [1234, 363] width 52 height 12
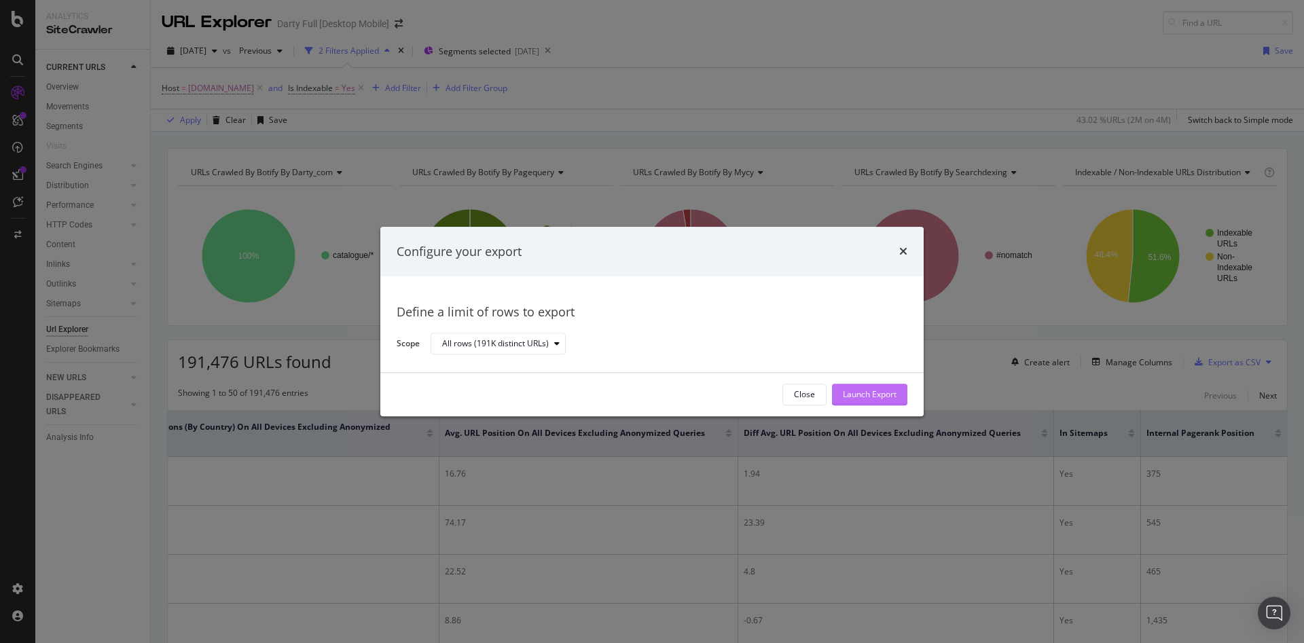
click at [867, 392] on div "Launch Export" at bounding box center [870, 395] width 54 height 12
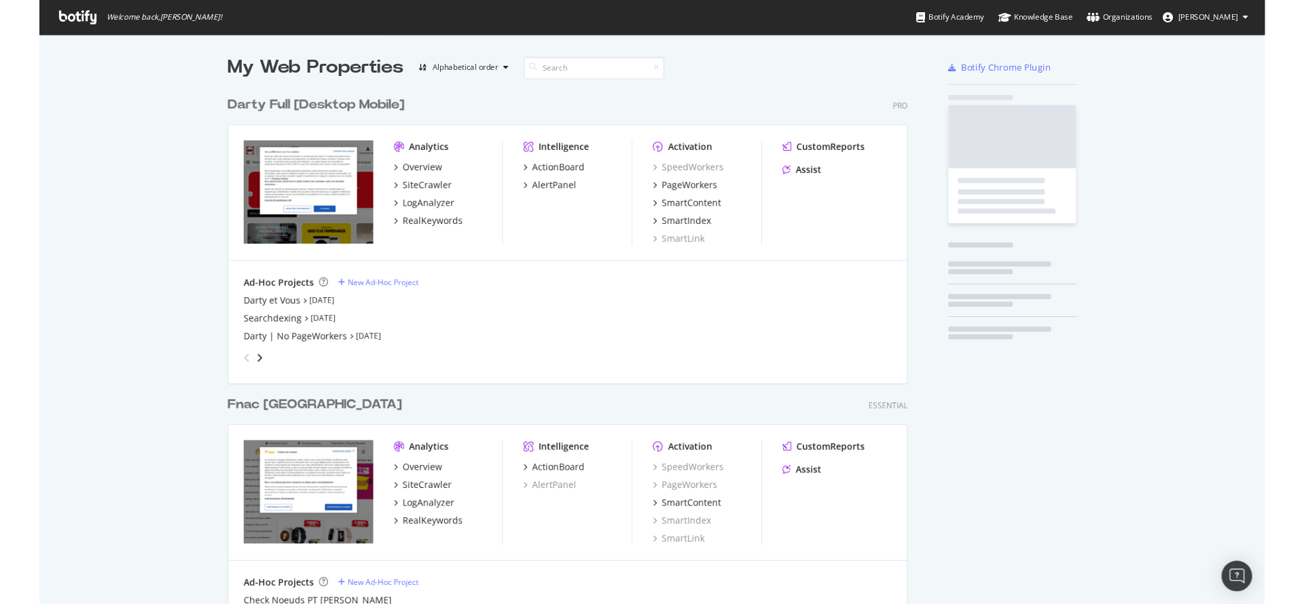
scroll to position [632, 1281]
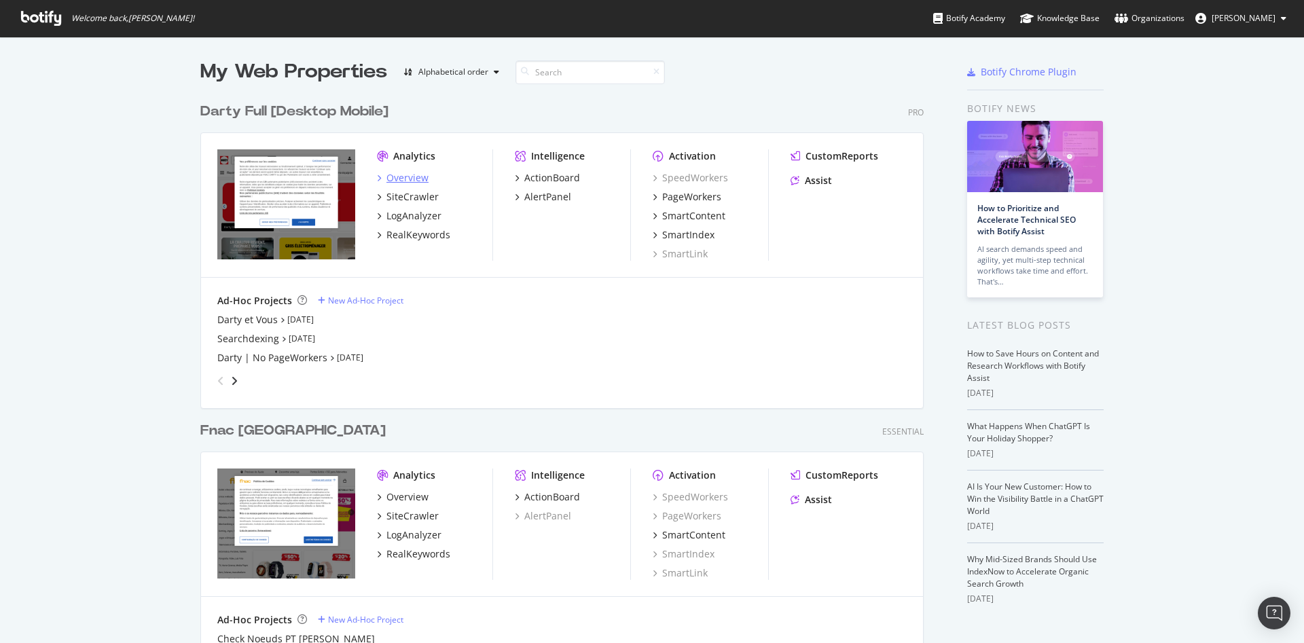
click at [398, 181] on div "Overview" at bounding box center [407, 178] width 42 height 14
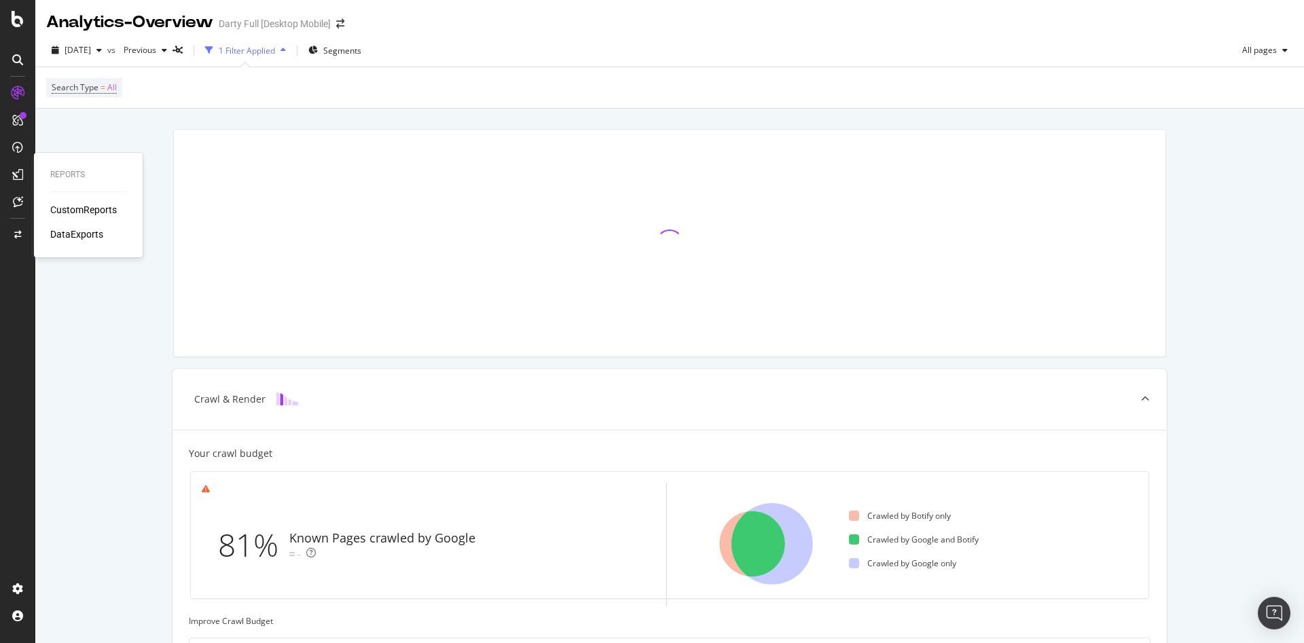
drag, startPoint x: 73, startPoint y: 232, endPoint x: 101, endPoint y: 234, distance: 27.2
click at [74, 232] on div "DataExports" at bounding box center [76, 234] width 53 height 14
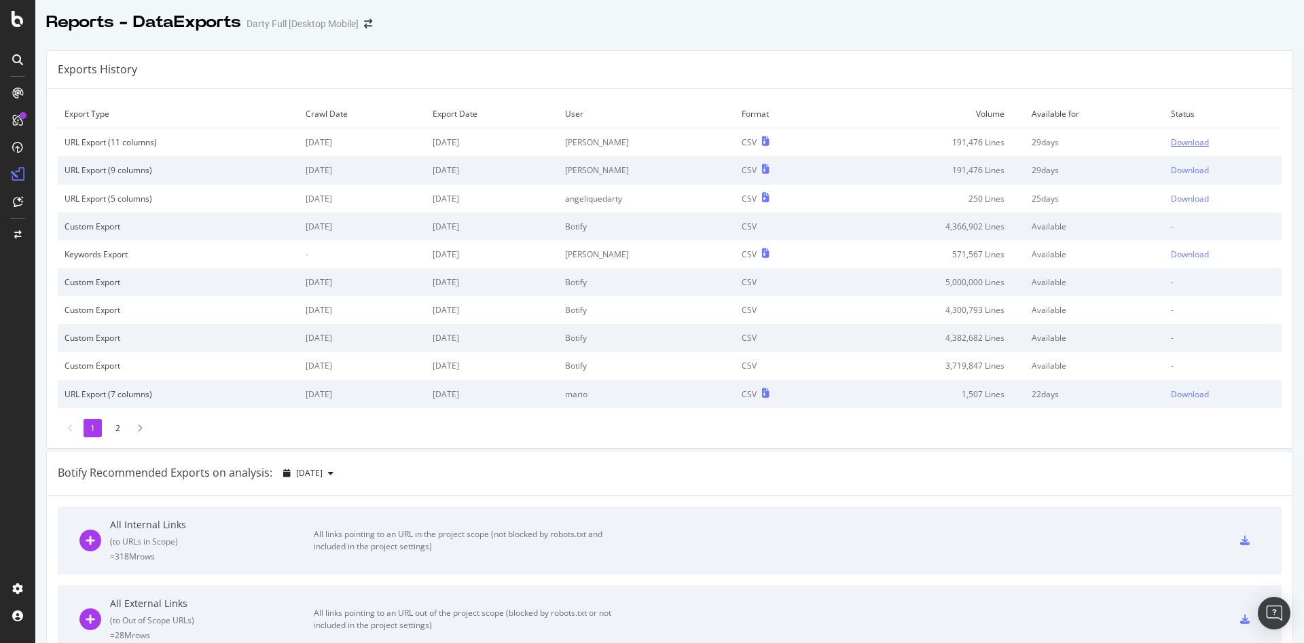
click at [1172, 137] on div "Download" at bounding box center [1190, 142] width 38 height 12
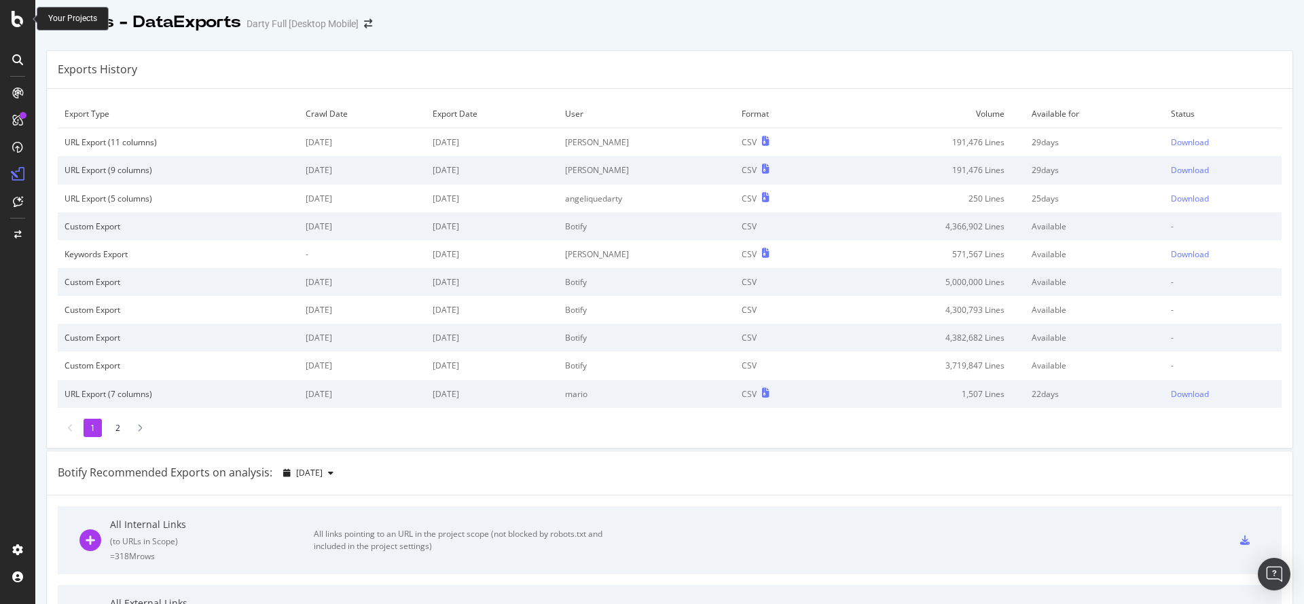
click at [9, 22] on div at bounding box center [17, 19] width 33 height 16
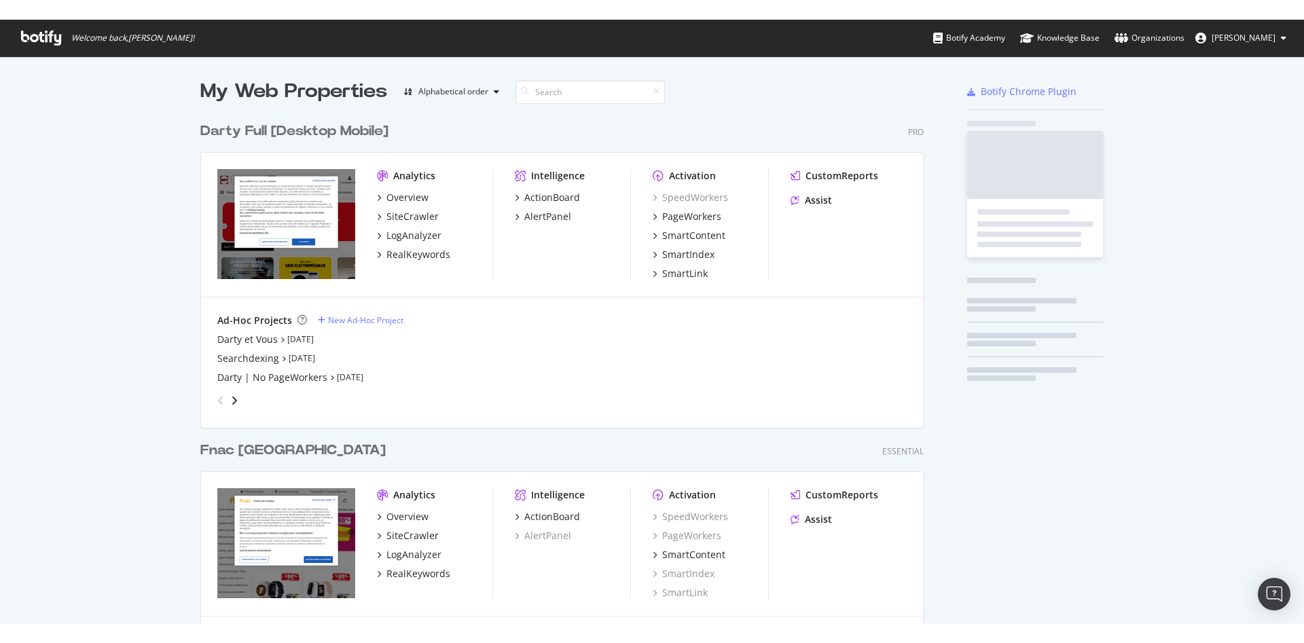
scroll to position [593, 1281]
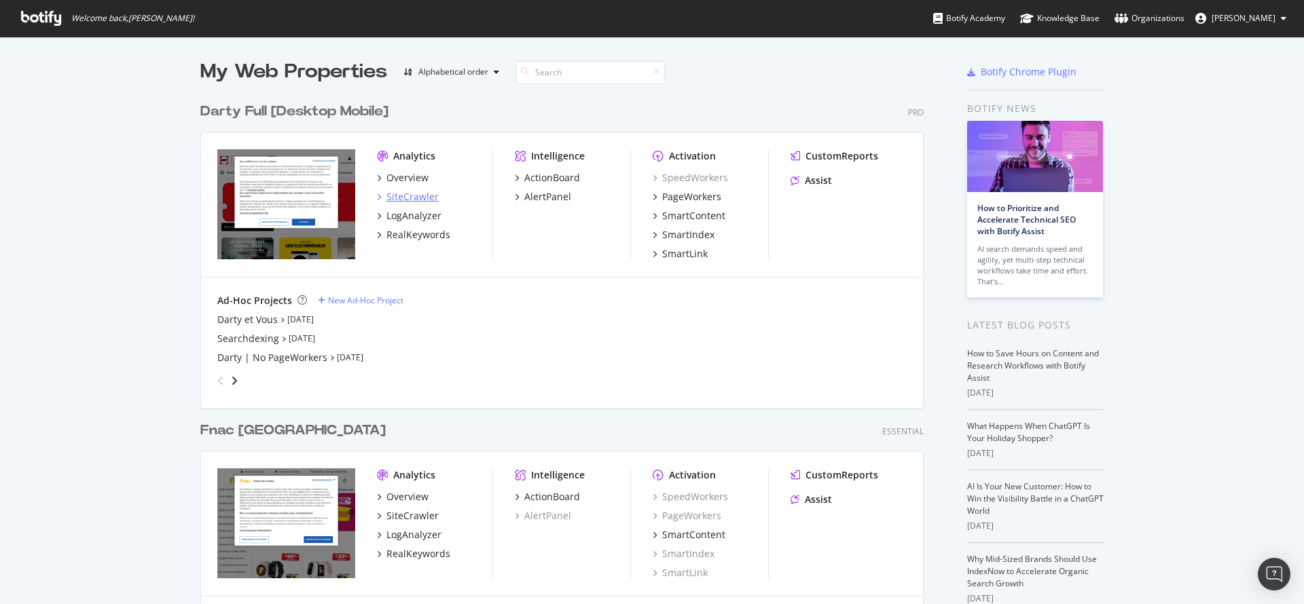
click at [403, 190] on div "Overview SiteCrawler LogAnalyzer RealKeywords" at bounding box center [434, 206] width 115 height 71
click at [405, 193] on div "SiteCrawler" at bounding box center [412, 197] width 52 height 14
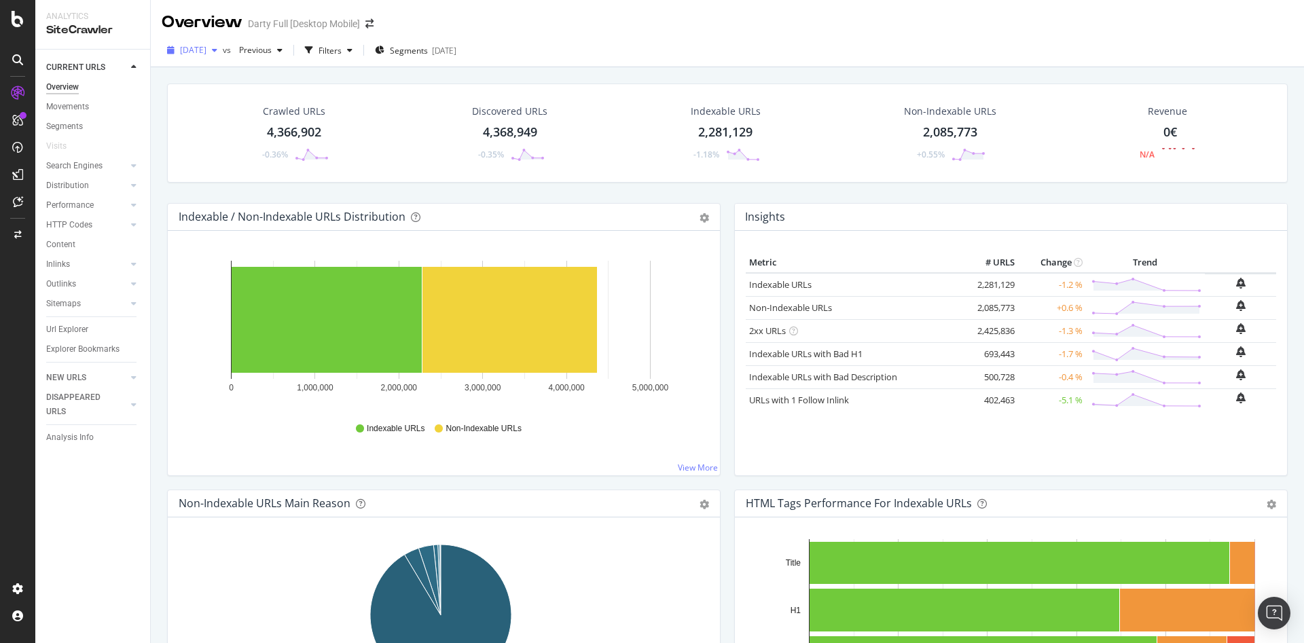
click at [206, 51] on span "[DATE]" at bounding box center [193, 50] width 26 height 12
click at [240, 96] on div "[DATE]" at bounding box center [216, 99] width 71 height 12
click at [456, 50] on div "[DATE]" at bounding box center [444, 51] width 24 height 12
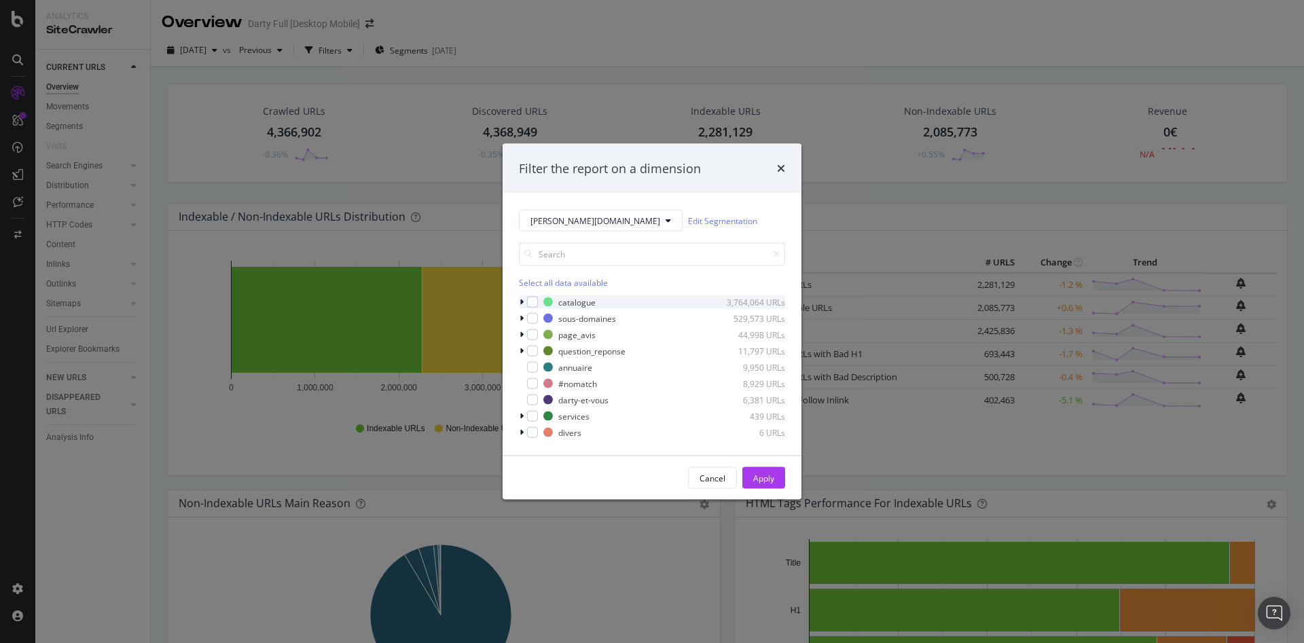
click at [526, 300] on div "modal" at bounding box center [523, 302] width 8 height 14
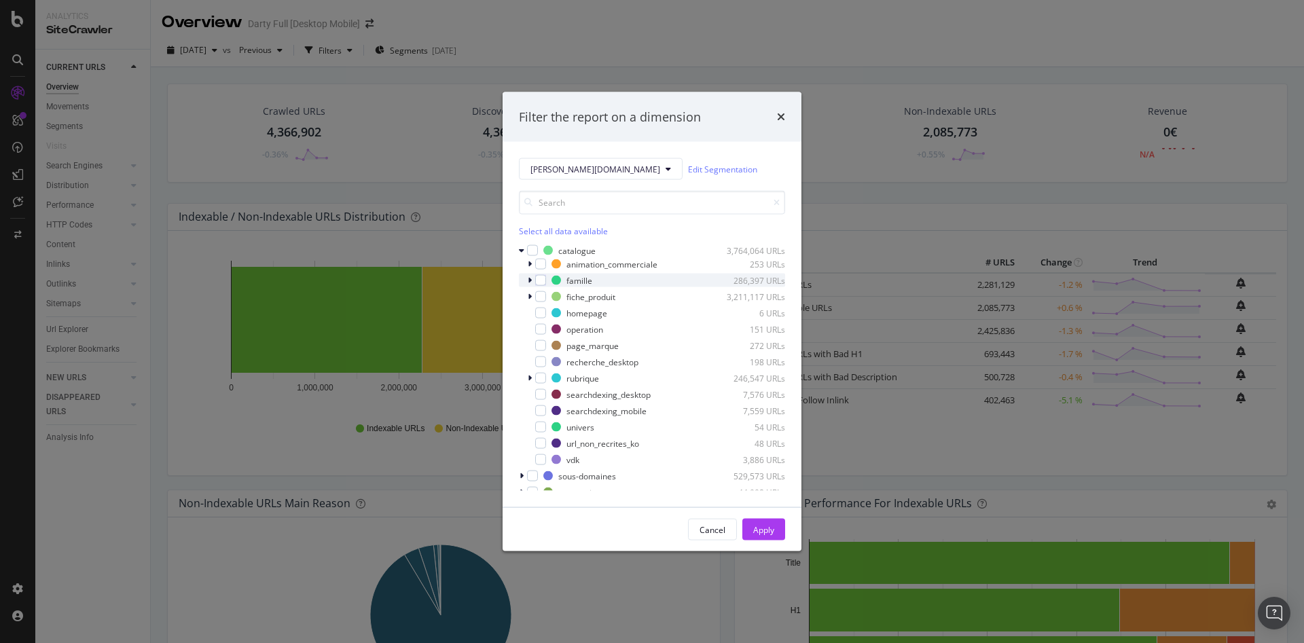
click at [530, 282] on icon "modal" at bounding box center [530, 280] width 4 height 8
click at [539, 296] on icon "modal" at bounding box center [538, 294] width 4 height 8
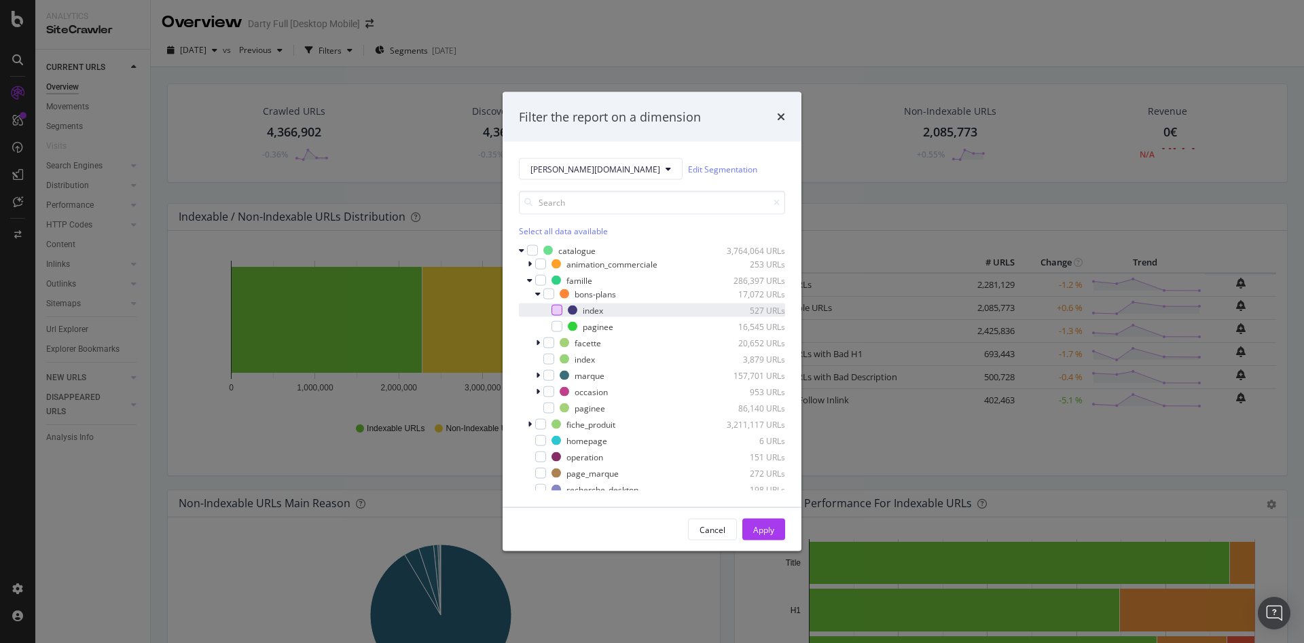
click at [557, 310] on div "modal" at bounding box center [556, 310] width 11 height 11
click at [547, 361] on div "modal" at bounding box center [548, 359] width 11 height 11
click at [539, 342] on icon "modal" at bounding box center [538, 343] width 4 height 8
click at [555, 361] on div "modal" at bounding box center [556, 359] width 11 height 11
click at [539, 407] on icon "modal" at bounding box center [538, 408] width 4 height 8
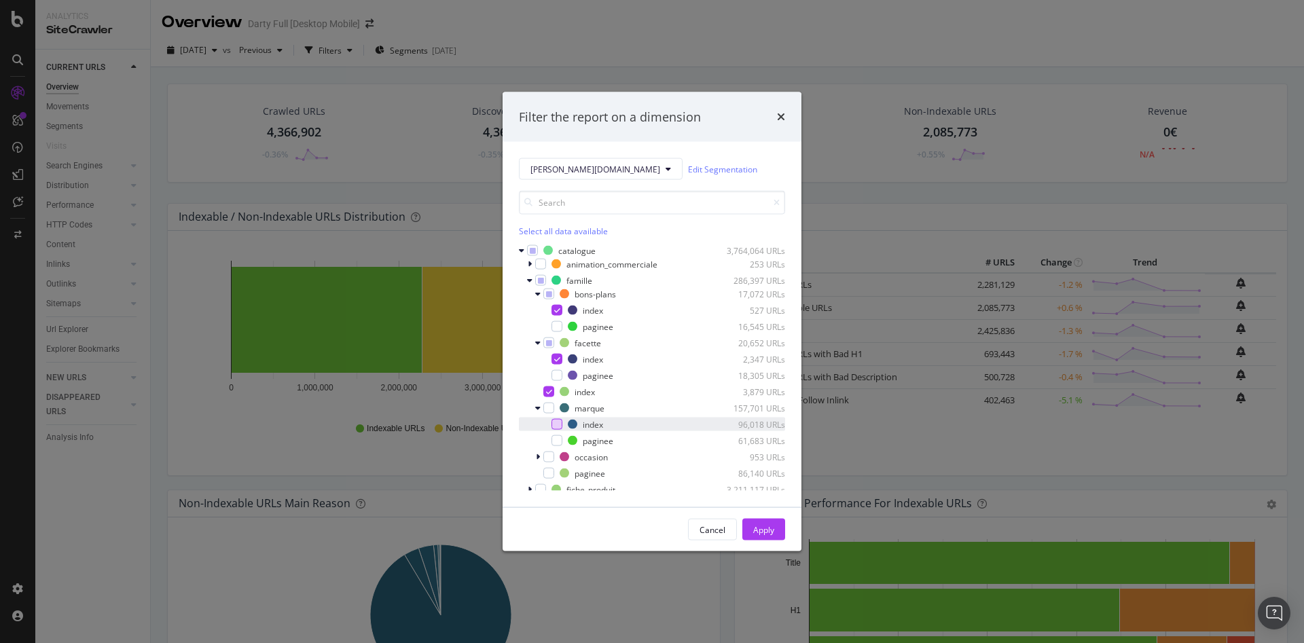
click at [556, 428] on div "modal" at bounding box center [556, 424] width 11 height 11
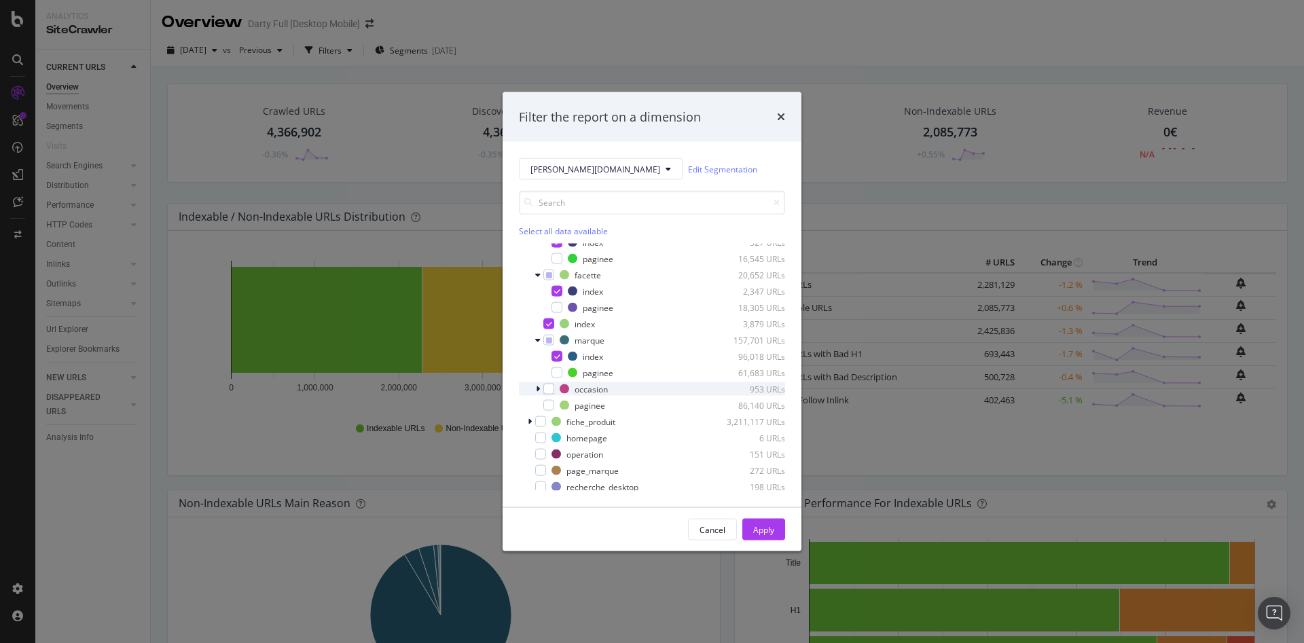
click at [536, 386] on icon "modal" at bounding box center [538, 389] width 4 height 8
click at [554, 404] on div "modal" at bounding box center [556, 405] width 11 height 11
click at [532, 456] on div "modal" at bounding box center [531, 455] width 8 height 14
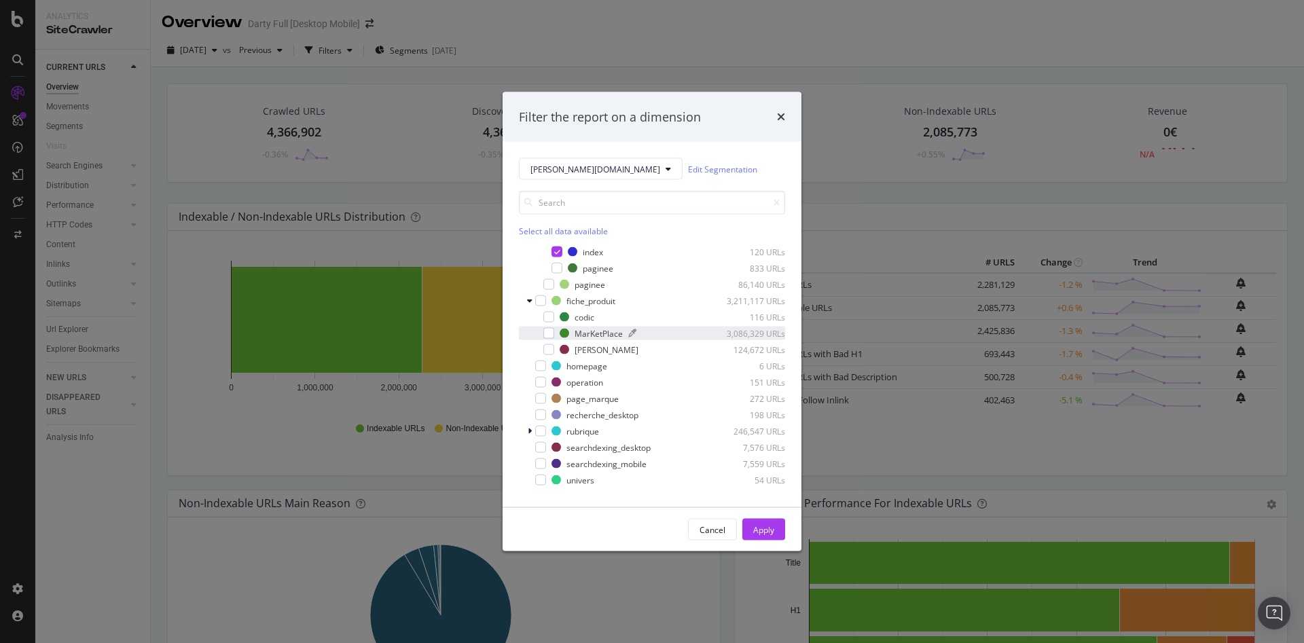
scroll to position [204, 0]
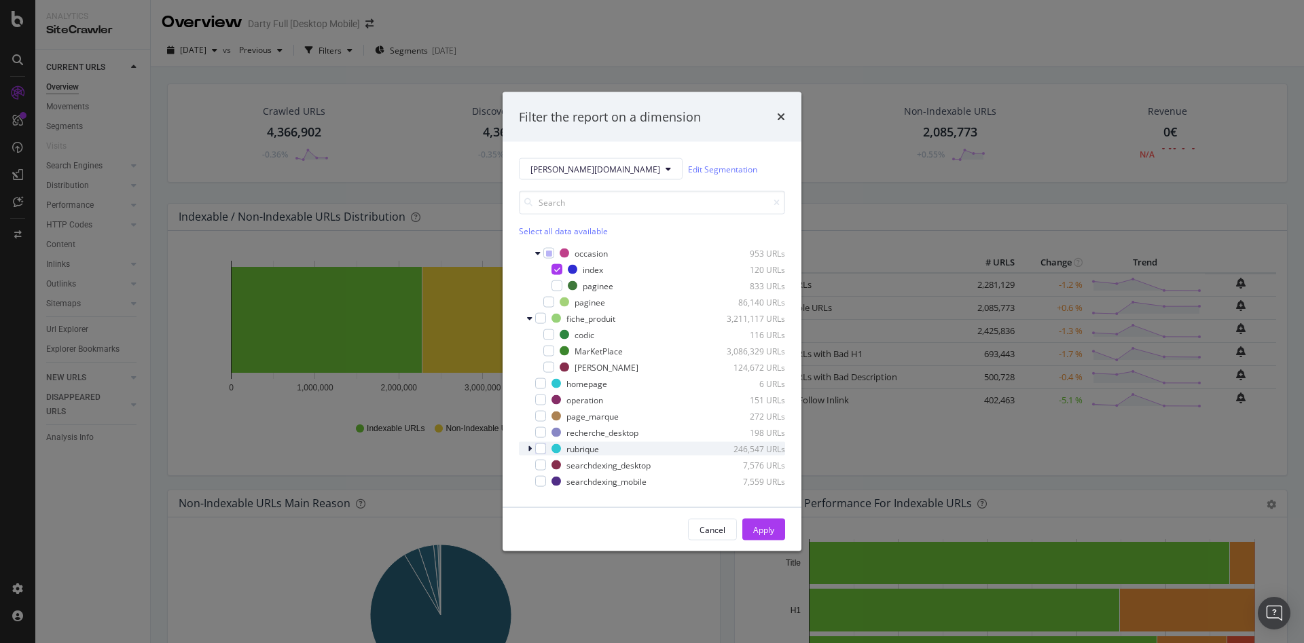
click at [531, 445] on icon "modal" at bounding box center [530, 449] width 4 height 8
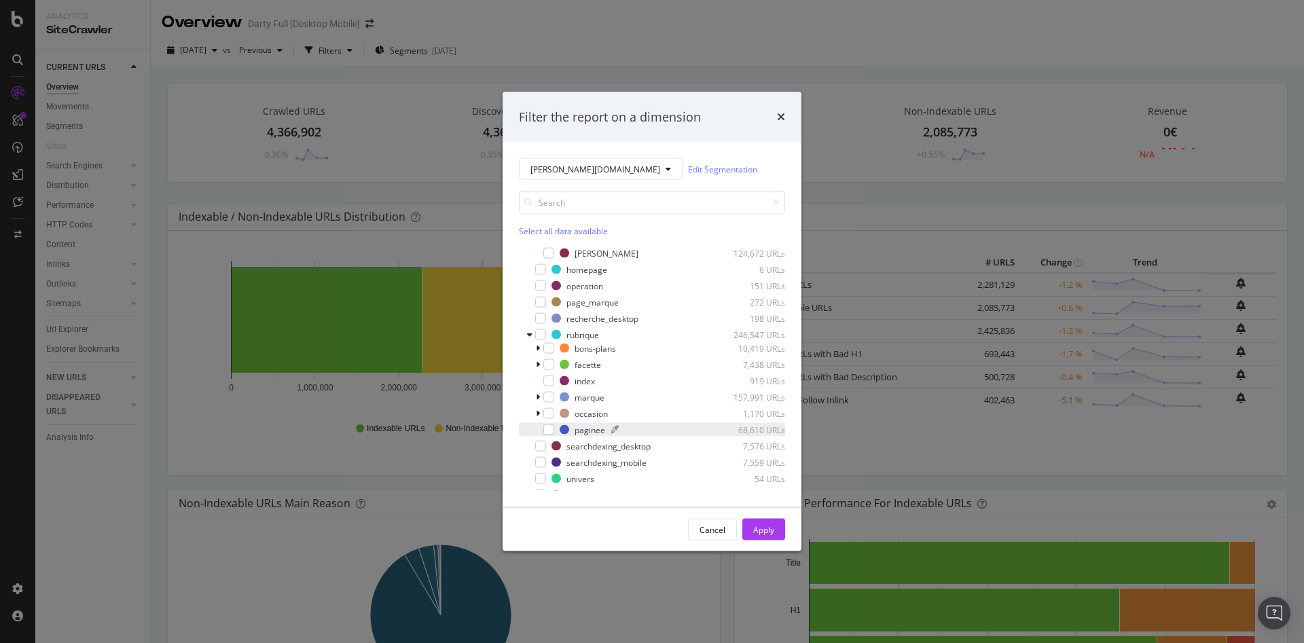
scroll to position [340, 0]
click at [538, 342] on icon "modal" at bounding box center [538, 343] width 4 height 8
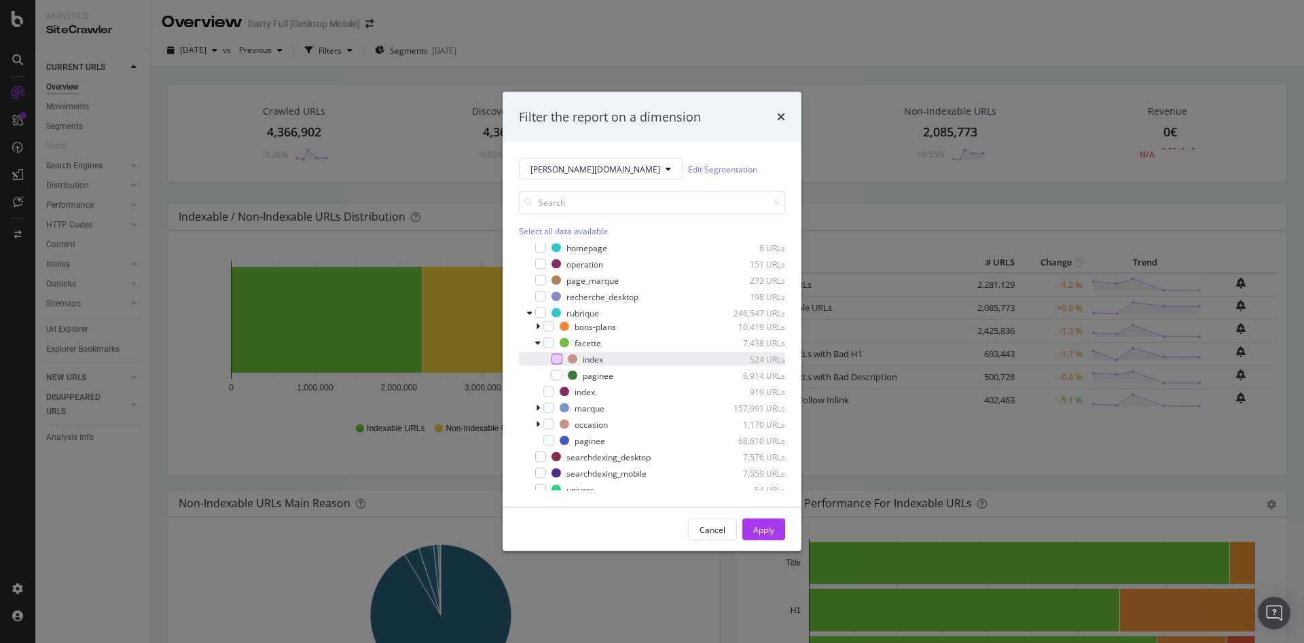
click at [557, 361] on div "modal" at bounding box center [556, 359] width 11 height 11
drag, startPoint x: 538, startPoint y: 327, endPoint x: 534, endPoint y: 334, distance: 7.9
click at [538, 327] on icon "modal" at bounding box center [538, 327] width 4 height 8
click at [550, 341] on div "modal" at bounding box center [547, 343] width 8 height 14
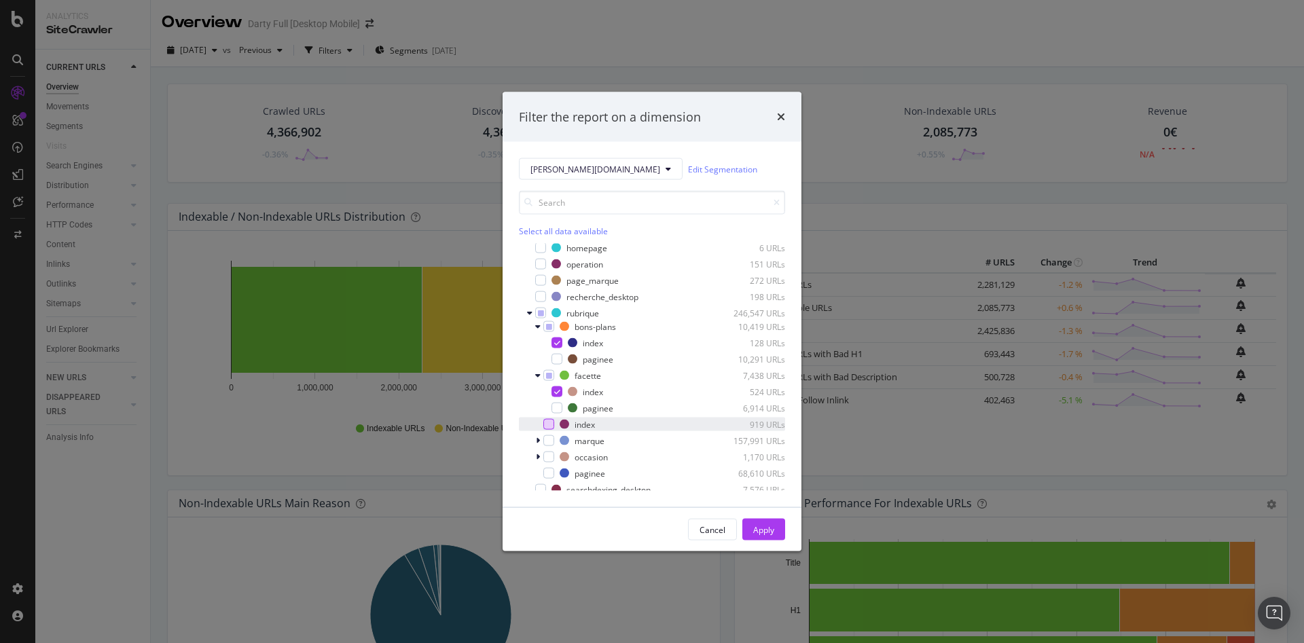
click at [549, 423] on div "modal" at bounding box center [548, 424] width 11 height 11
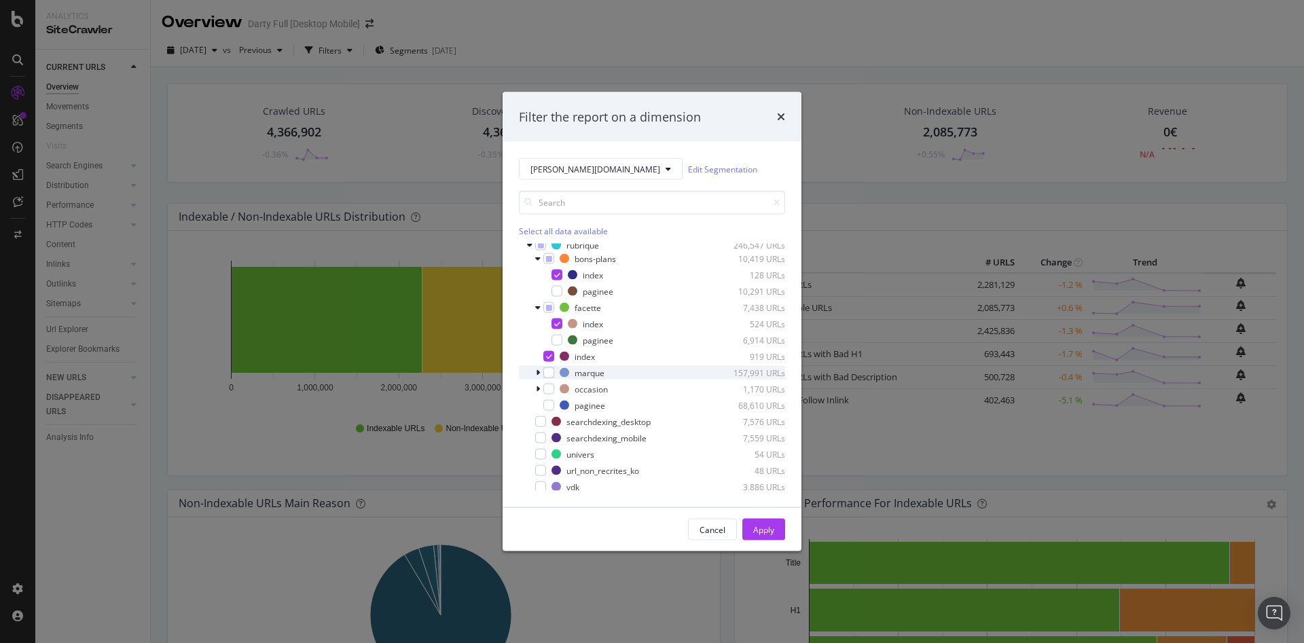
click at [539, 374] on icon "modal" at bounding box center [538, 373] width 4 height 8
click at [558, 388] on div "modal" at bounding box center [556, 389] width 11 height 11
click at [536, 422] on icon "modal" at bounding box center [538, 422] width 4 height 8
click at [557, 442] on div "modal" at bounding box center [556, 438] width 11 height 11
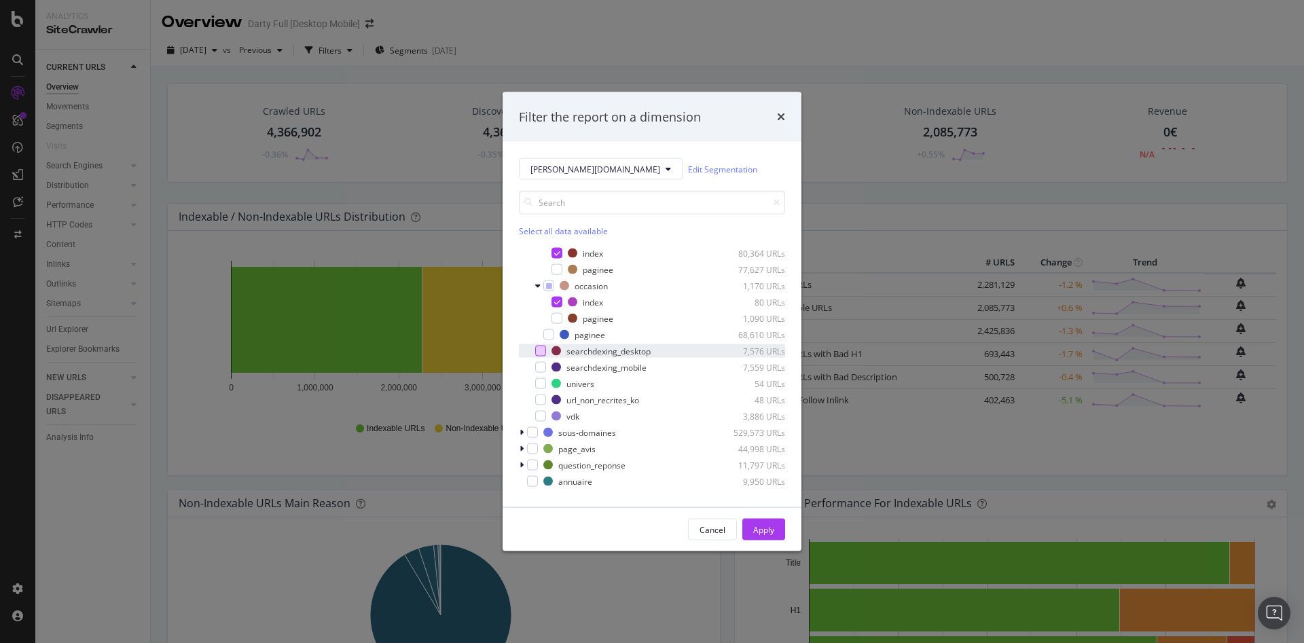
click at [545, 352] on div "modal" at bounding box center [540, 351] width 11 height 11
click at [756, 524] on div "Apply" at bounding box center [763, 530] width 21 height 12
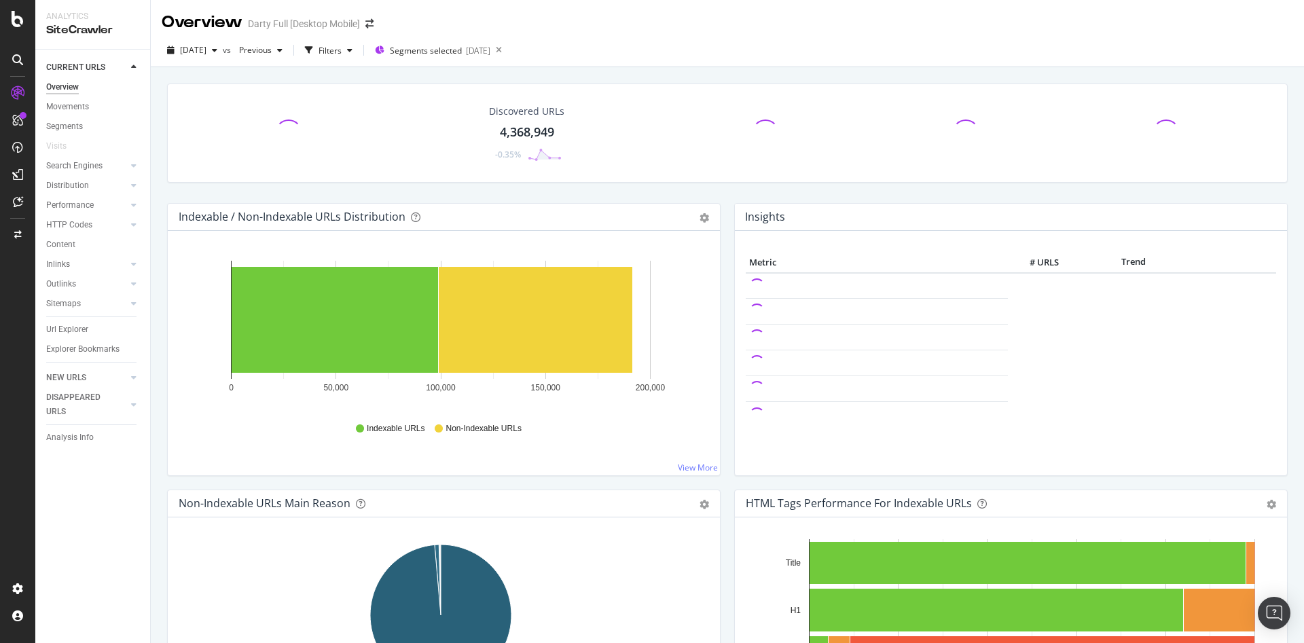
drag, startPoint x: 78, startPoint y: 329, endPoint x: 442, endPoint y: 236, distance: 375.7
click at [78, 329] on div "Url Explorer" at bounding box center [67, 330] width 42 height 14
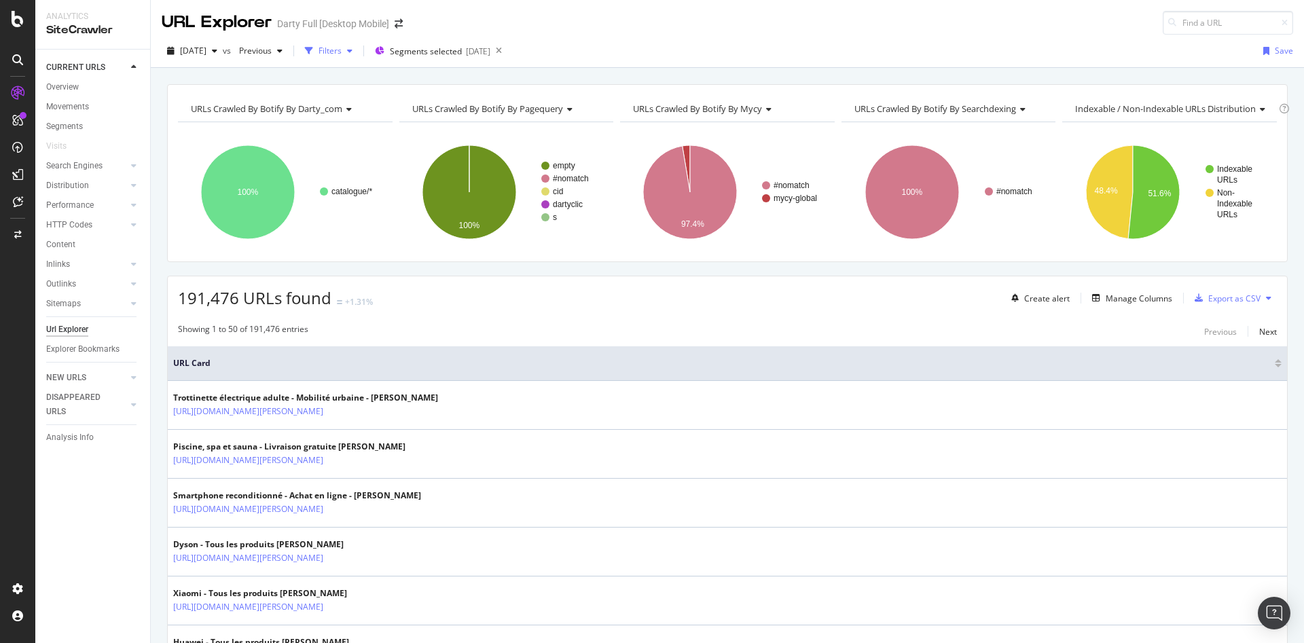
click at [342, 55] on div "Filters" at bounding box center [329, 51] width 23 height 12
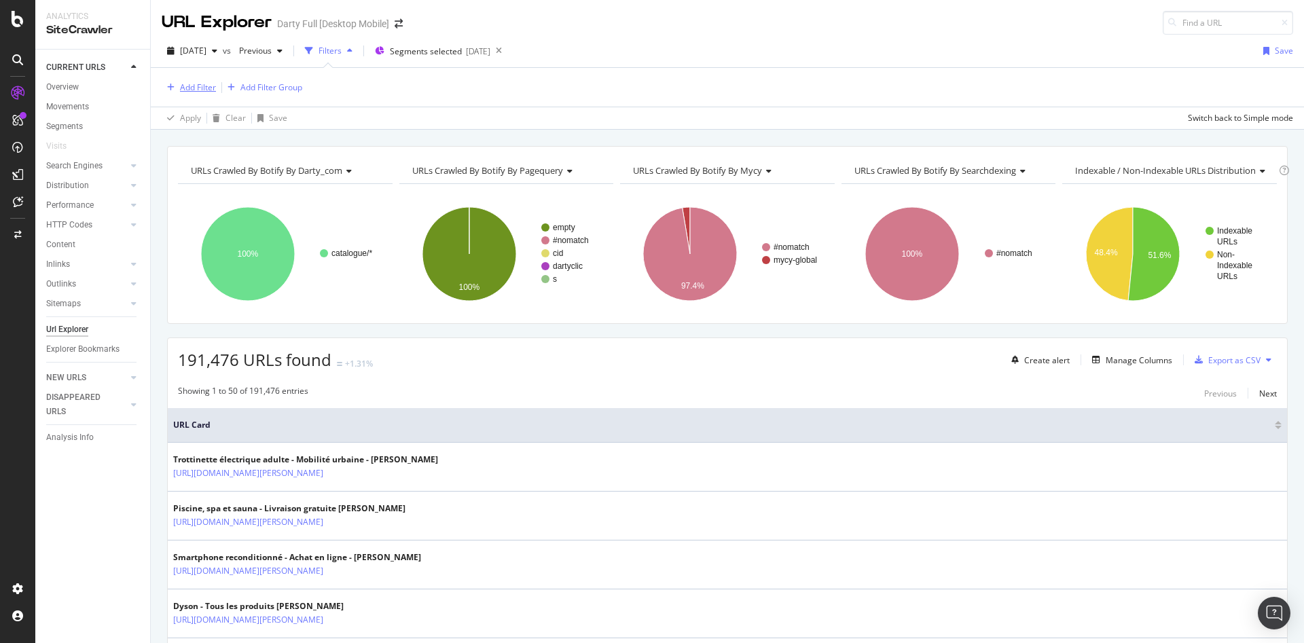
click at [188, 86] on div "Add Filter" at bounding box center [198, 87] width 36 height 12
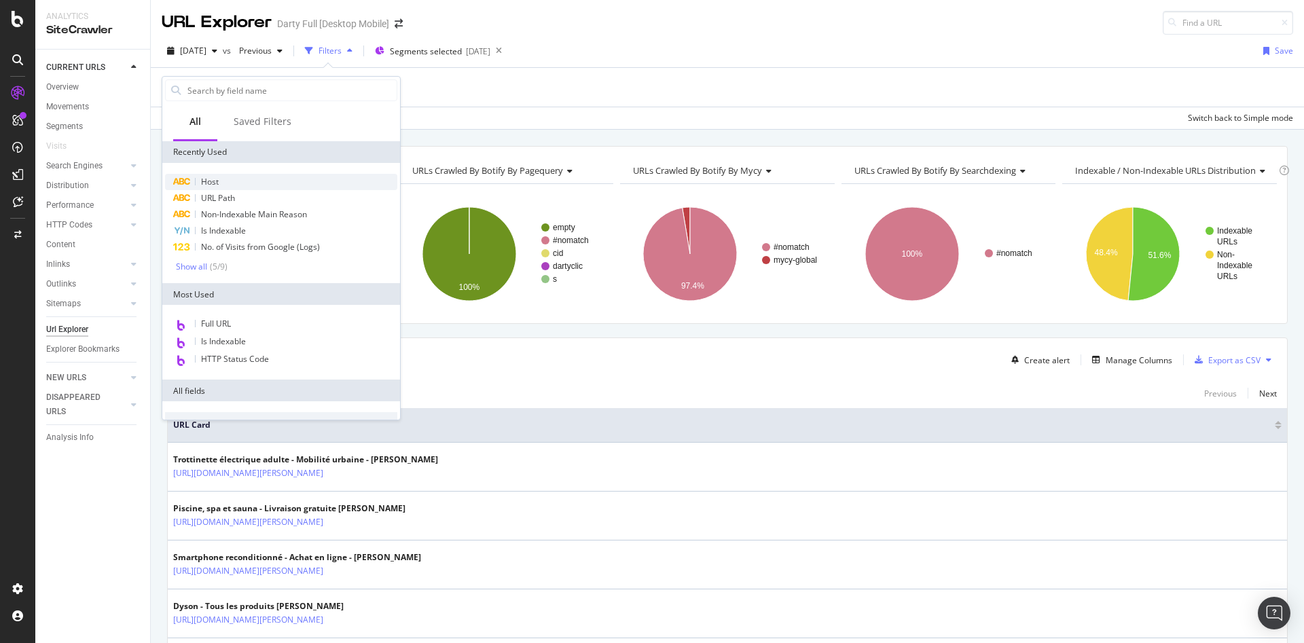
click at [235, 179] on div "Host" at bounding box center [281, 182] width 232 height 16
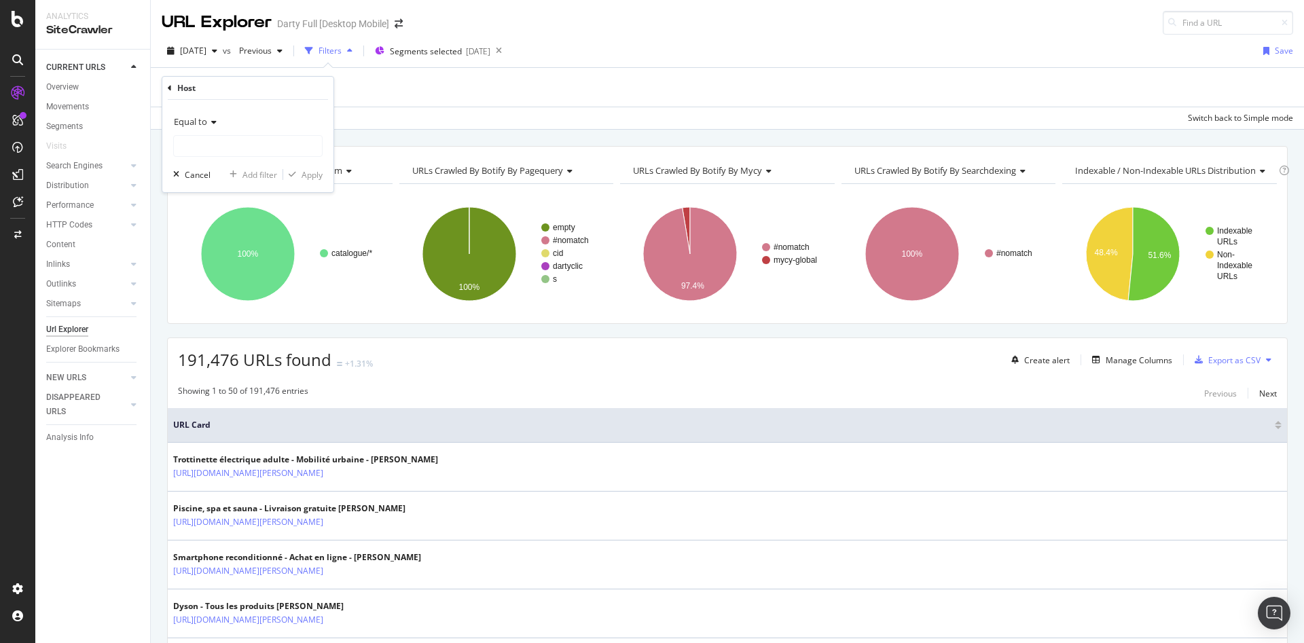
click at [236, 132] on div "Equal to" at bounding box center [247, 122] width 149 height 22
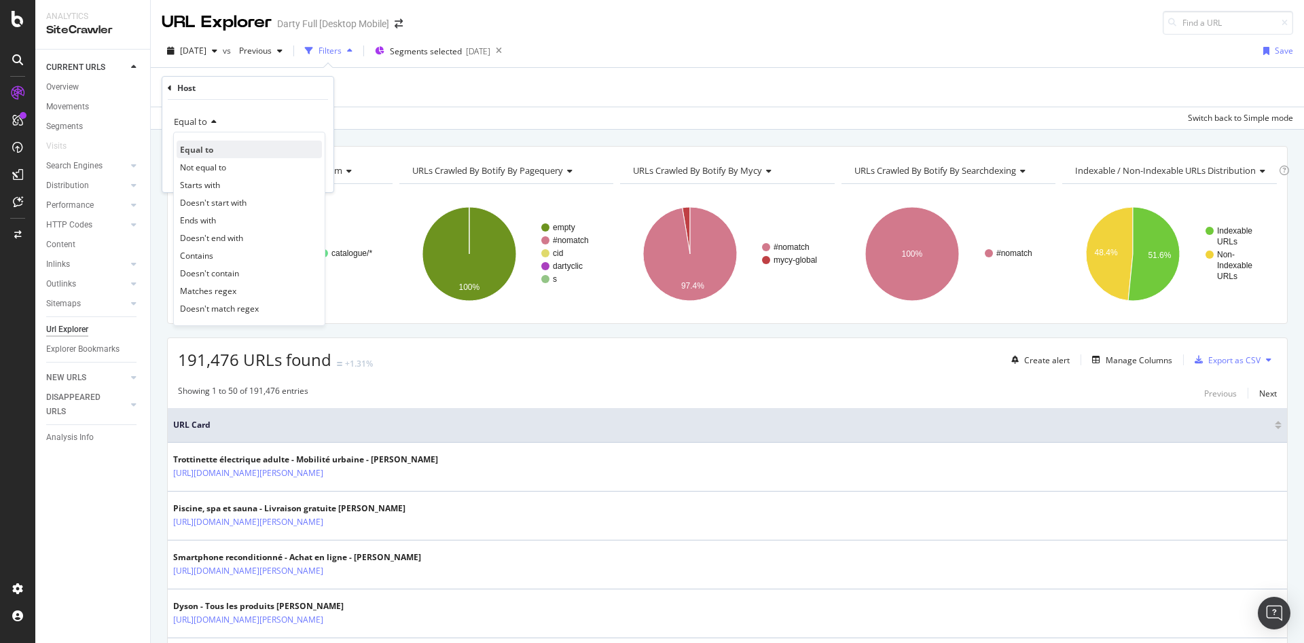
click at [232, 147] on div "Equal to" at bounding box center [249, 150] width 145 height 18
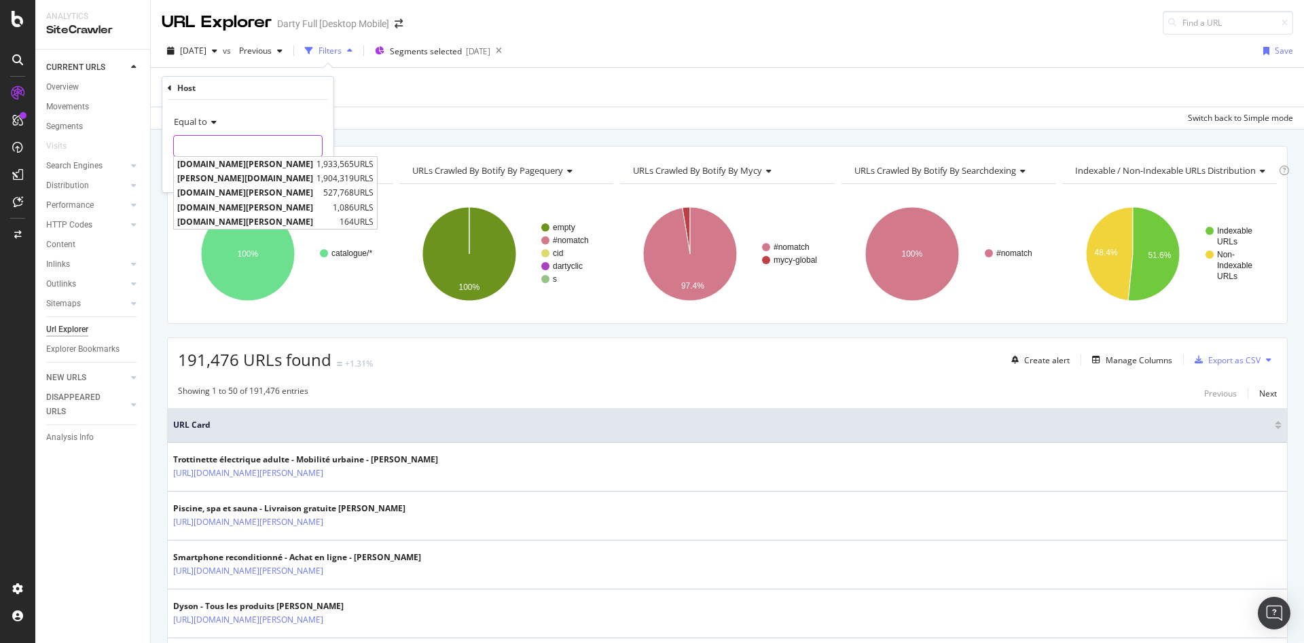
click at [234, 140] on input "text" at bounding box center [248, 146] width 148 height 22
click at [232, 167] on span "[DOMAIN_NAME]" at bounding box center [245, 164] width 136 height 12
type input "[DOMAIN_NAME]"
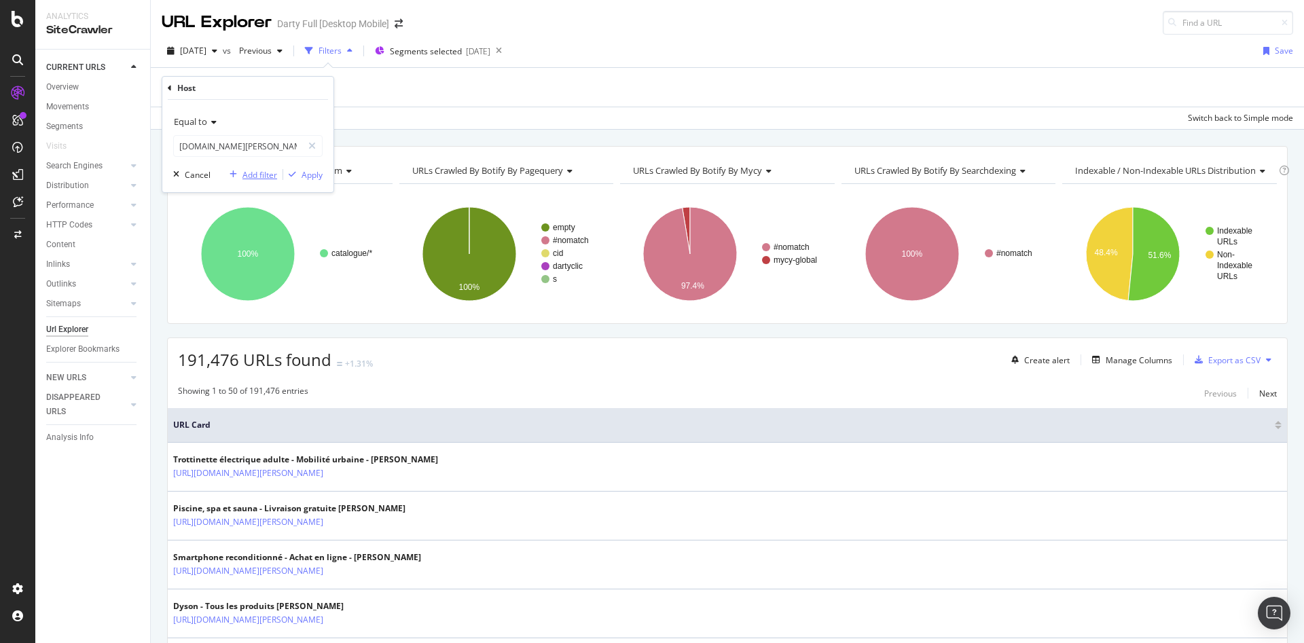
click at [261, 176] on div "Add filter" at bounding box center [259, 175] width 35 height 12
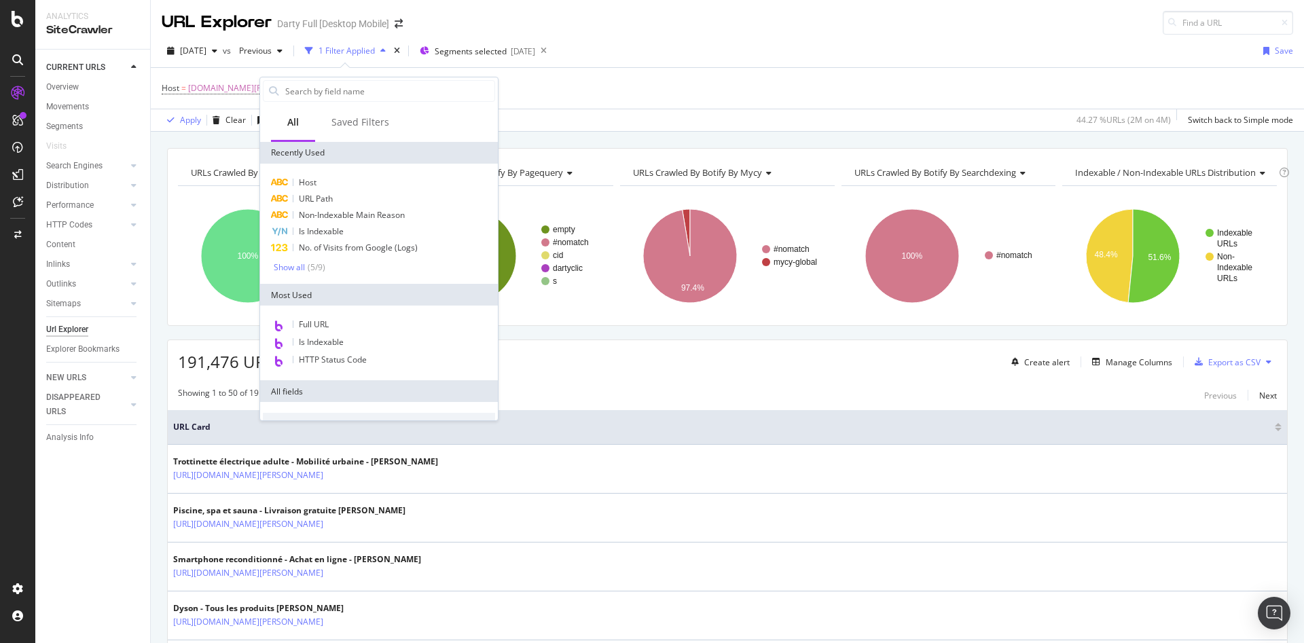
click at [600, 92] on div "Host = www.darty.com Add Filter Add Filter Group" at bounding box center [727, 88] width 1131 height 41
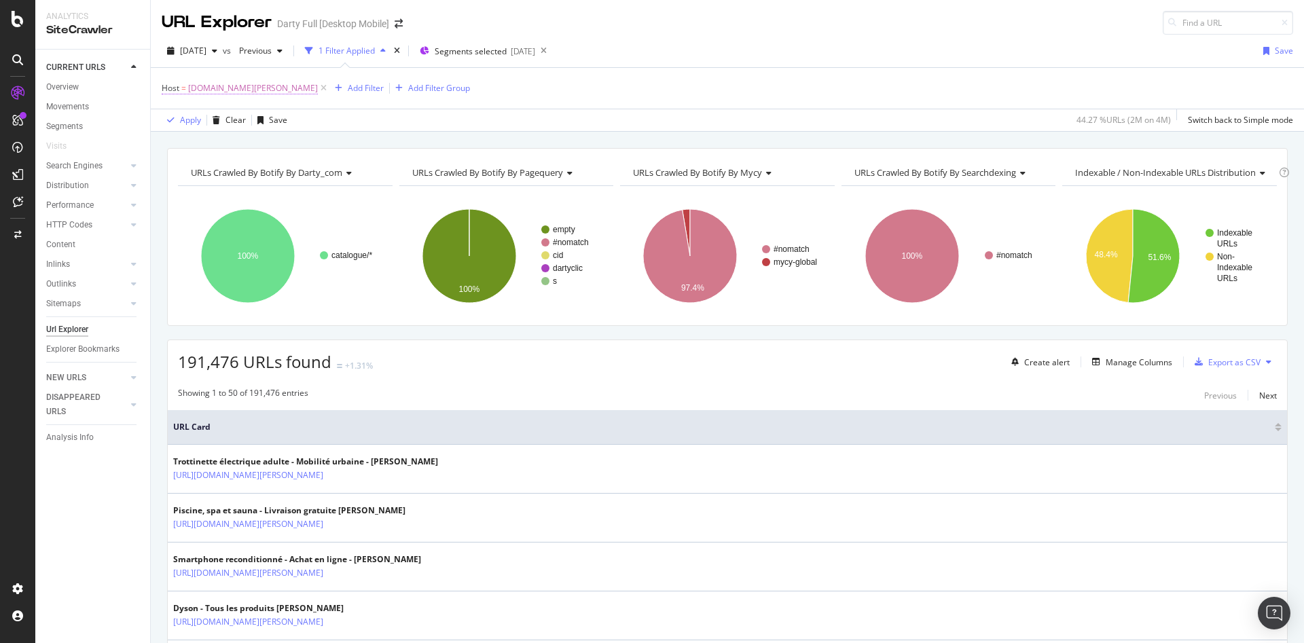
click at [219, 90] on span "[DOMAIN_NAME]" at bounding box center [253, 88] width 130 height 19
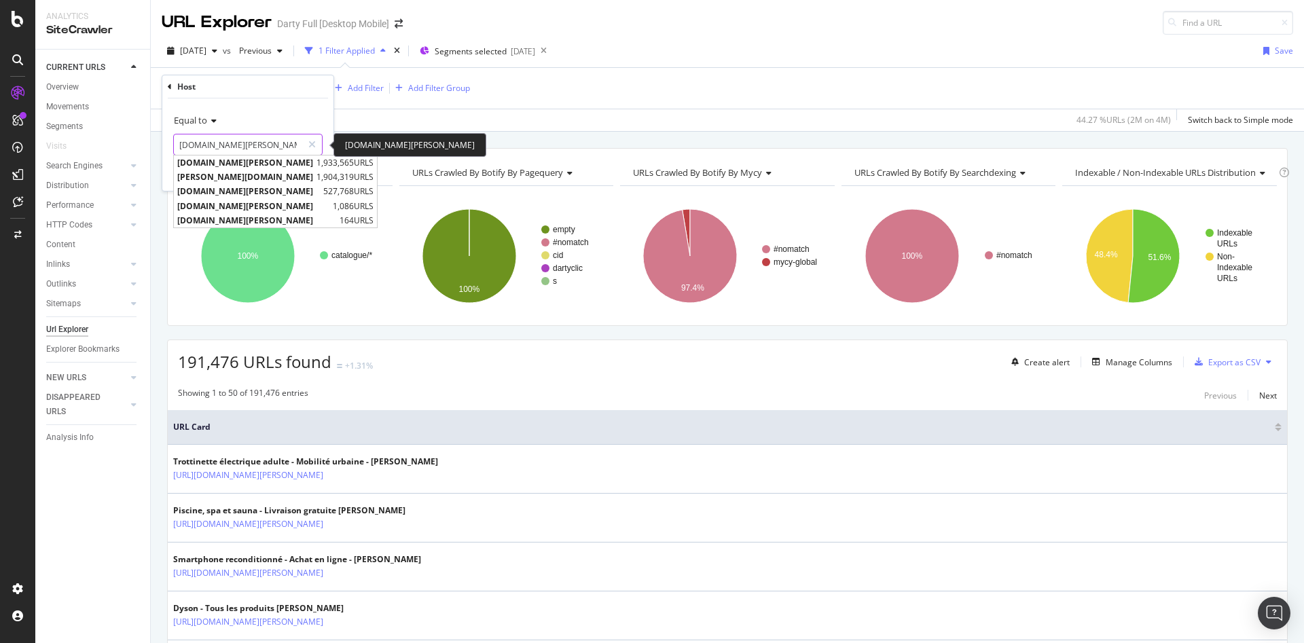
click at [249, 144] on input "[DOMAIN_NAME]" at bounding box center [238, 145] width 128 height 22
click at [295, 115] on div "Equal to" at bounding box center [247, 120] width 149 height 22
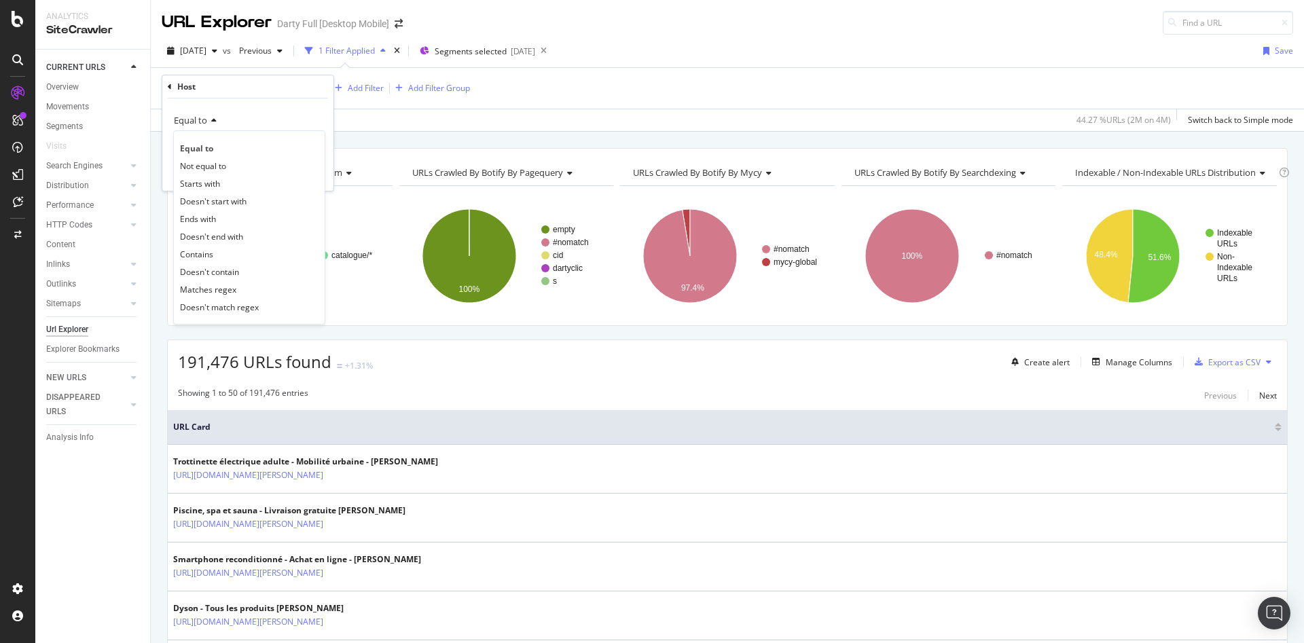
click at [201, 149] on span "Equal to" at bounding box center [196, 149] width 33 height 12
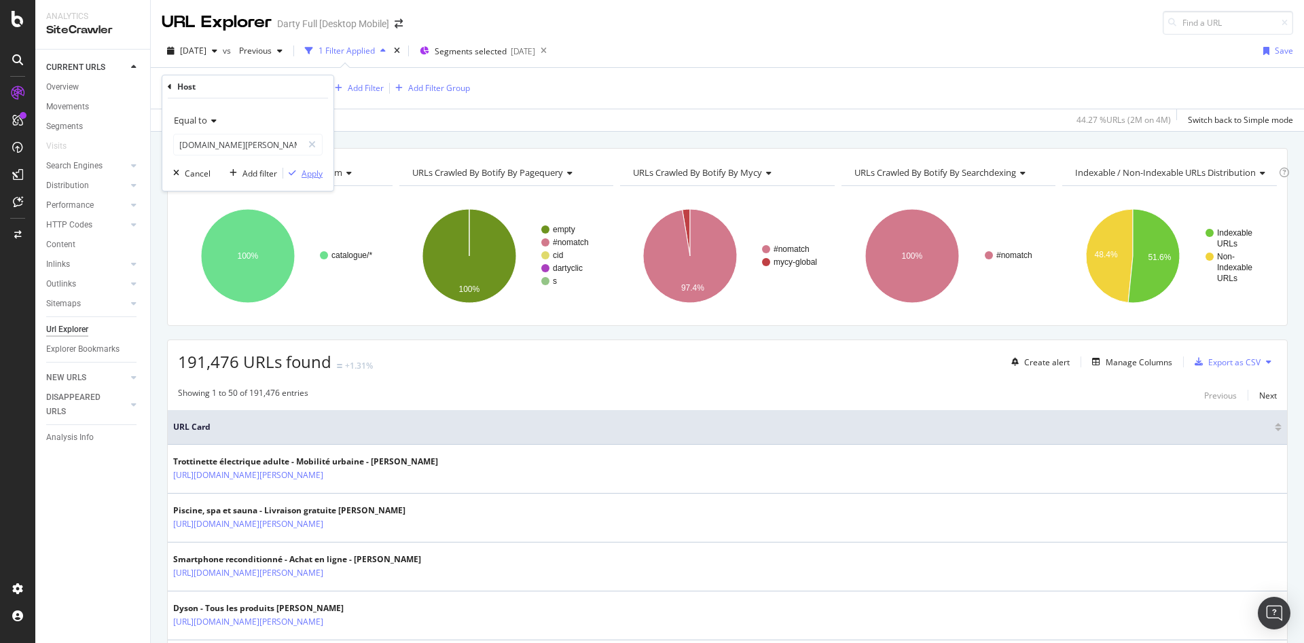
click at [306, 175] on div "Apply" at bounding box center [312, 174] width 21 height 12
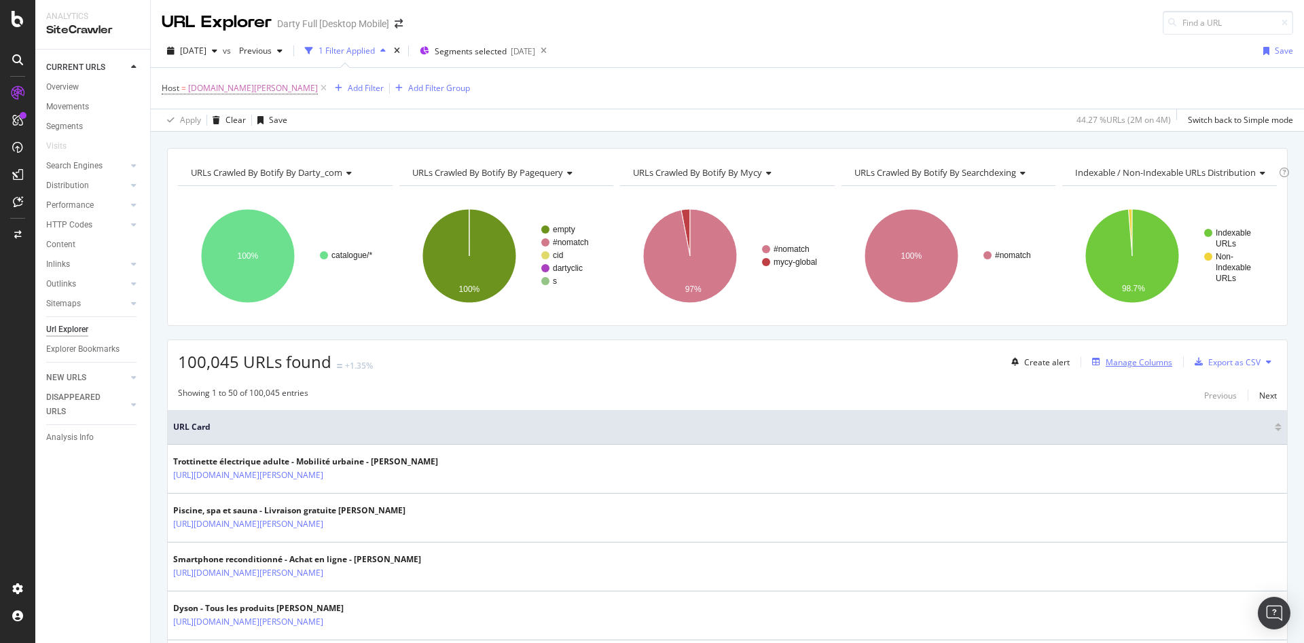
click at [1106, 361] on div "Manage Columns" at bounding box center [1139, 363] width 67 height 12
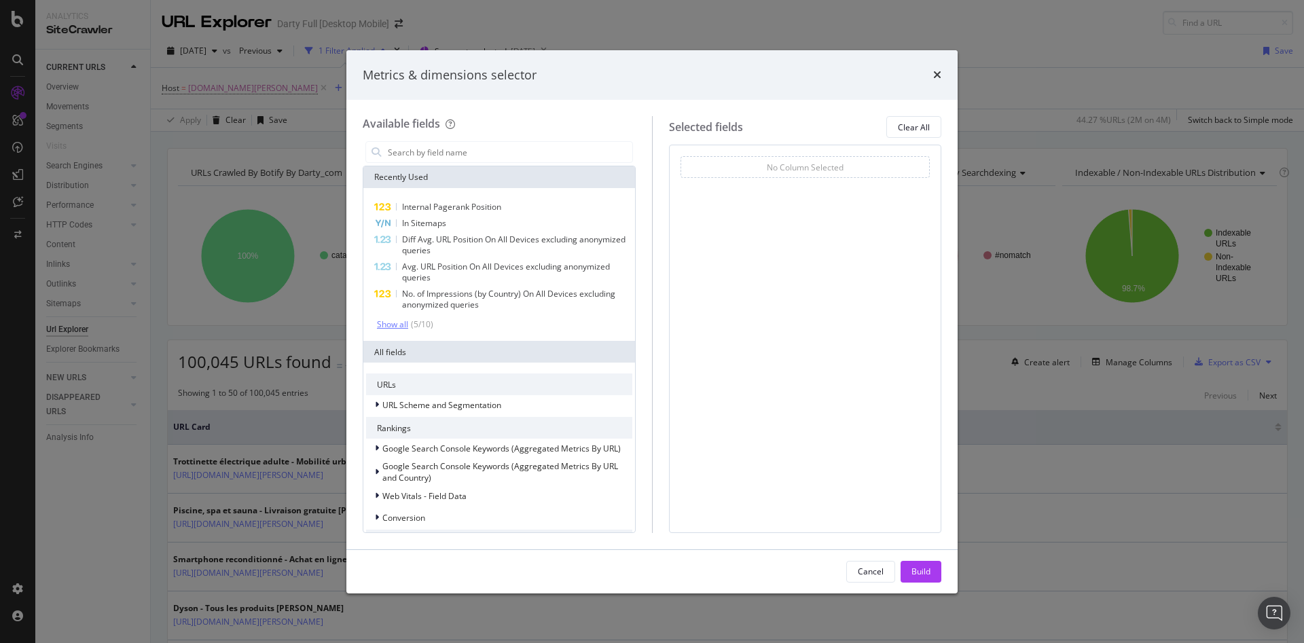
click at [406, 325] on div "Show all" at bounding box center [392, 325] width 31 height 10
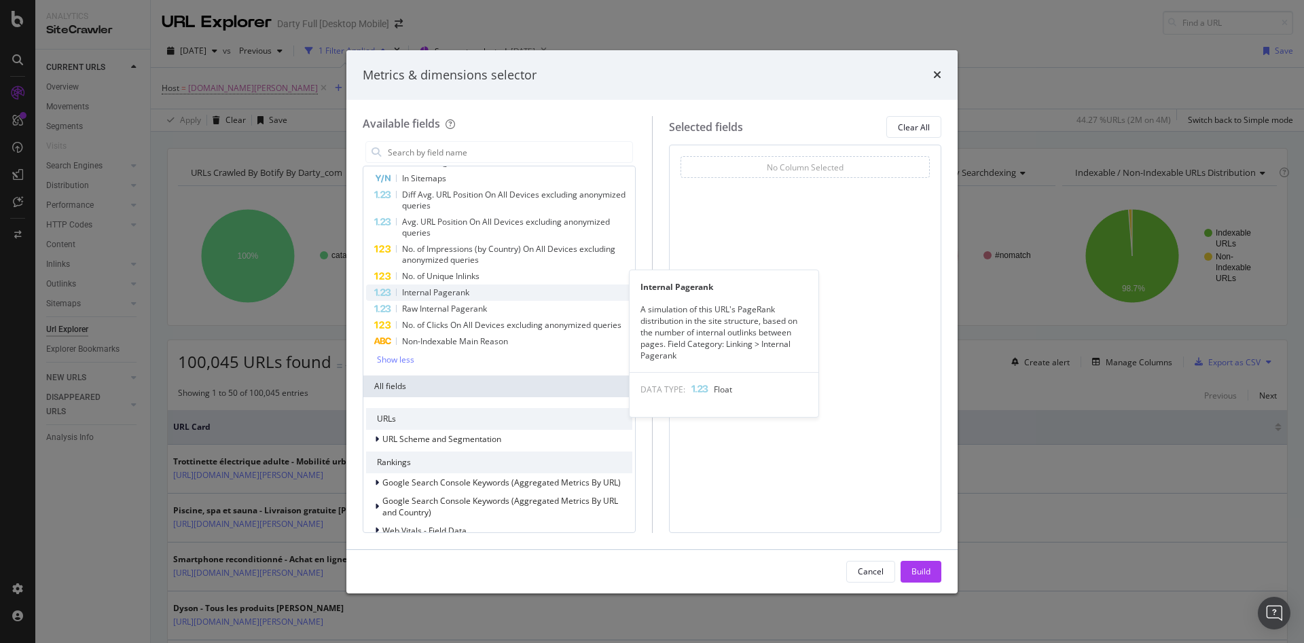
scroll to position [68, 0]
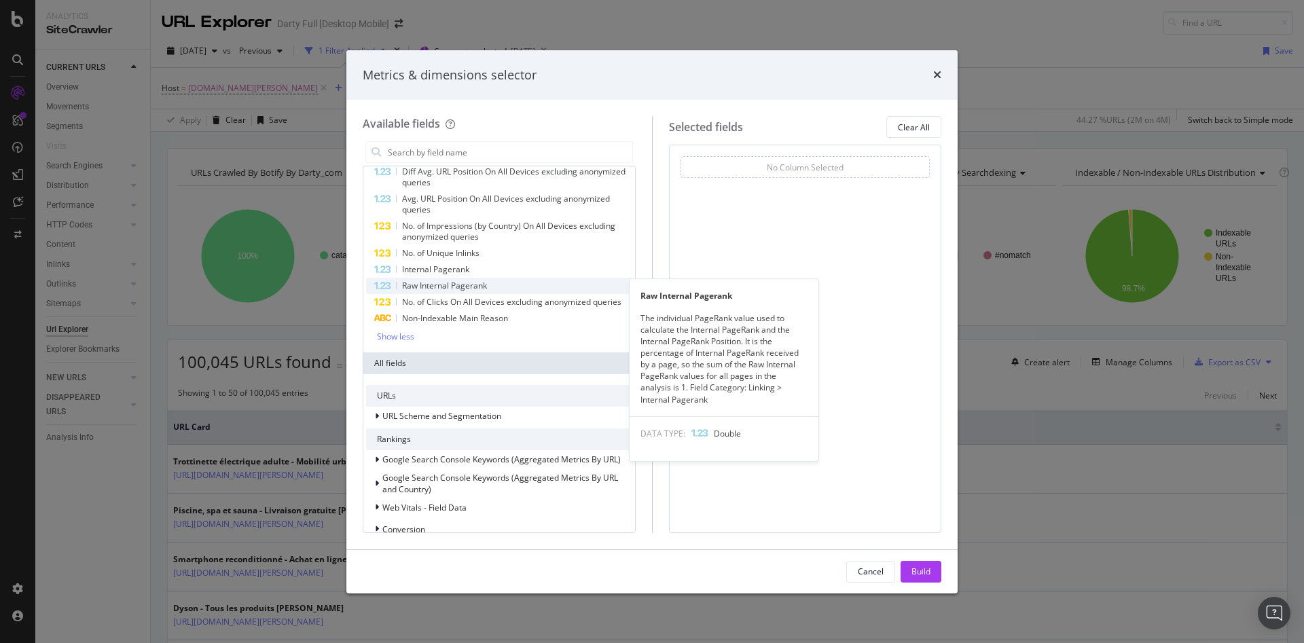
click at [438, 282] on span "Raw Internal Pagerank" at bounding box center [444, 286] width 85 height 12
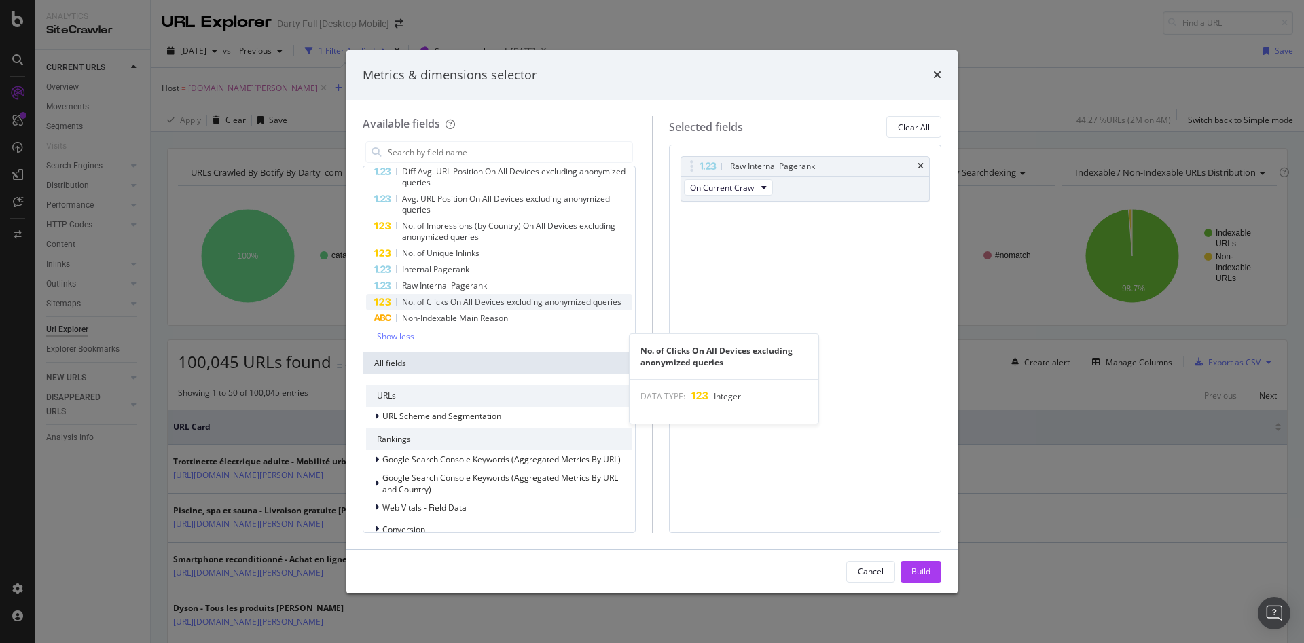
scroll to position [0, 0]
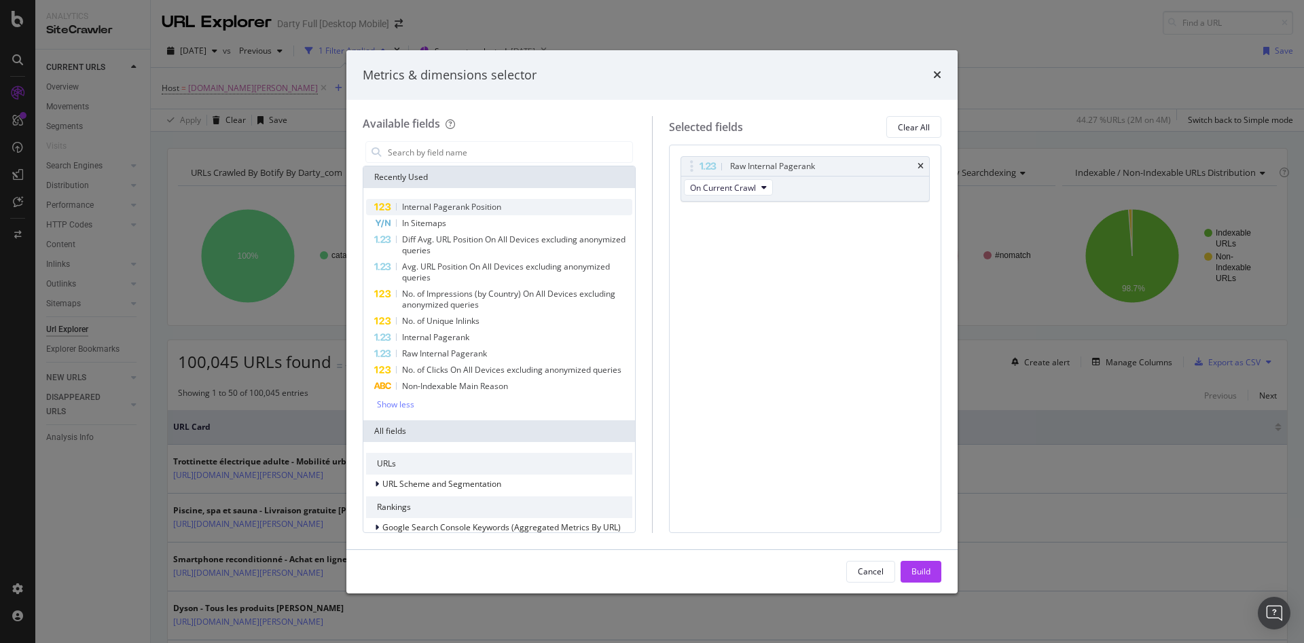
click at [456, 208] on span "Internal Pagerank Position" at bounding box center [451, 207] width 99 height 12
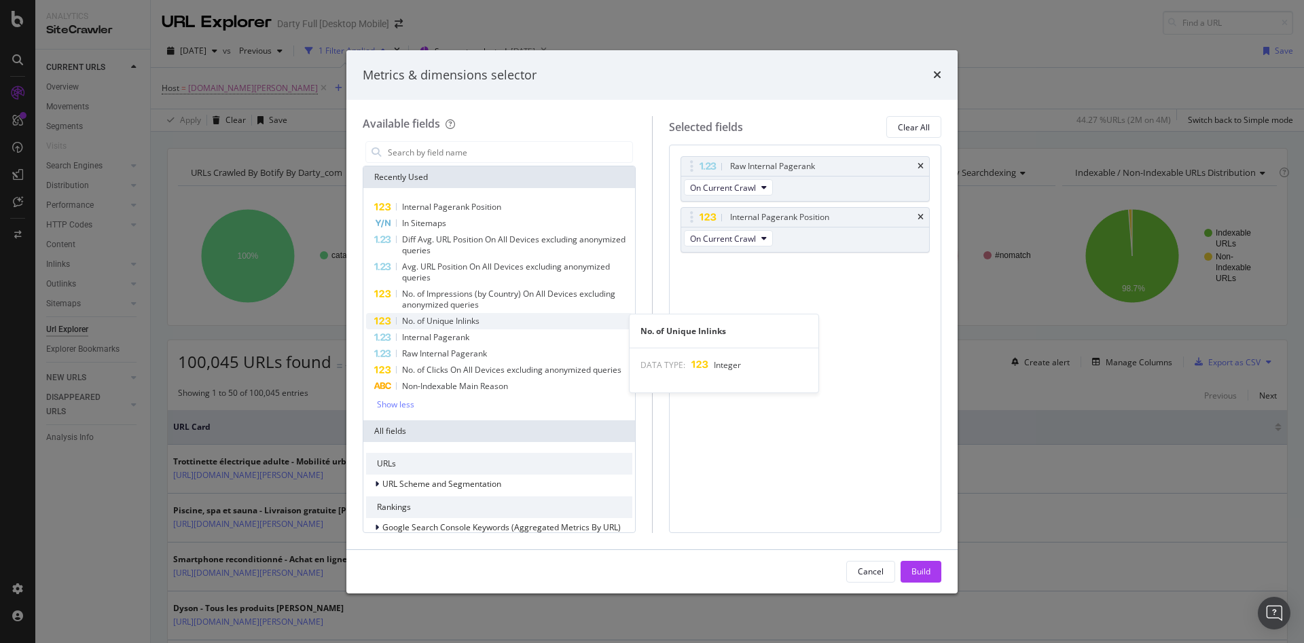
click at [460, 321] on span "No. of Unique Inlinks" at bounding box center [440, 321] width 77 height 12
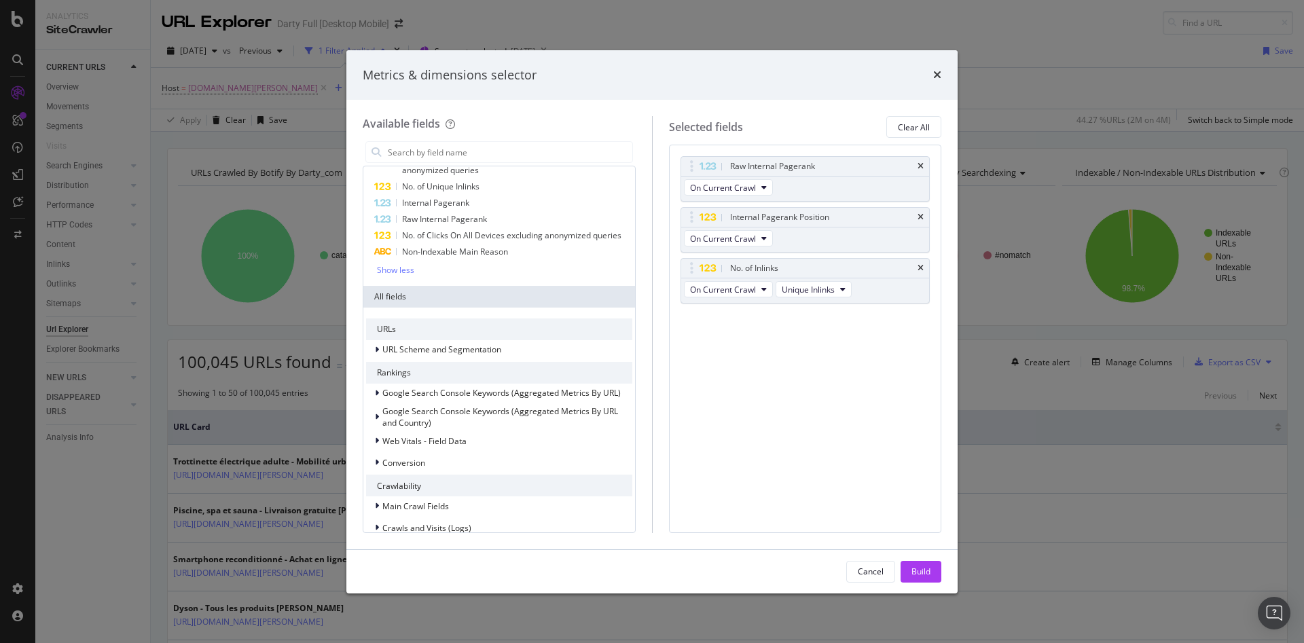
scroll to position [136, 0]
click at [377, 396] on icon "modal" at bounding box center [377, 392] width 4 height 8
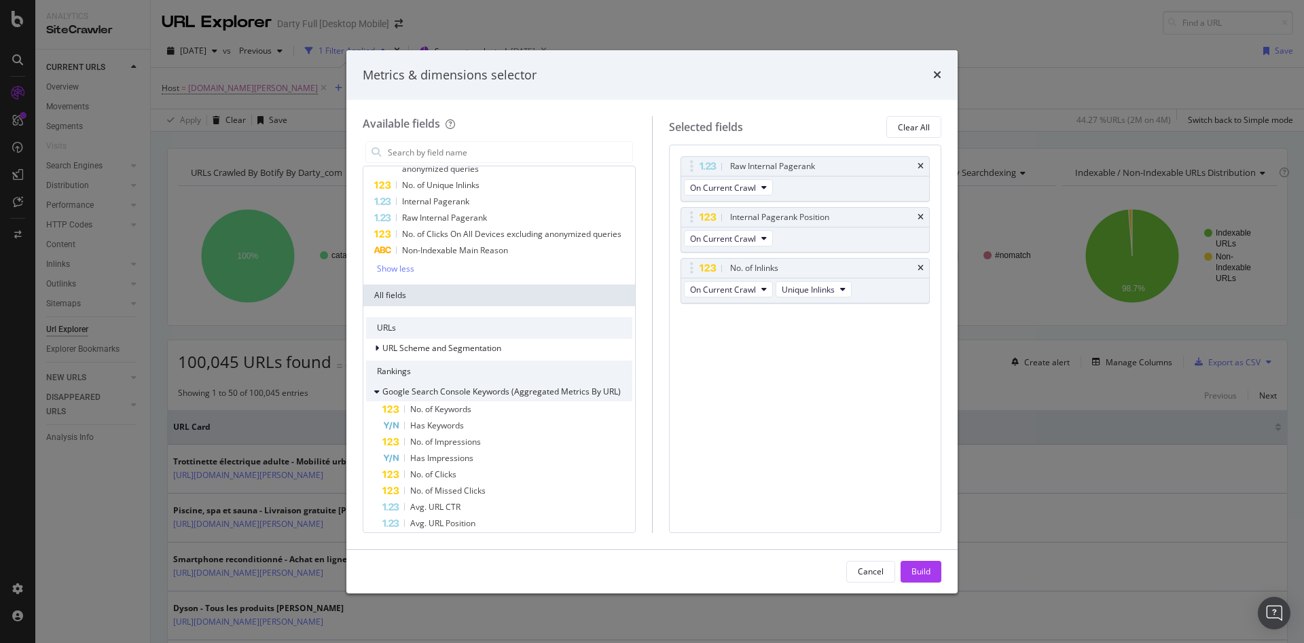
scroll to position [204, 0]
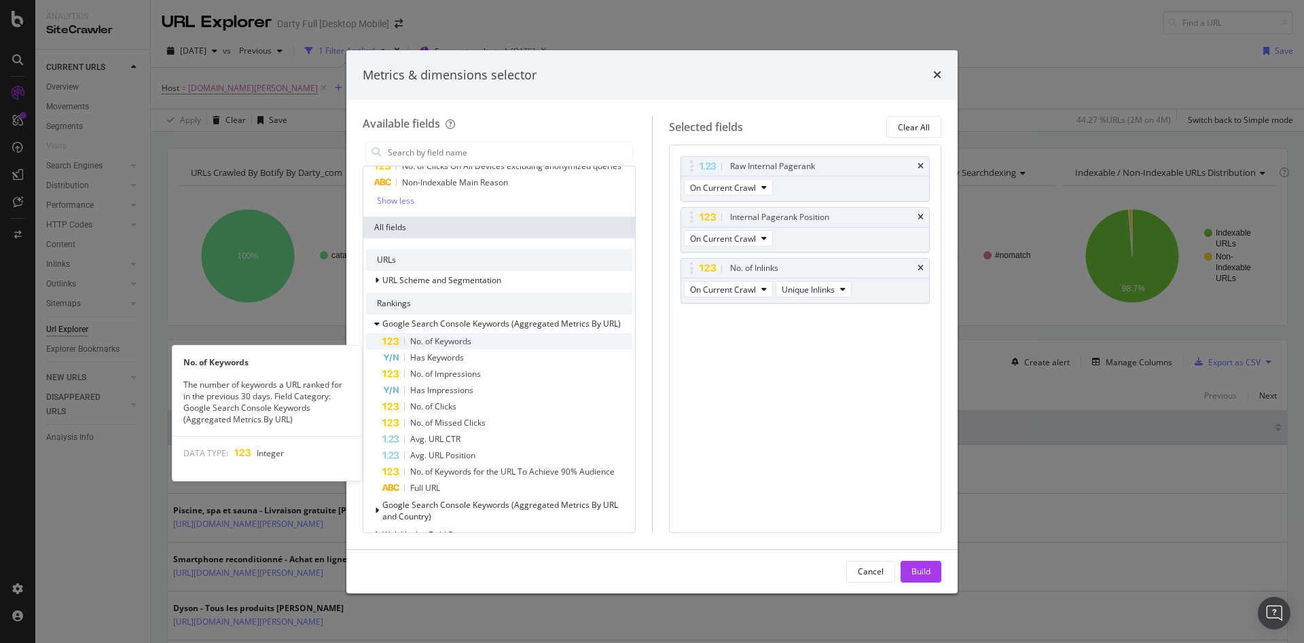
click at [479, 350] on div "No. of Keywords" at bounding box center [507, 341] width 250 height 16
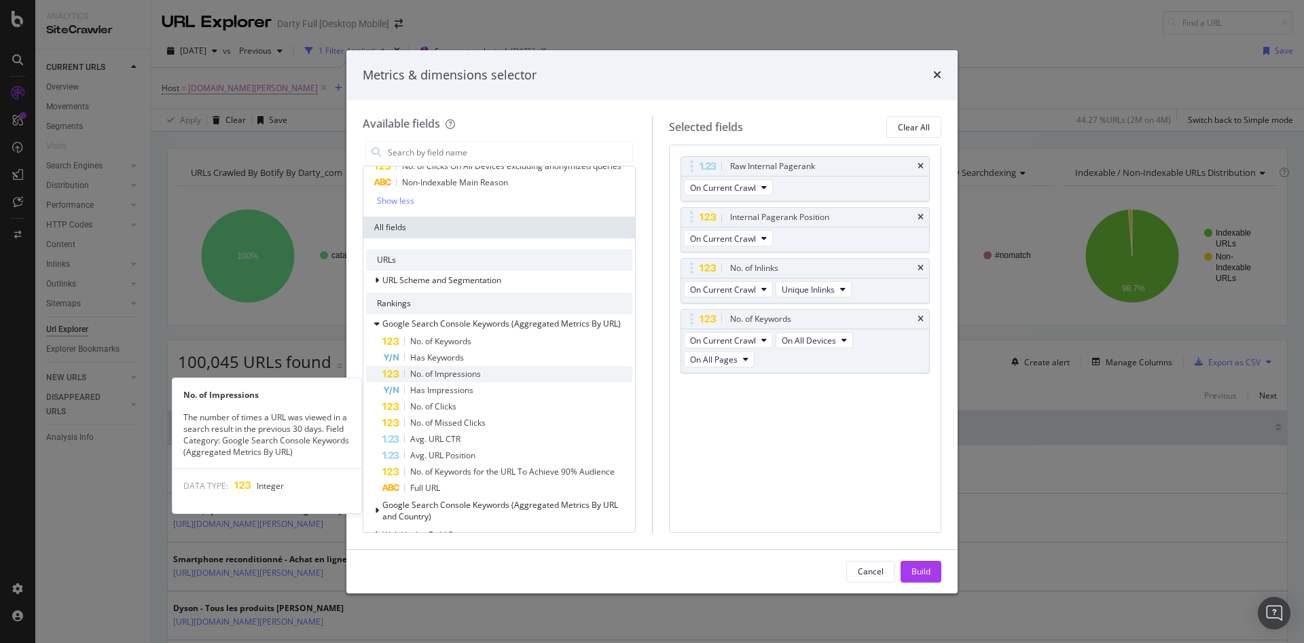
click at [458, 380] on span "No. of Impressions" at bounding box center [445, 374] width 71 height 12
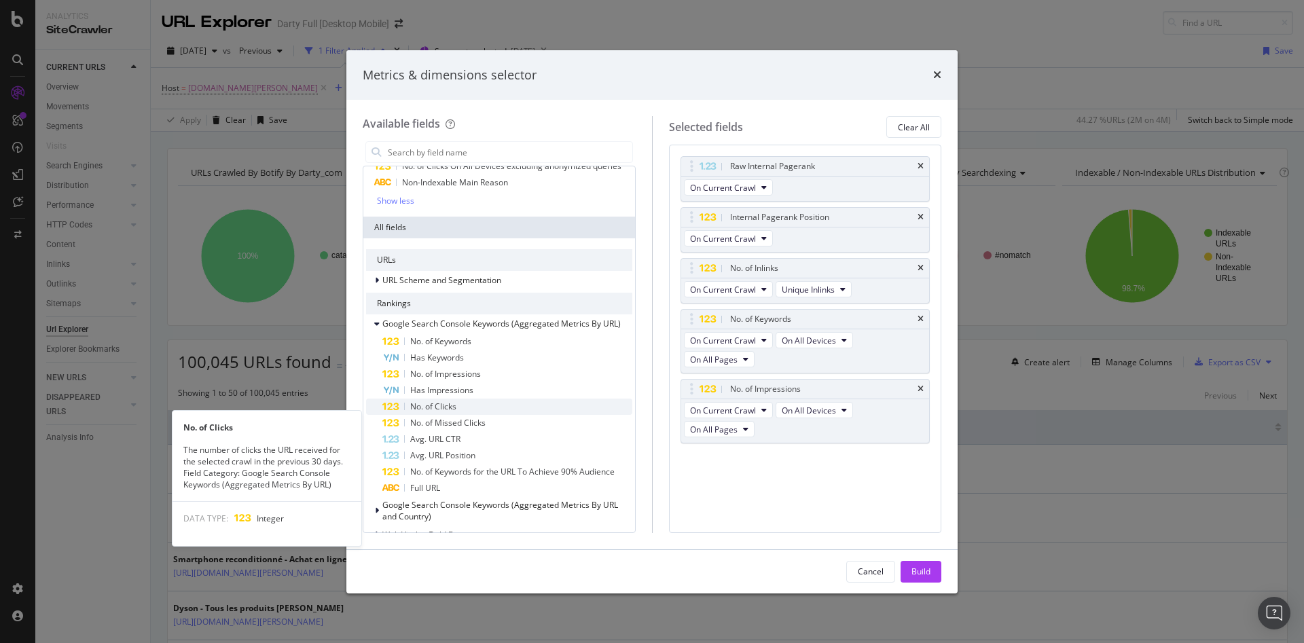
click at [453, 412] on span "No. of Clicks" at bounding box center [433, 407] width 46 height 12
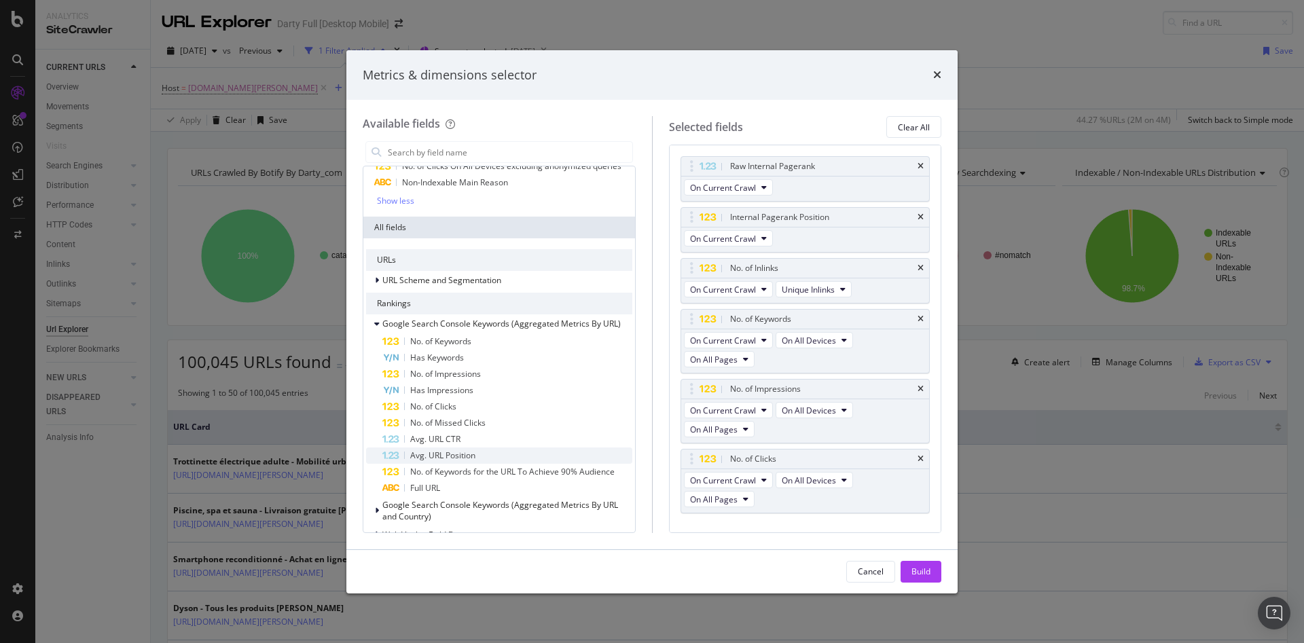
click at [475, 461] on span "Avg. URL Position" at bounding box center [442, 456] width 65 height 12
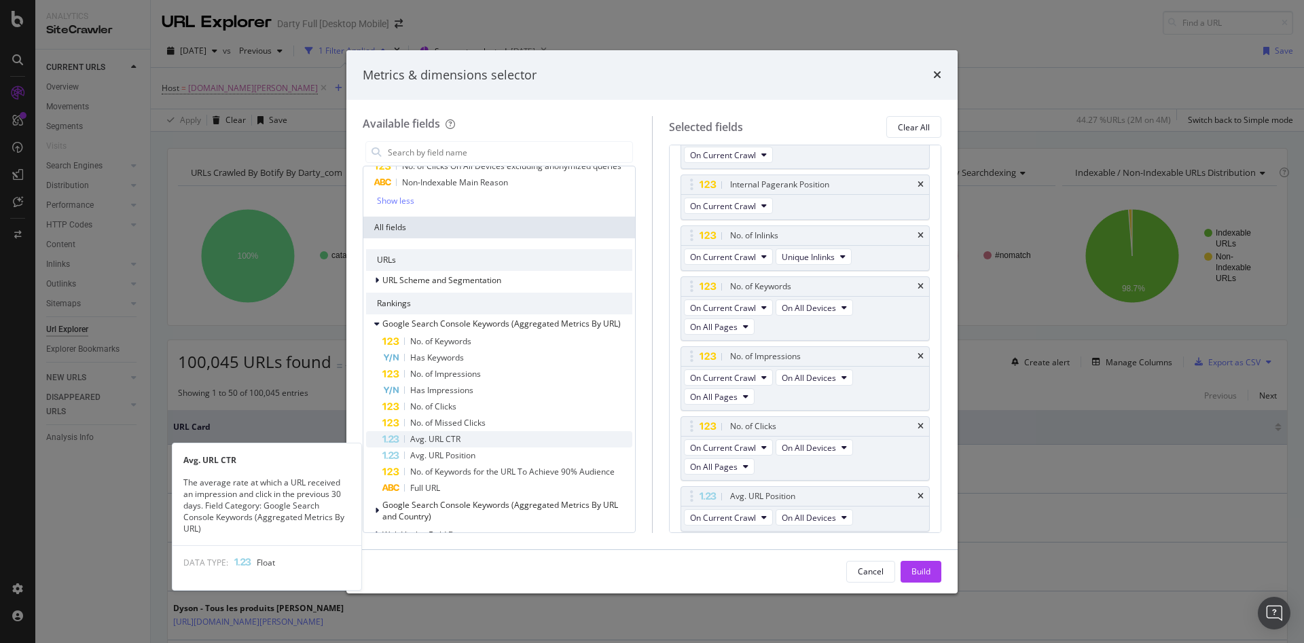
click at [462, 445] on div "Avg. URL CTR" at bounding box center [507, 439] width 250 height 16
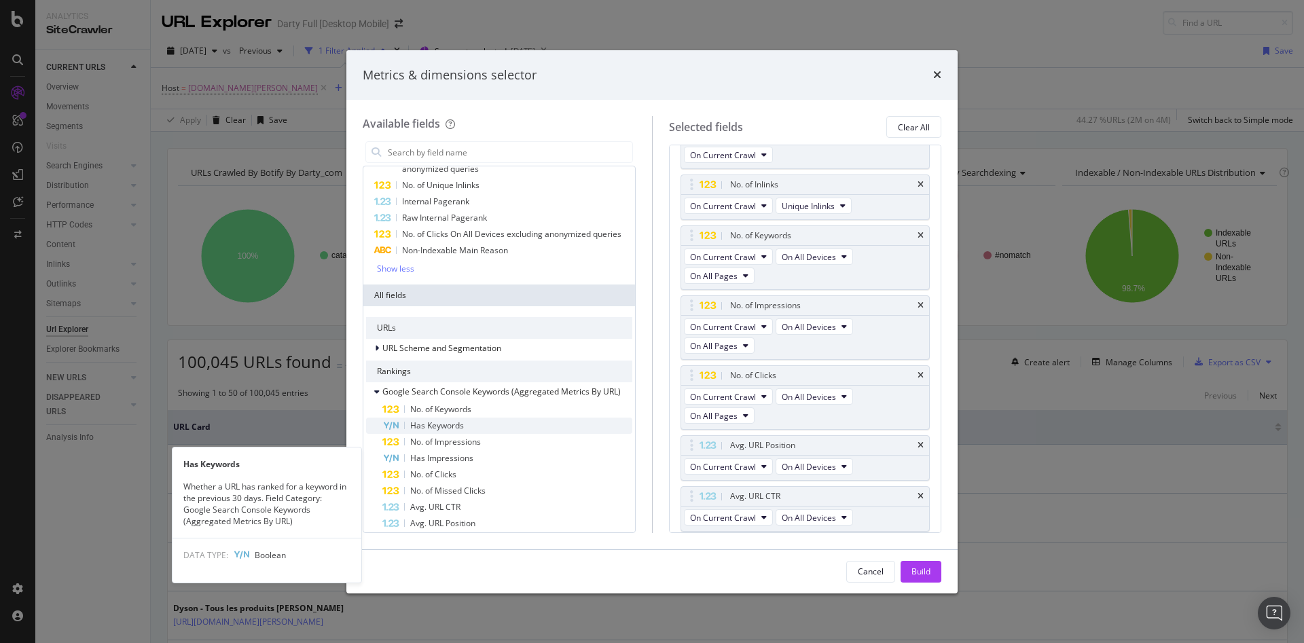
scroll to position [68, 0]
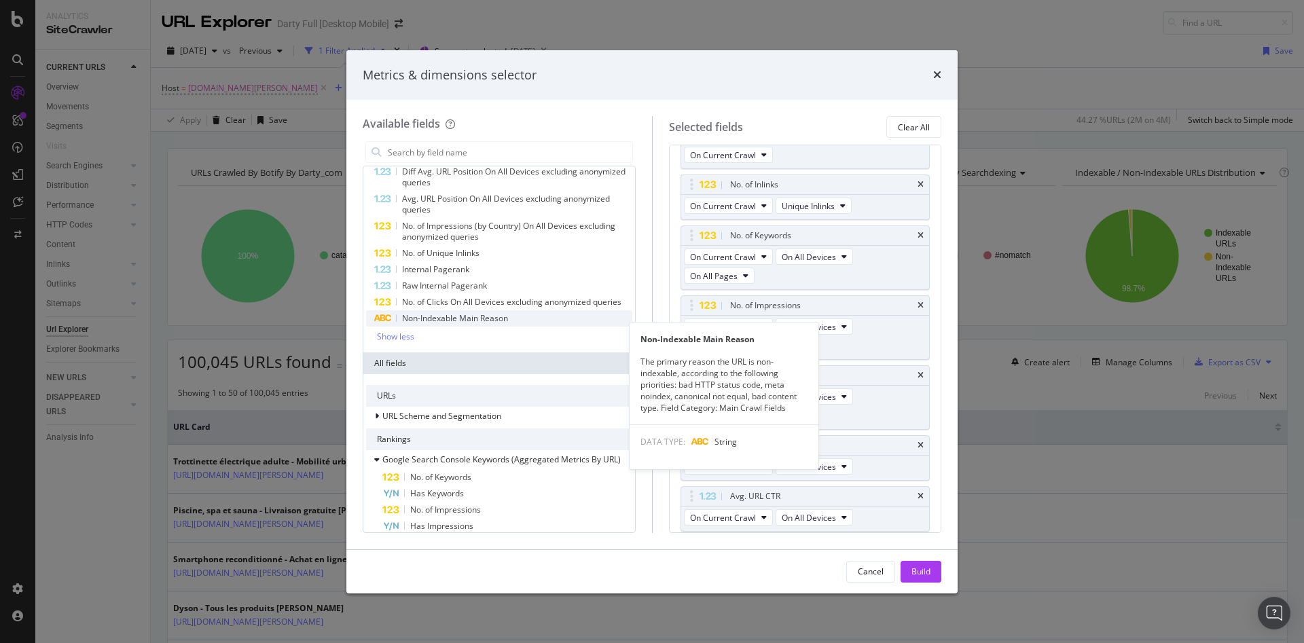
click at [439, 324] on span "Non-Indexable Main Reason" at bounding box center [455, 318] width 106 height 12
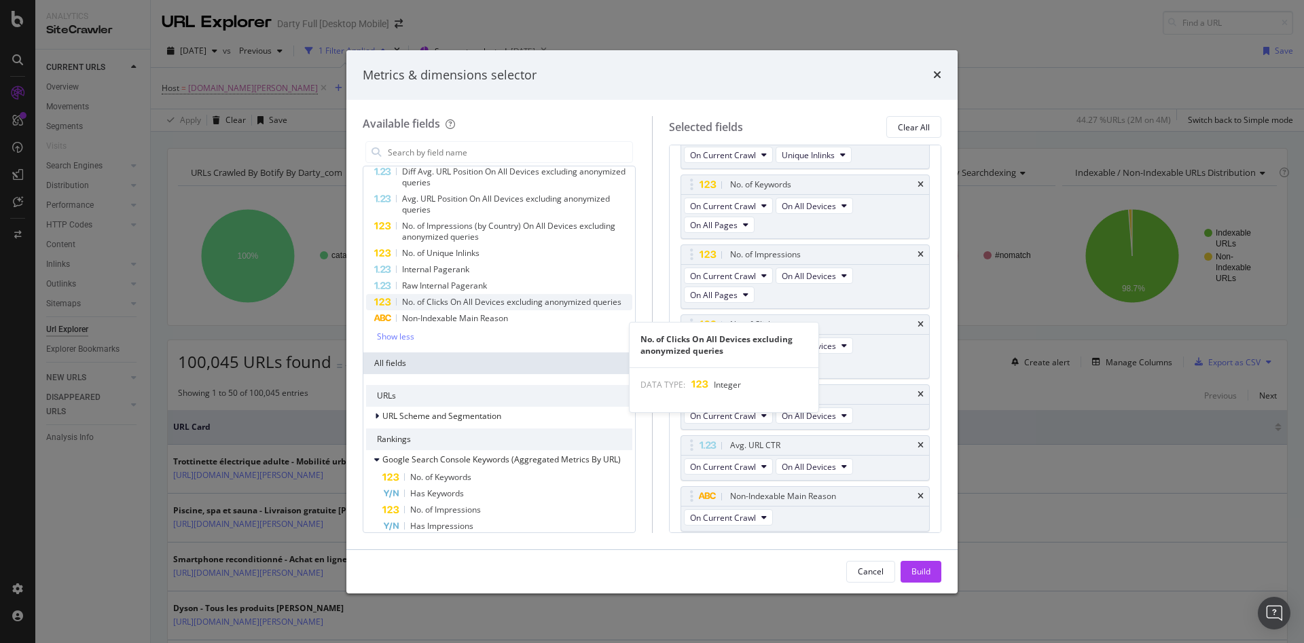
scroll to position [0, 0]
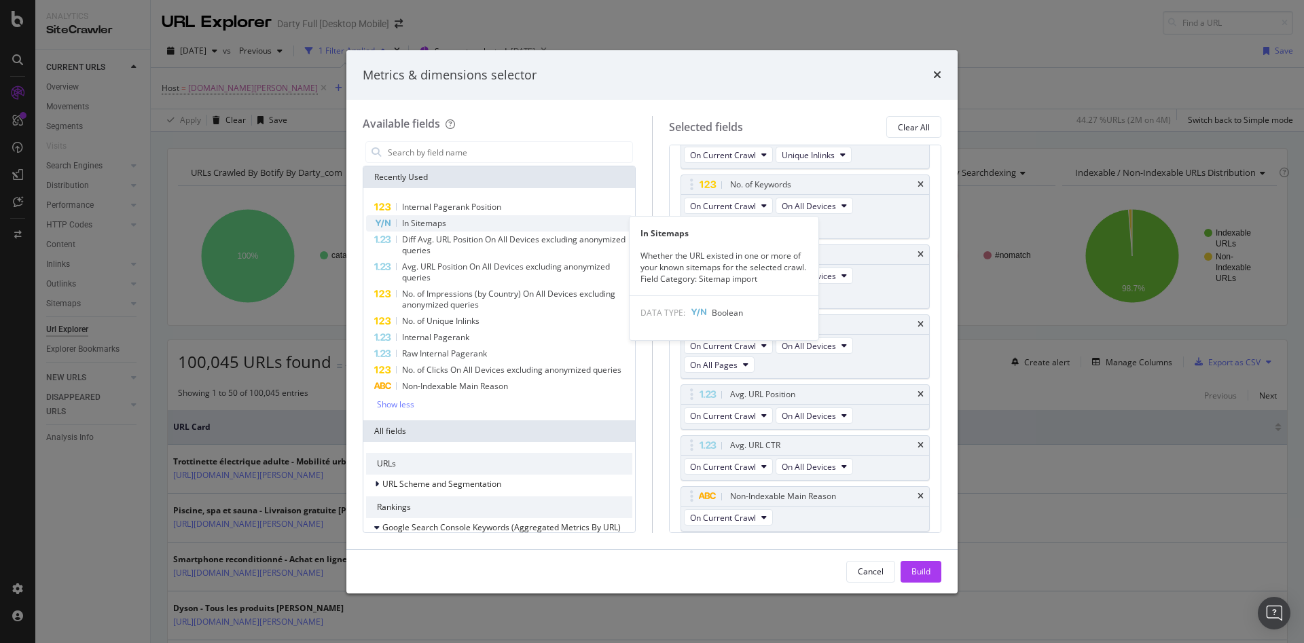
click at [433, 227] on span "In Sitemaps" at bounding box center [424, 223] width 44 height 12
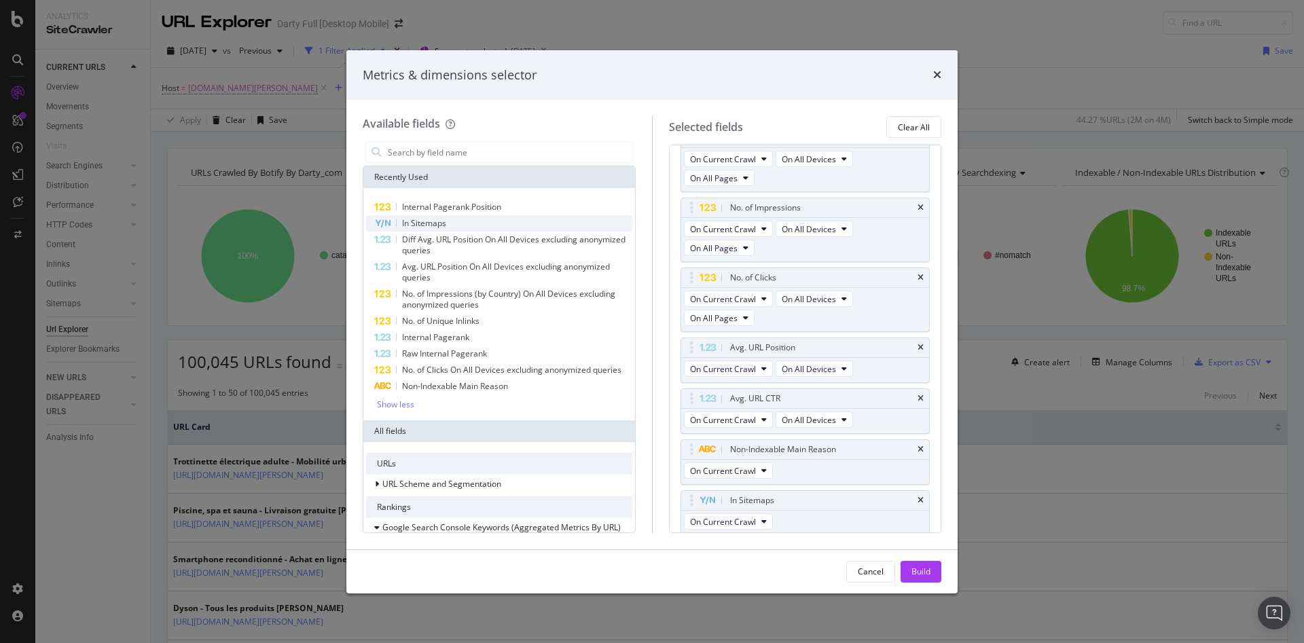
scroll to position [185, 0]
click at [918, 572] on div "Build" at bounding box center [920, 572] width 19 height 12
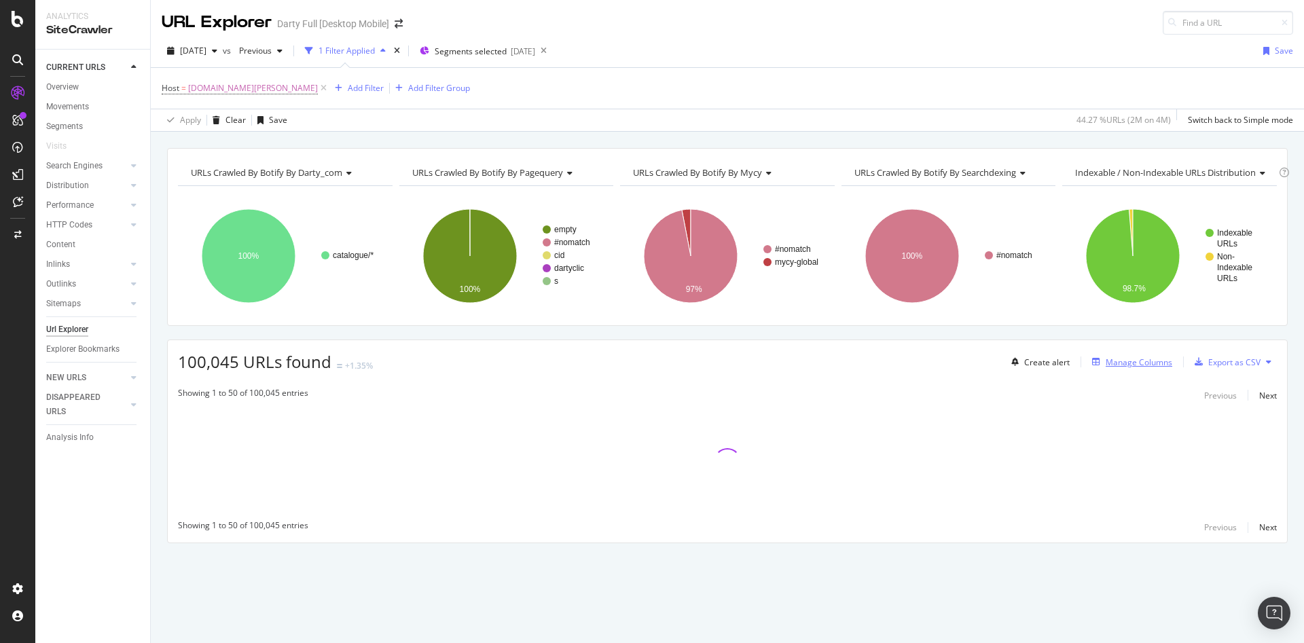
click at [1125, 363] on div "Manage Columns" at bounding box center [1139, 363] width 67 height 12
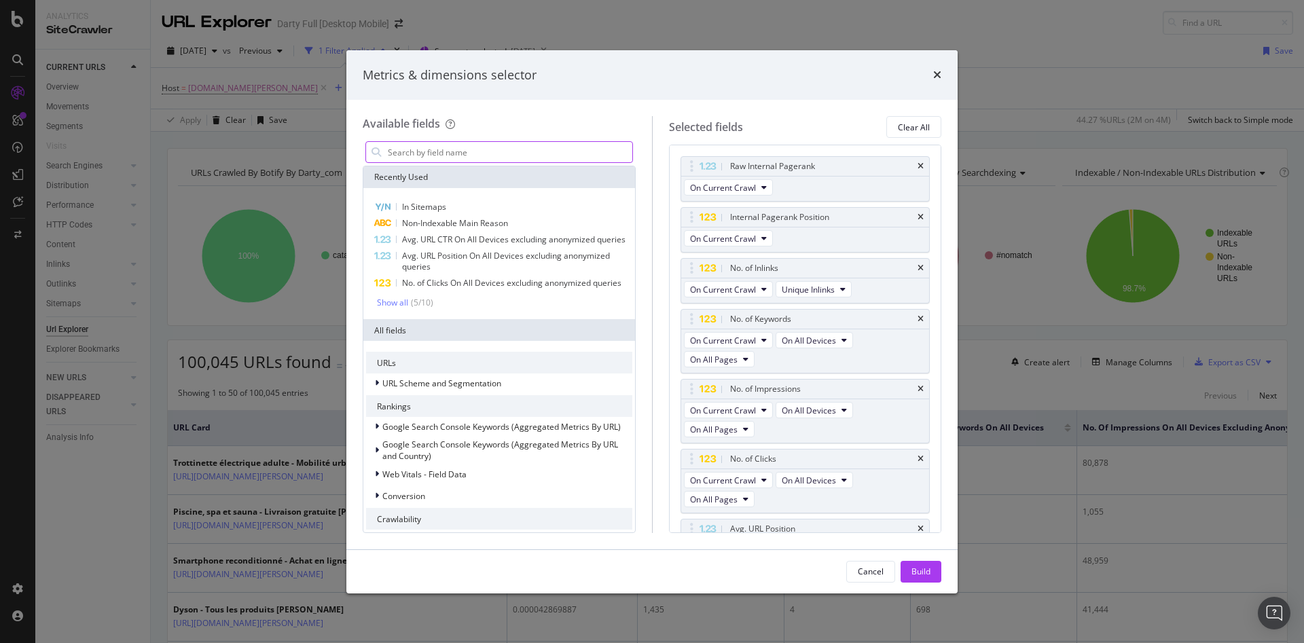
click at [402, 156] on input "modal" at bounding box center [509, 152] width 246 height 20
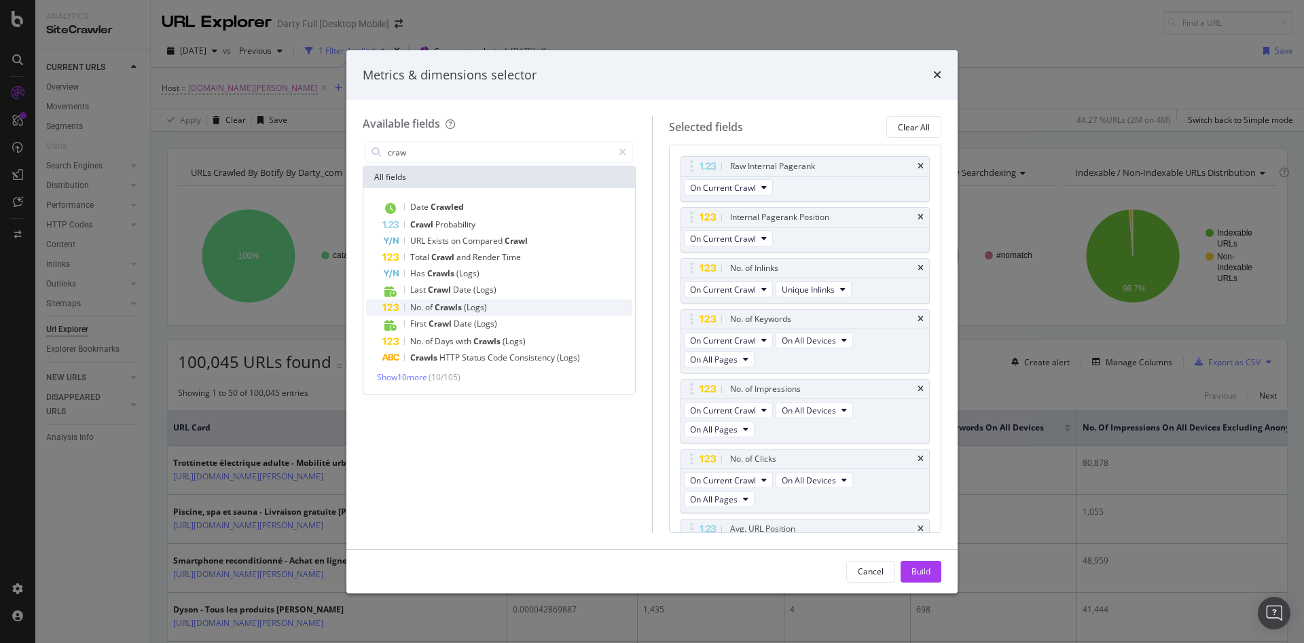
click at [567, 302] on div "No. of Crawls (Logs)" at bounding box center [507, 307] width 250 height 16
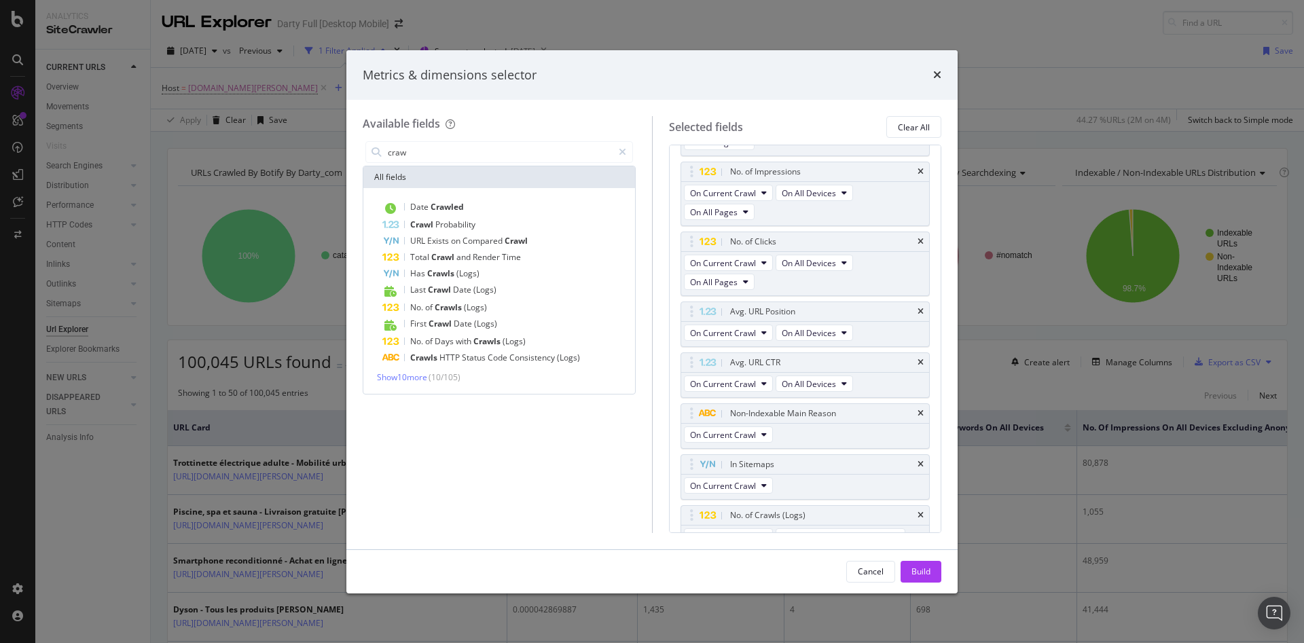
scroll to position [236, 0]
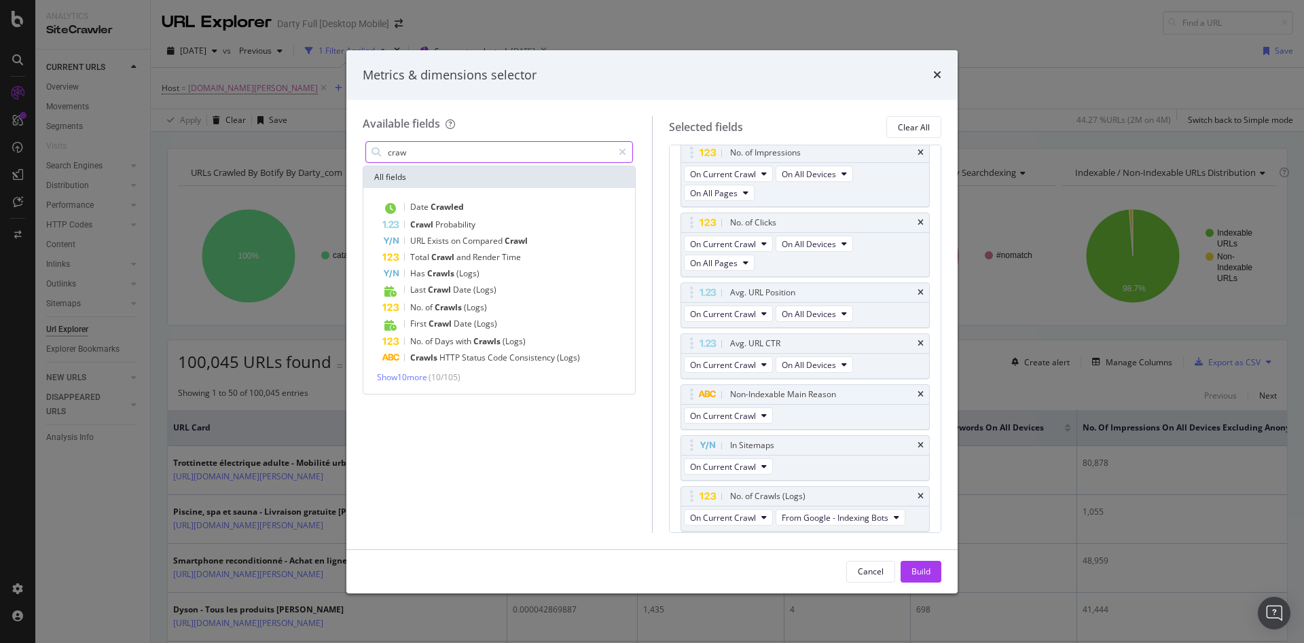
click at [455, 147] on input "craw" at bounding box center [499, 152] width 226 height 20
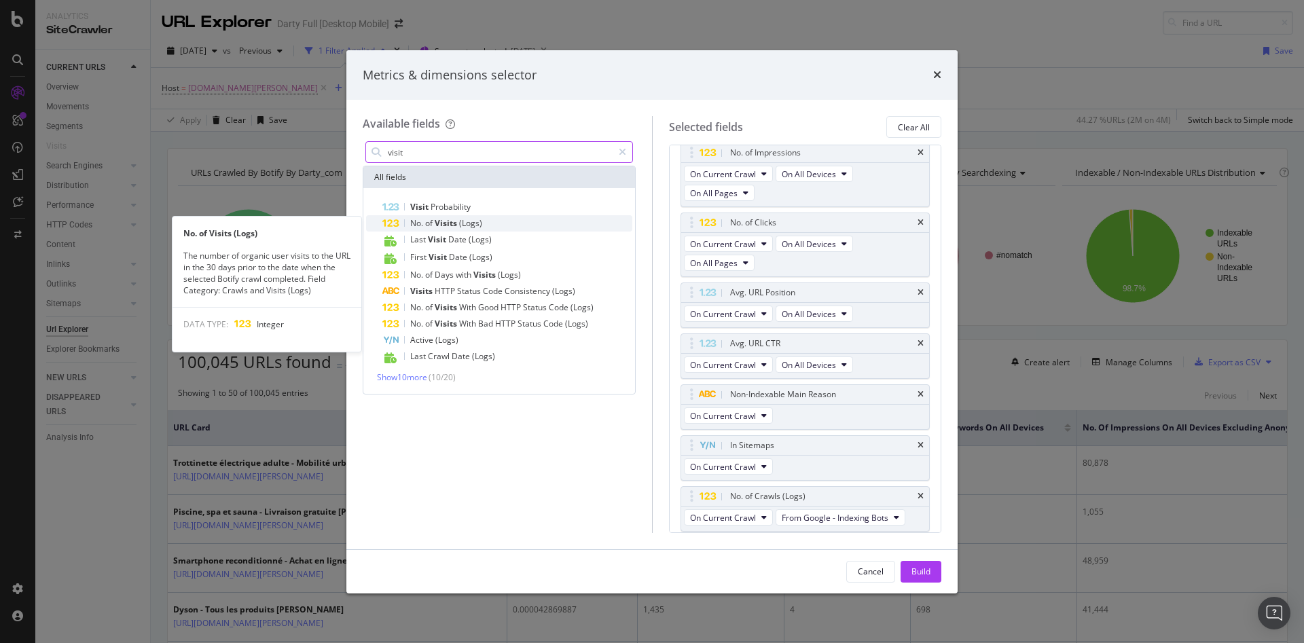
type input "visit"
click at [424, 218] on span "No." at bounding box center [417, 223] width 15 height 12
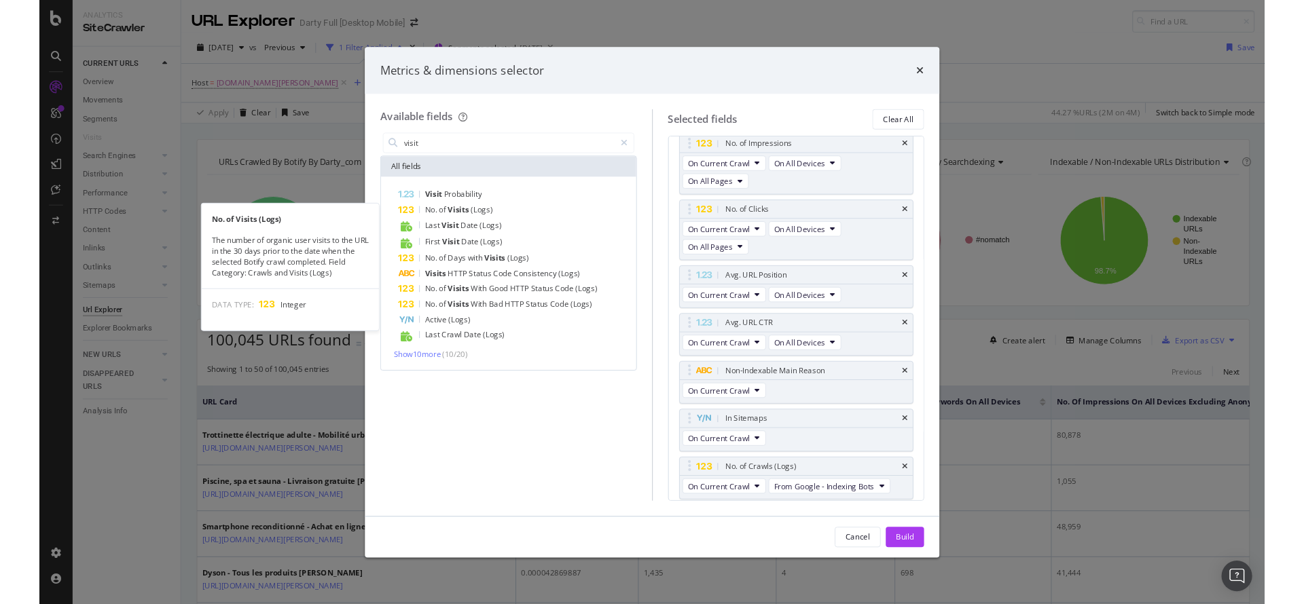
scroll to position [287, 0]
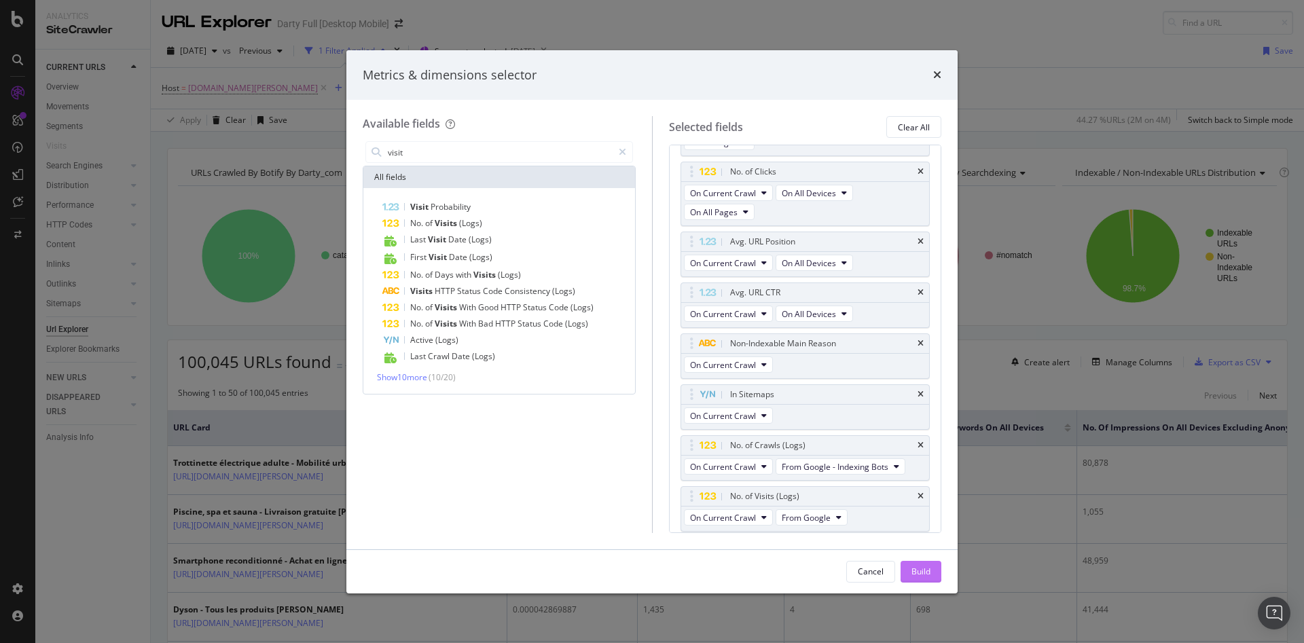
click at [915, 572] on div "Build" at bounding box center [920, 572] width 19 height 12
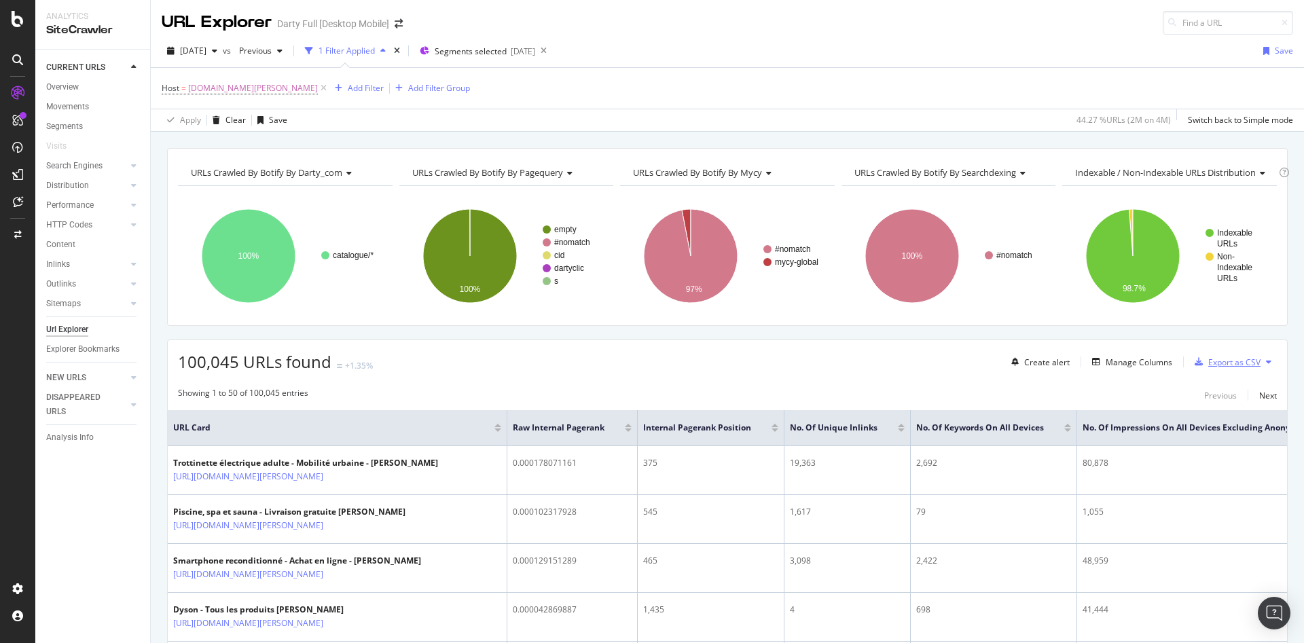
click at [1228, 362] on div "Export as CSV" at bounding box center [1234, 363] width 52 height 12
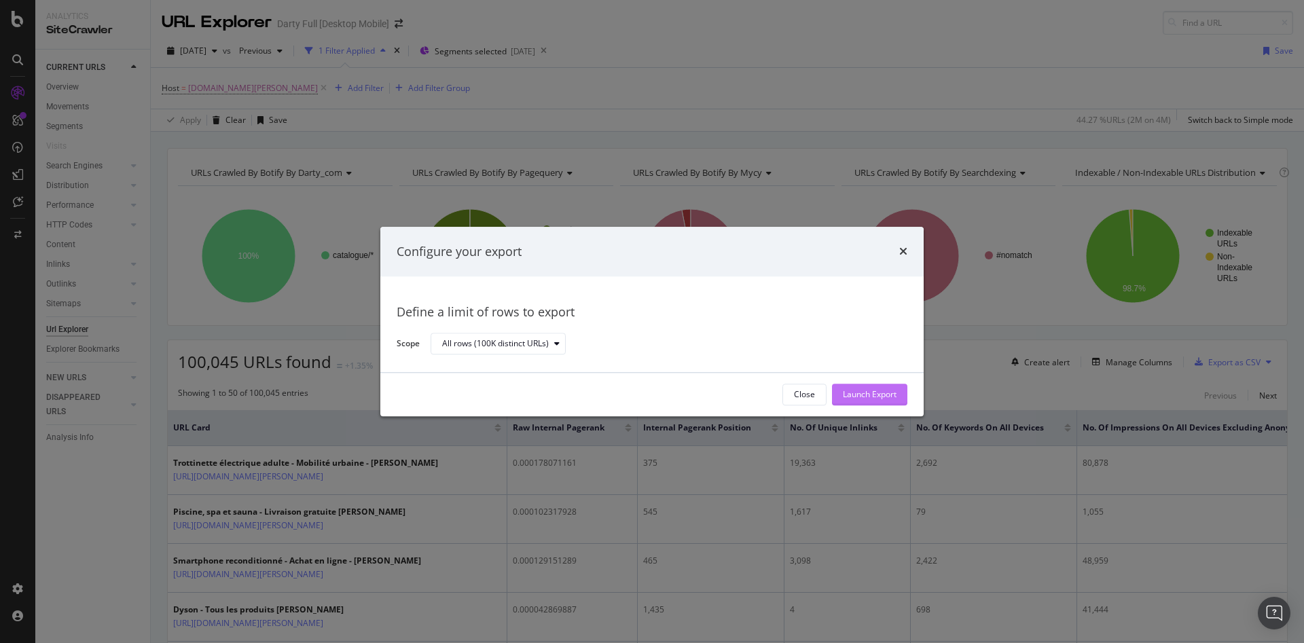
click at [870, 397] on div "Launch Export" at bounding box center [870, 395] width 54 height 12
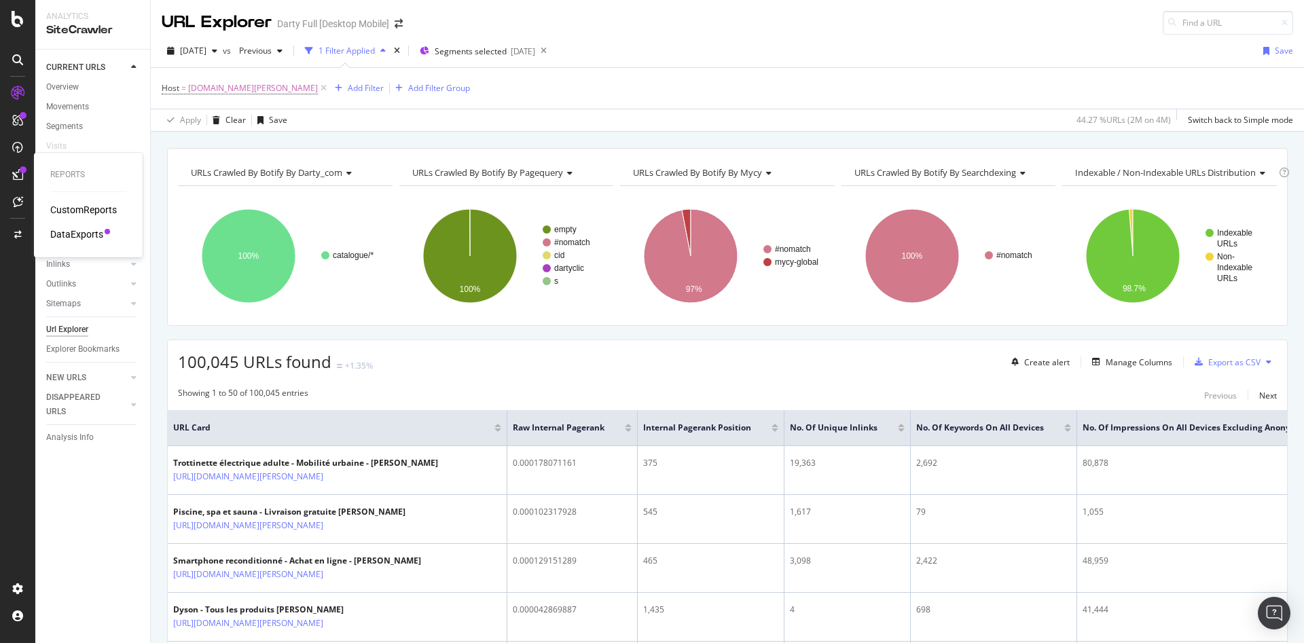
click at [79, 231] on div "DataExports" at bounding box center [76, 234] width 53 height 14
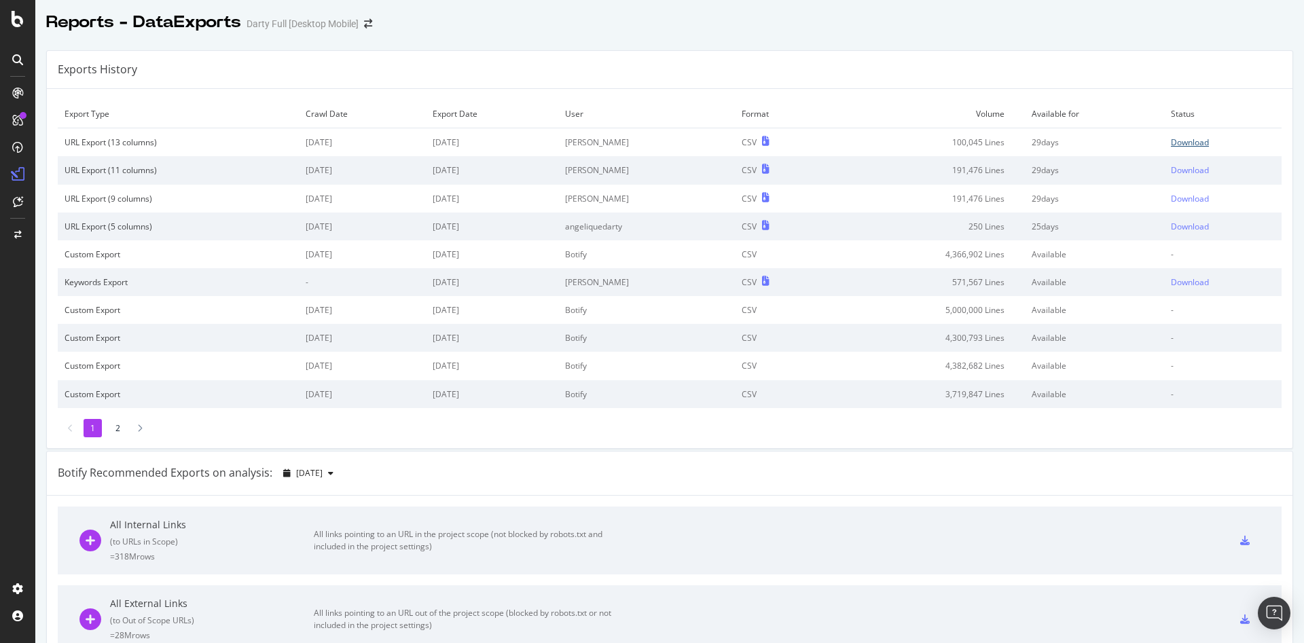
click at [1171, 139] on div "Download" at bounding box center [1190, 142] width 38 height 12
